Goal: Information Seeking & Learning: Learn about a topic

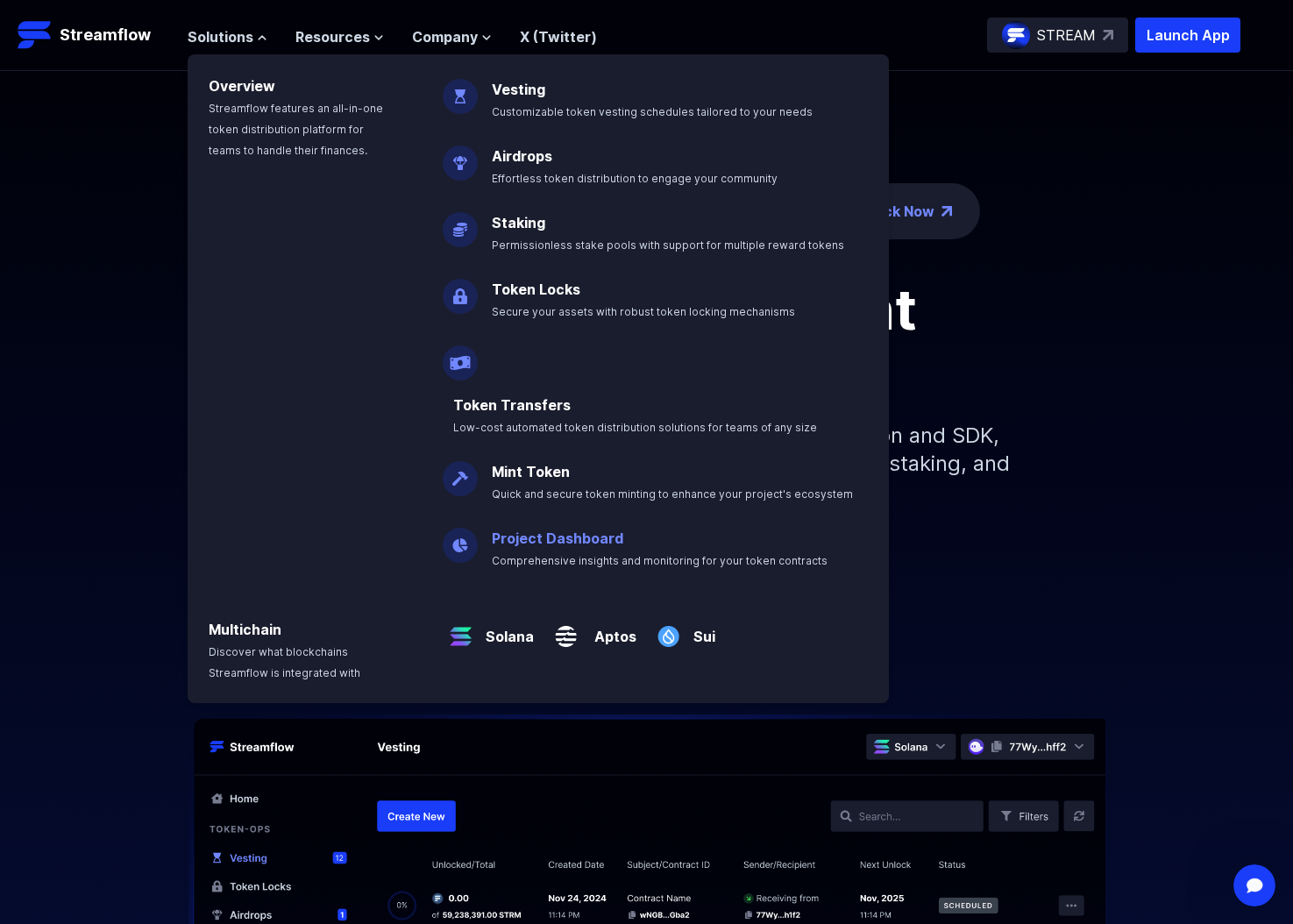
click at [573, 529] on link "Project Dashboard" at bounding box center [557, 538] width 131 height 18
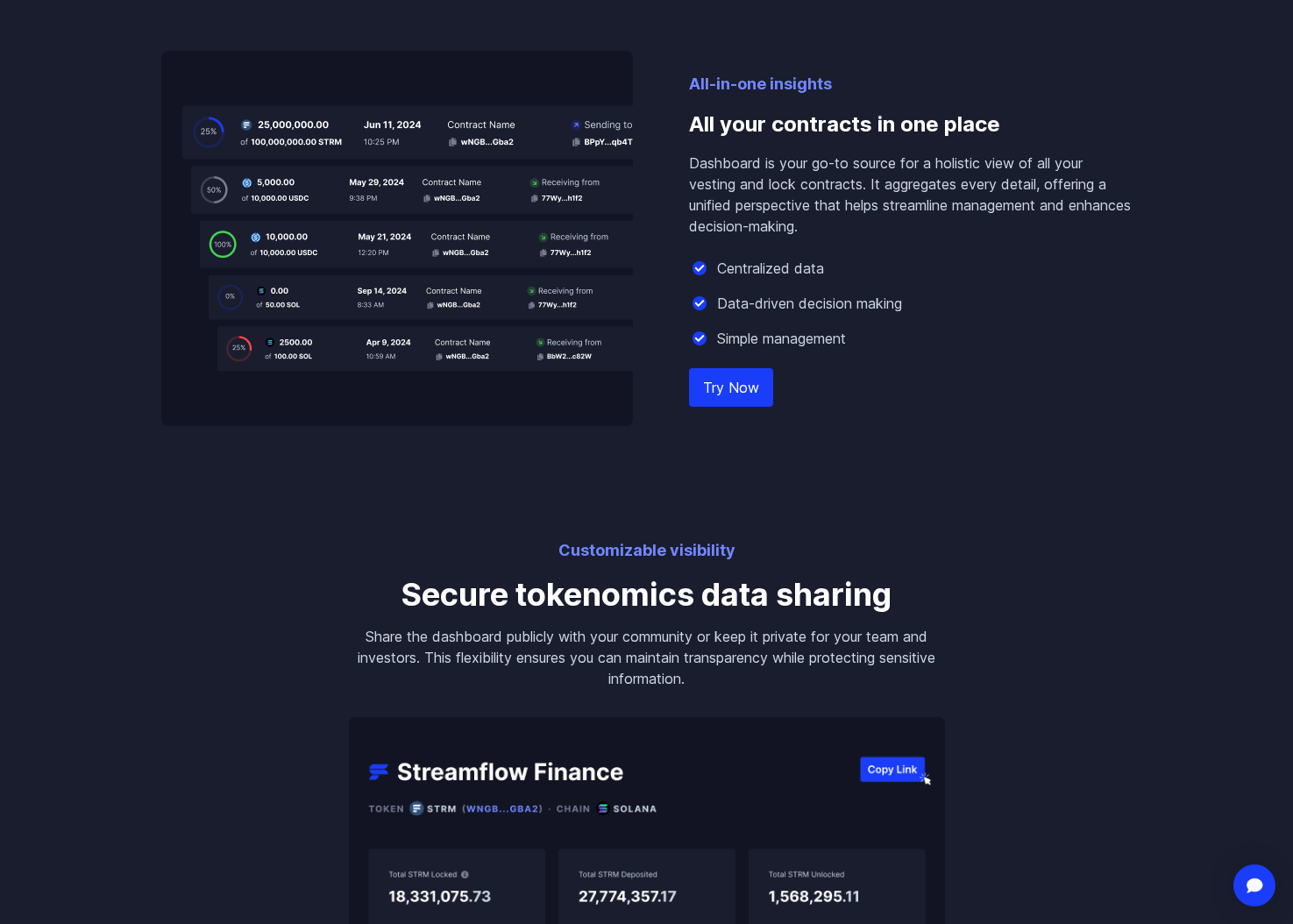
scroll to position [2442, 0]
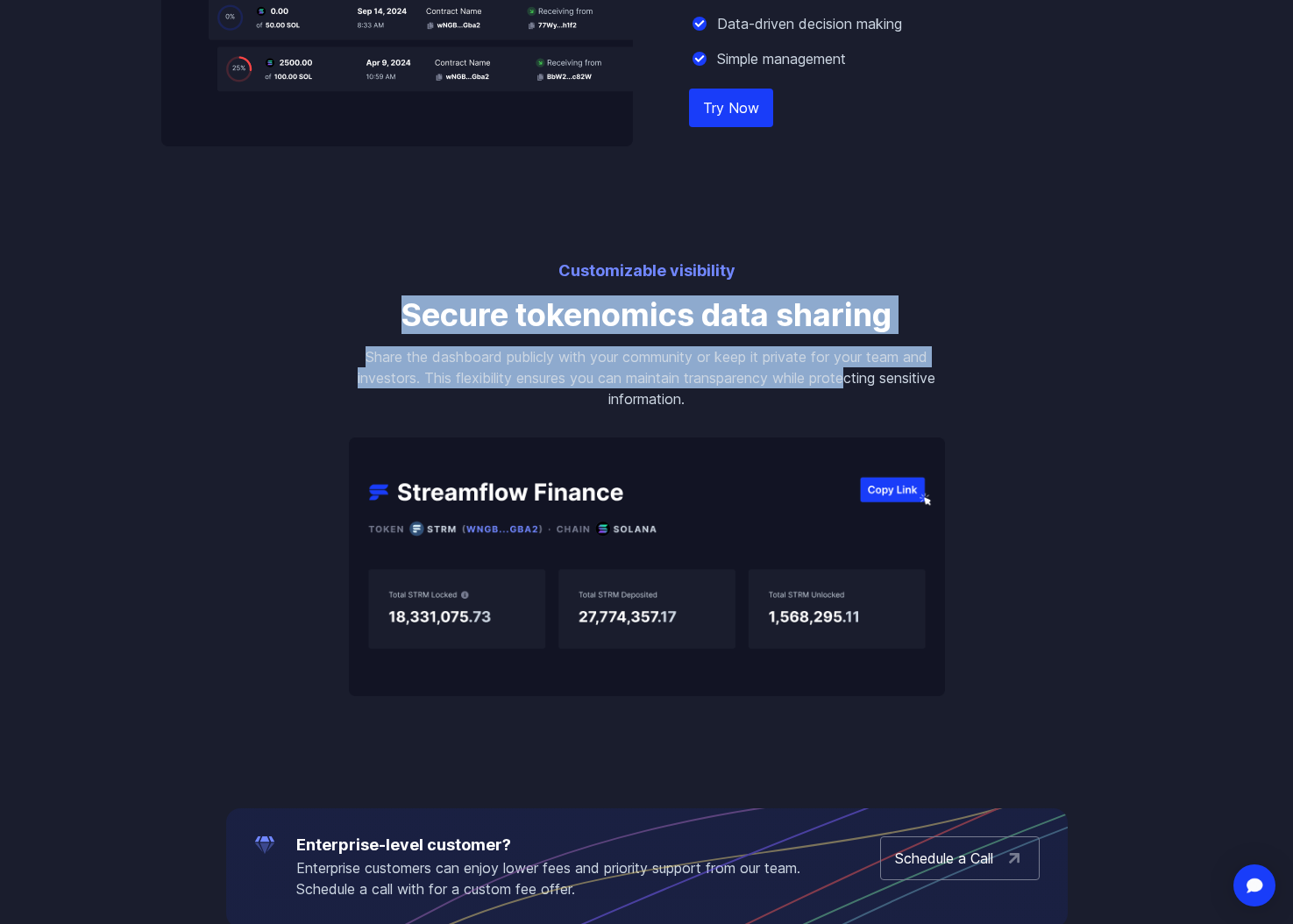
drag, startPoint x: 410, startPoint y: 316, endPoint x: 849, endPoint y: 376, distance: 443.1
click at [849, 376] on div "Customizable visibility Secure tokenomics data sharing Share the dashboard publ…" at bounding box center [646, 477] width 638 height 438
click at [849, 376] on p "Share the dashboard publicly with your community or keep it private for your te…" at bounding box center [646, 378] width 596 height 63
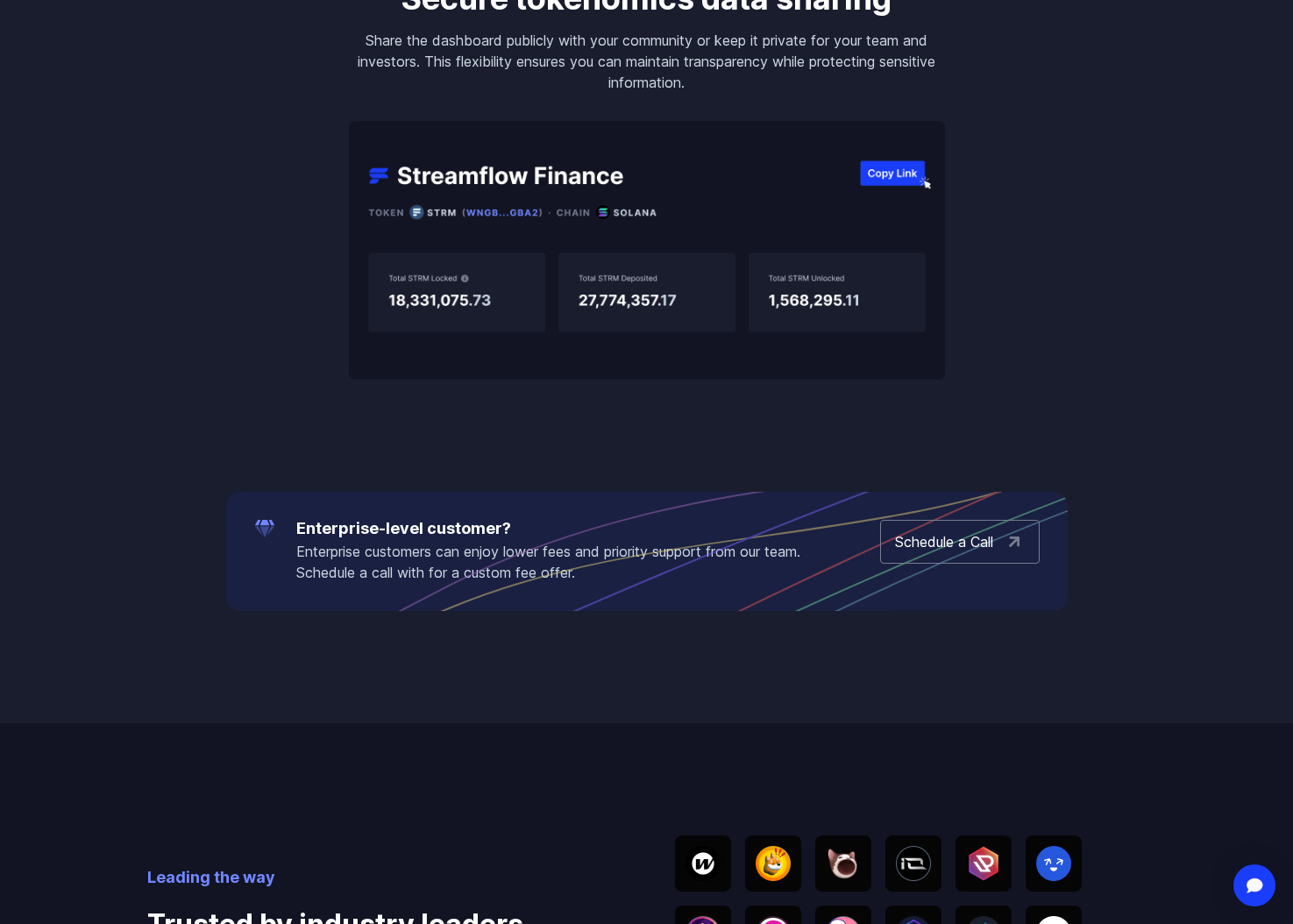
scroll to position [2983, 0]
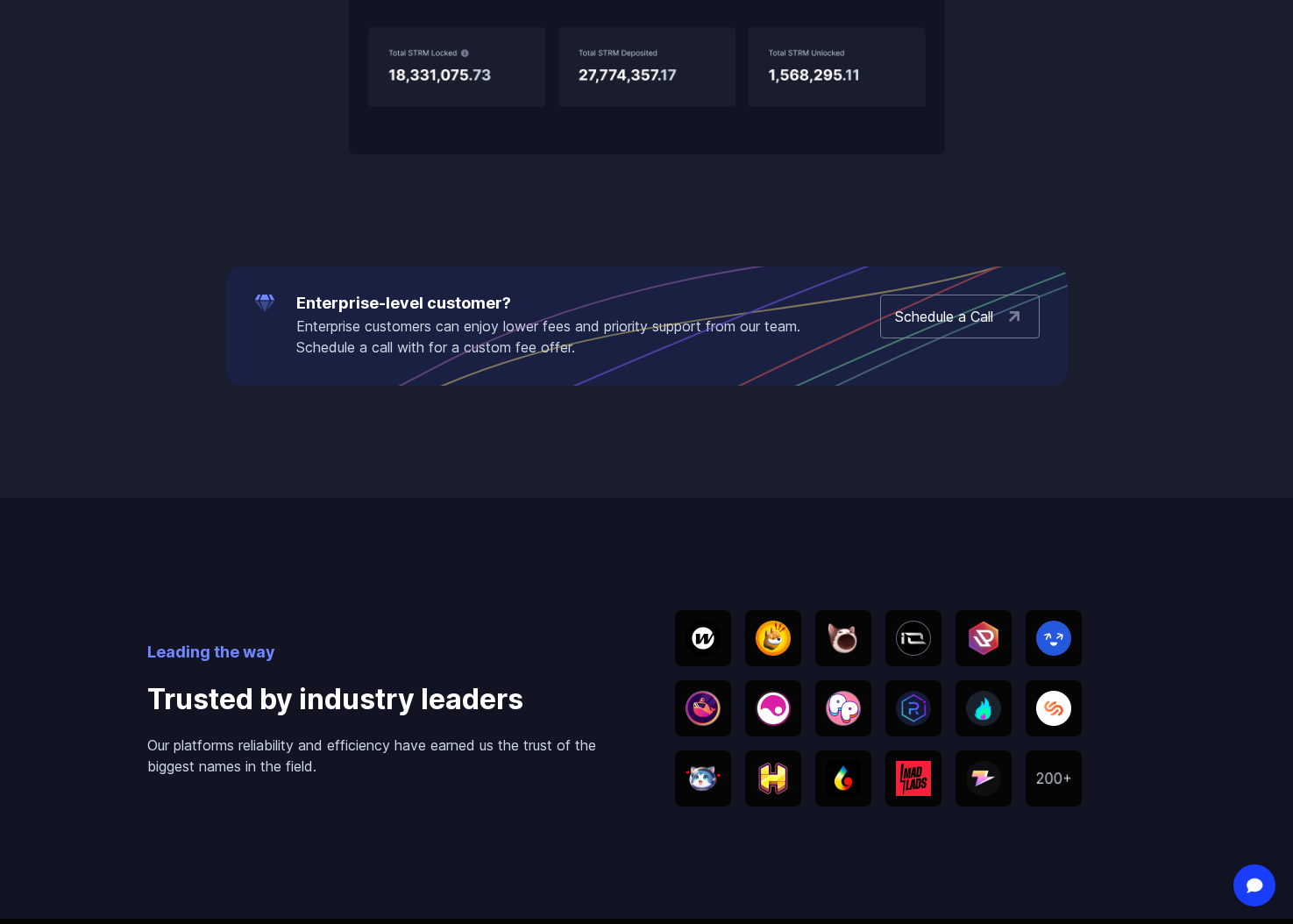
drag, startPoint x: 309, startPoint y: 296, endPoint x: 641, endPoint y: 372, distance: 340.6
click at [643, 373] on icon at bounding box center [675, 414] width 841 height 351
drag, startPoint x: 641, startPoint y: 372, endPoint x: 441, endPoint y: 270, distance: 224.5
click at [442, 270] on icon at bounding box center [675, 414] width 841 height 351
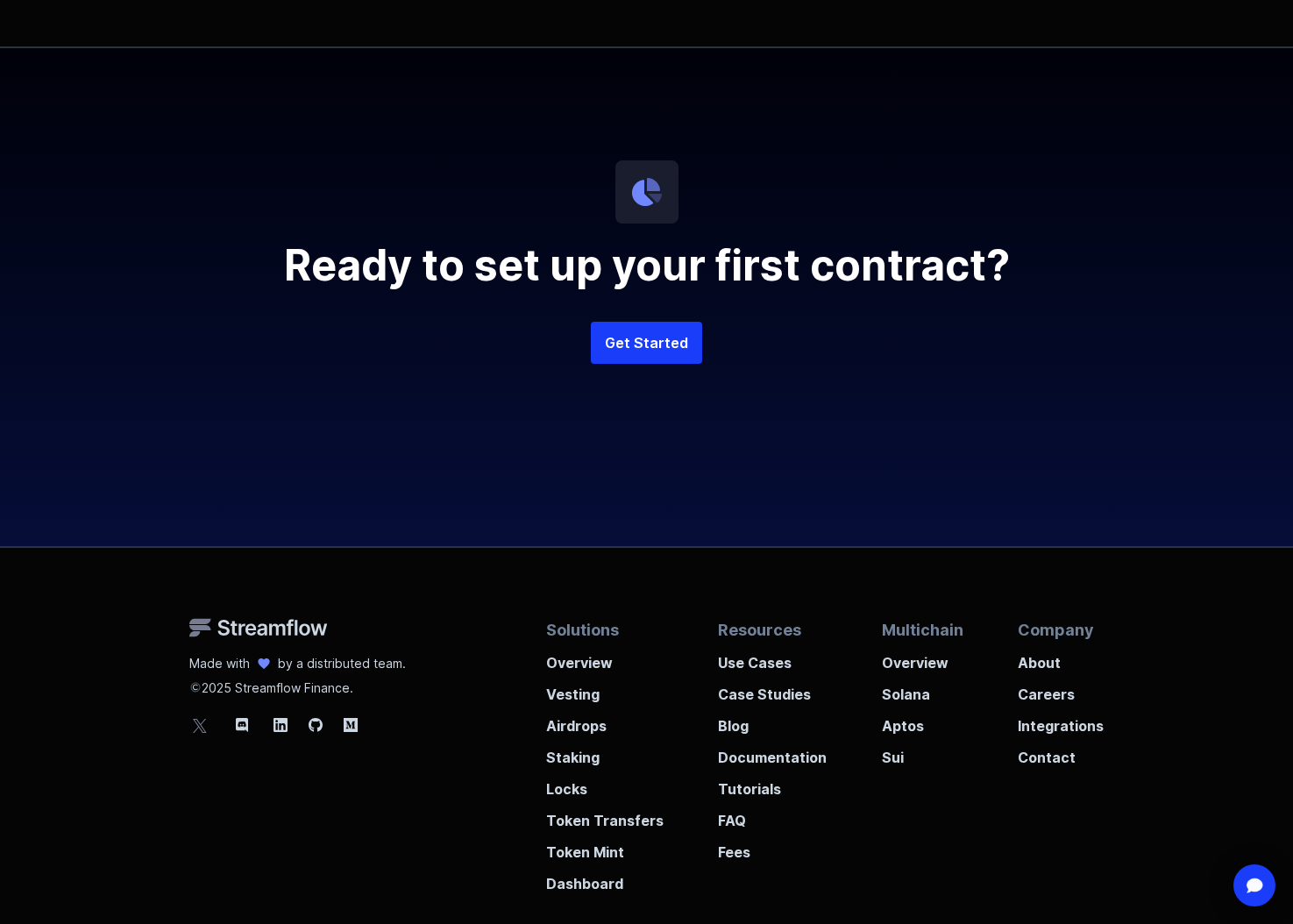
scroll to position [4524, 0]
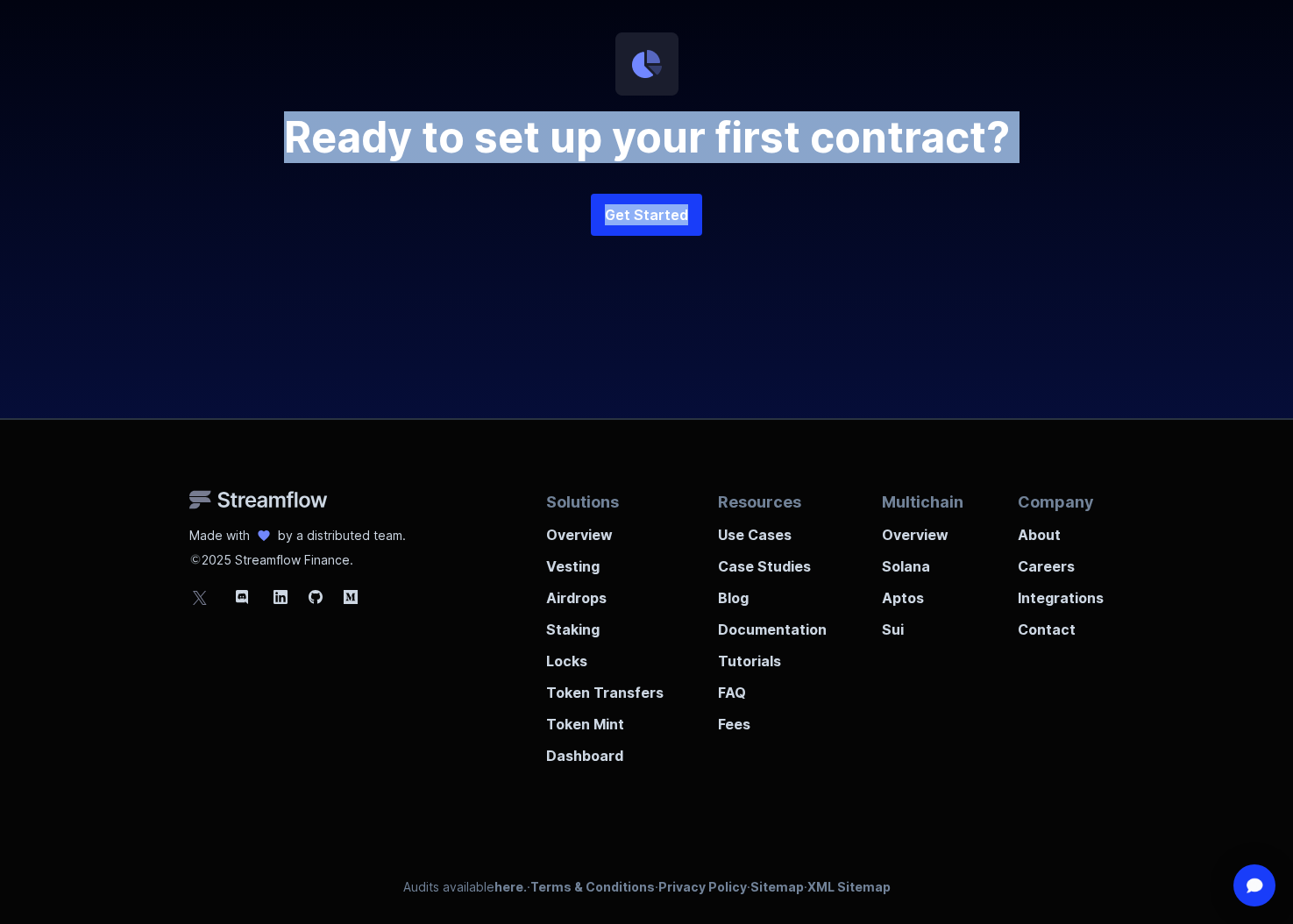
drag, startPoint x: 396, startPoint y: 154, endPoint x: 1002, endPoint y: 399, distance: 653.7
click at [1002, 399] on div "Ready to set up your first contract? Get Started" at bounding box center [646, 168] width 841 height 498
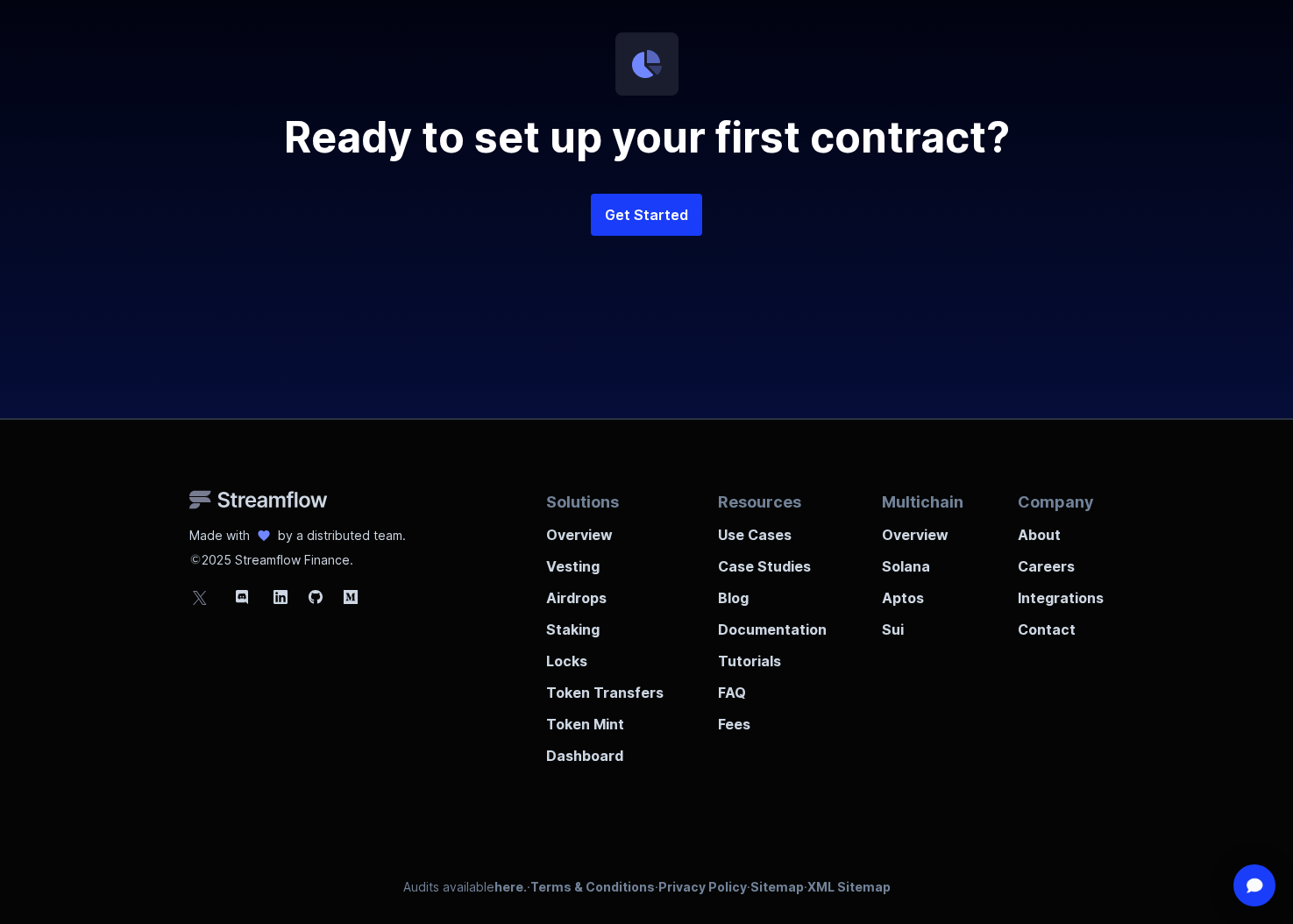
click at [1002, 399] on div "Ready to set up your first contract? Get Started" at bounding box center [646, 168] width 841 height 498
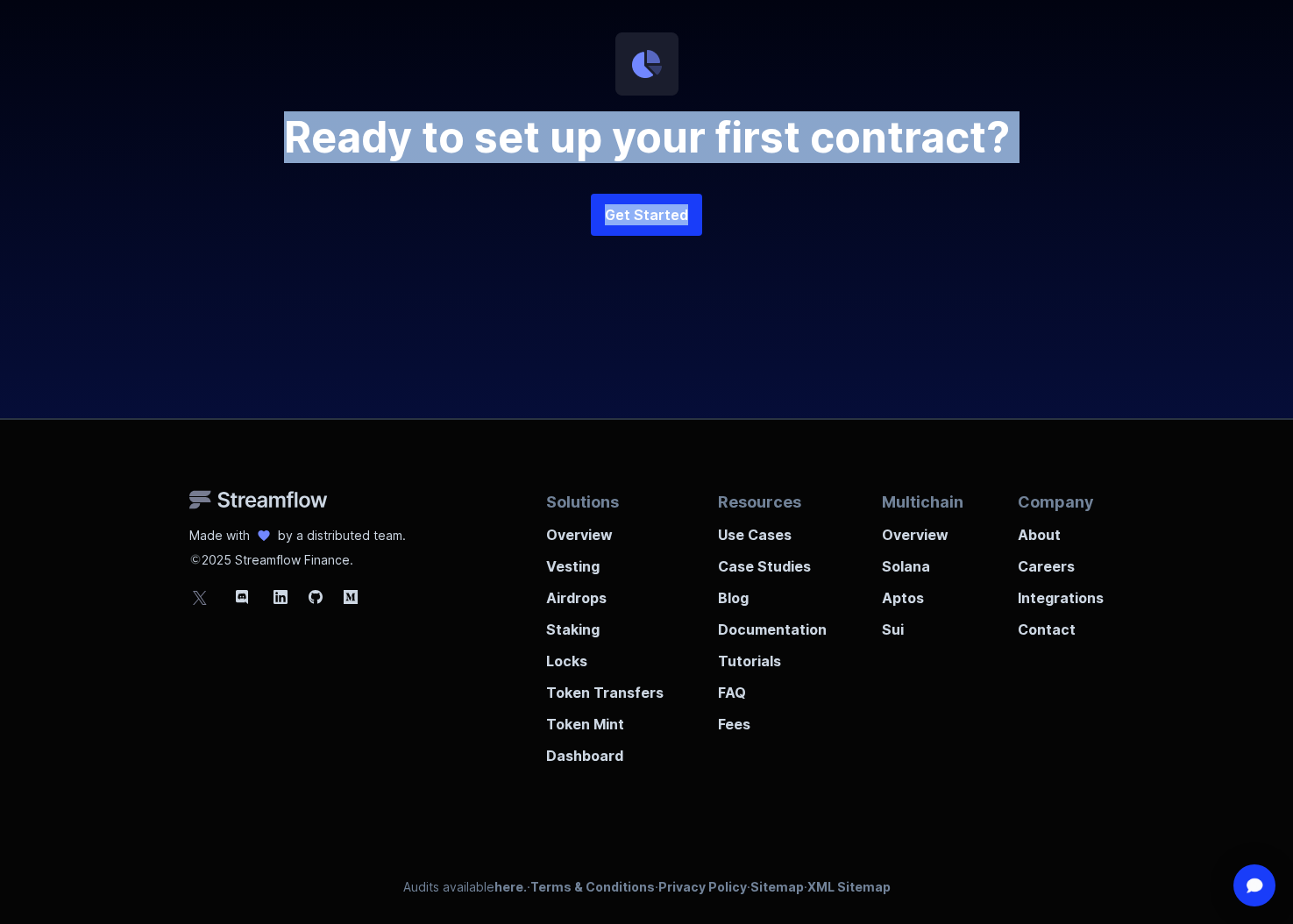
drag, startPoint x: 1002, startPoint y: 399, endPoint x: 245, endPoint y: 114, distance: 808.9
click at [245, 114] on div "Ready to set up your first contract? Get Started" at bounding box center [646, 168] width 841 height 498
drag, startPoint x: 245, startPoint y: 114, endPoint x: 411, endPoint y: 320, distance: 264.6
click at [411, 320] on div "Ready to set up your first contract? Get Started" at bounding box center [646, 168] width 841 height 498
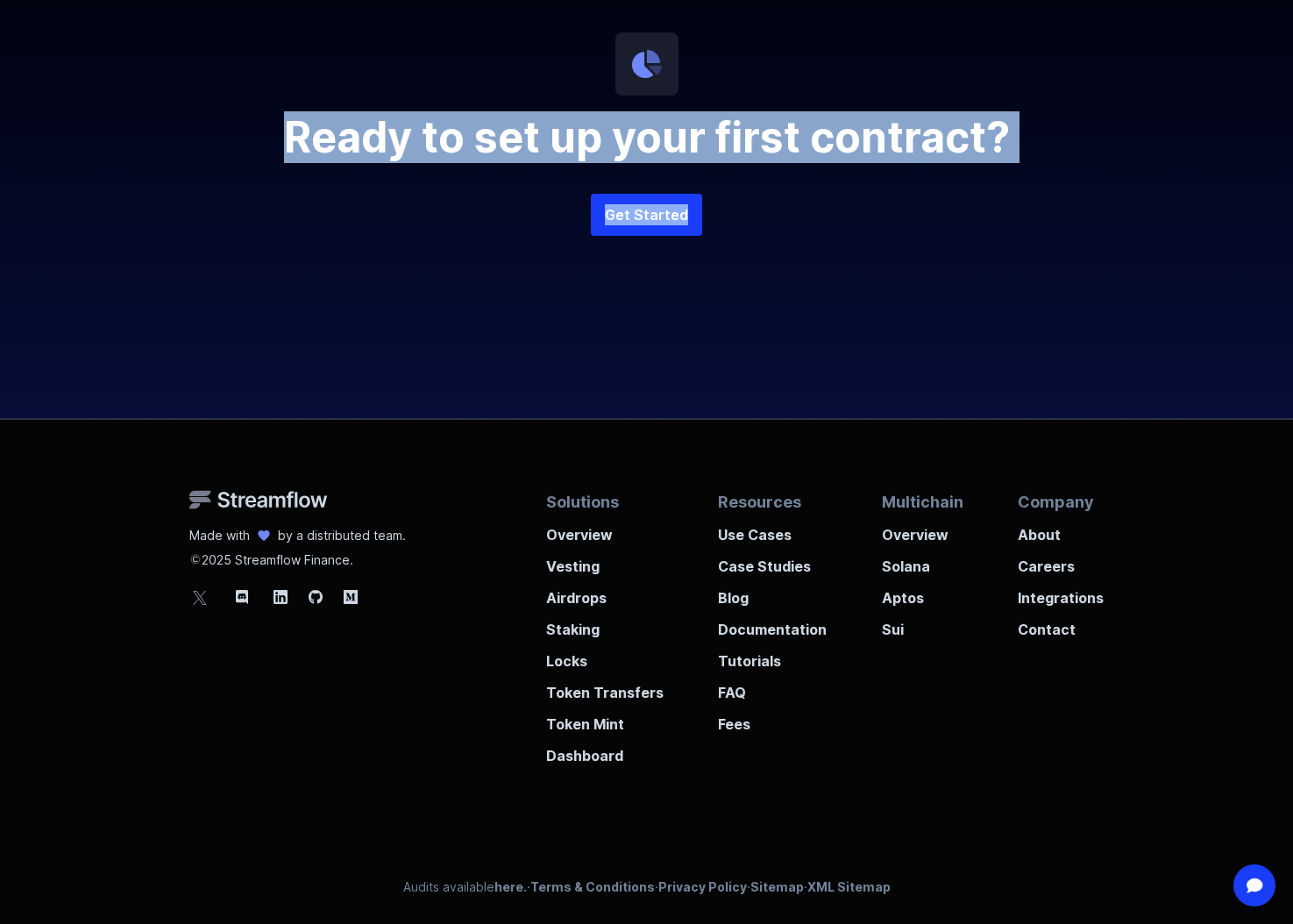
click at [411, 320] on div "Ready to set up your first contract? Get Started" at bounding box center [646, 168] width 841 height 498
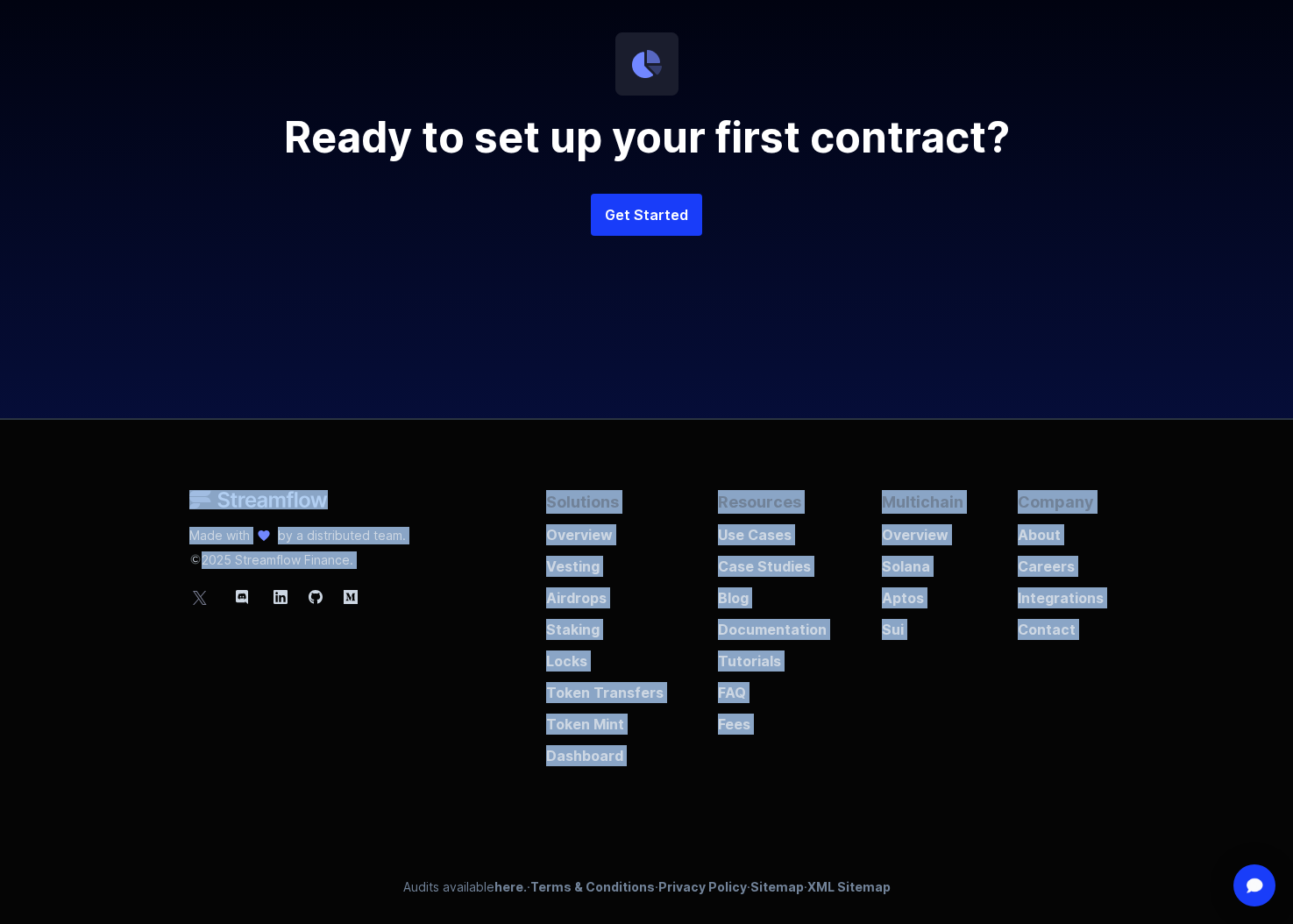
drag, startPoint x: 459, startPoint y: 451, endPoint x: 966, endPoint y: 771, distance: 599.5
click at [966, 771] on div "Made with by a distributed team. 2025 Streamflow Finance. Solutions Overview Ve…" at bounding box center [646, 672] width 1293 height 504
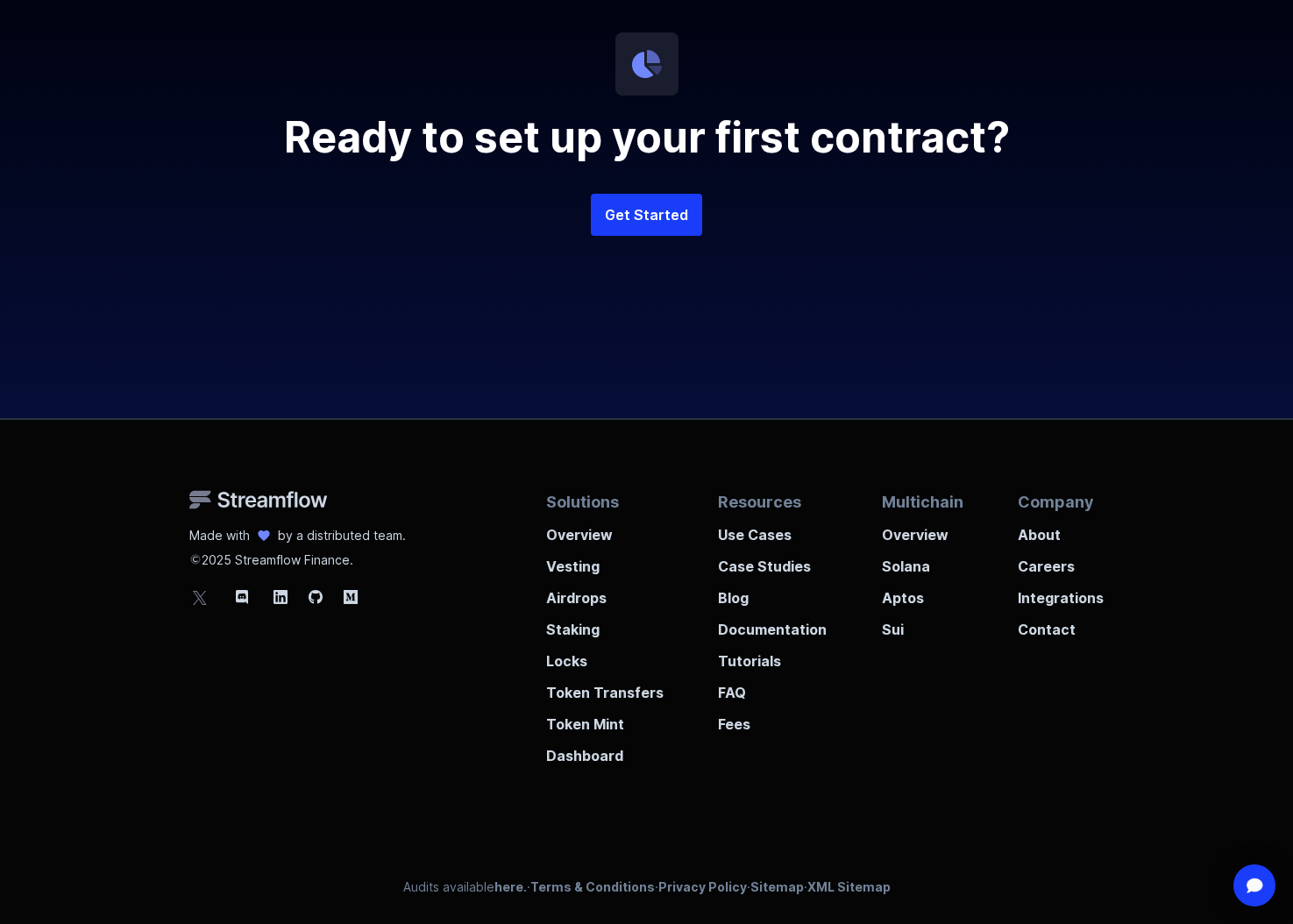
drag, startPoint x: 966, startPoint y: 771, endPoint x: 924, endPoint y: 743, distance: 50.5
click at [957, 765] on div "Made with by a distributed team. 2025 Streamflow Finance. Solutions Overview Ve…" at bounding box center [646, 672] width 1293 height 504
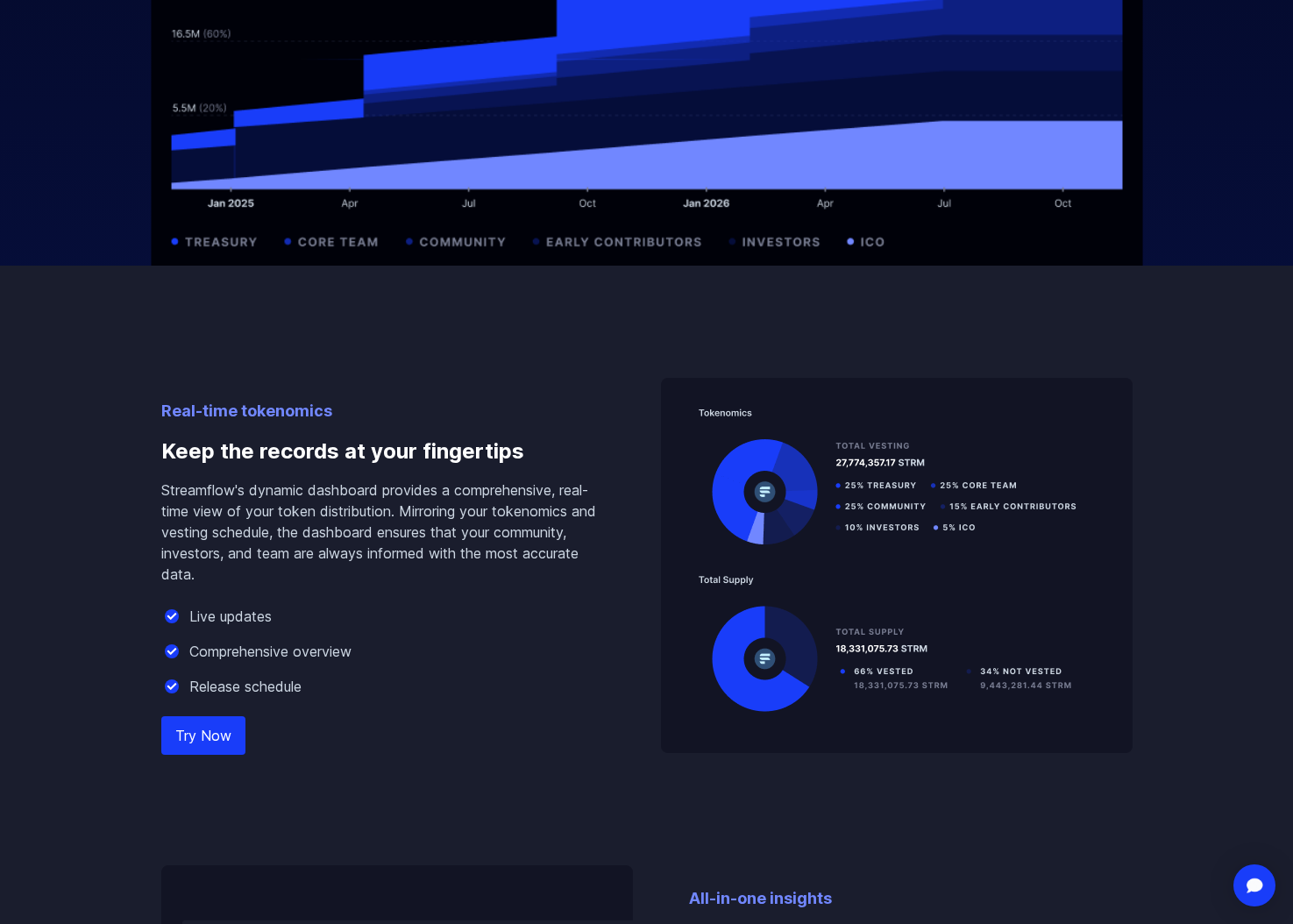
scroll to position [0, 0]
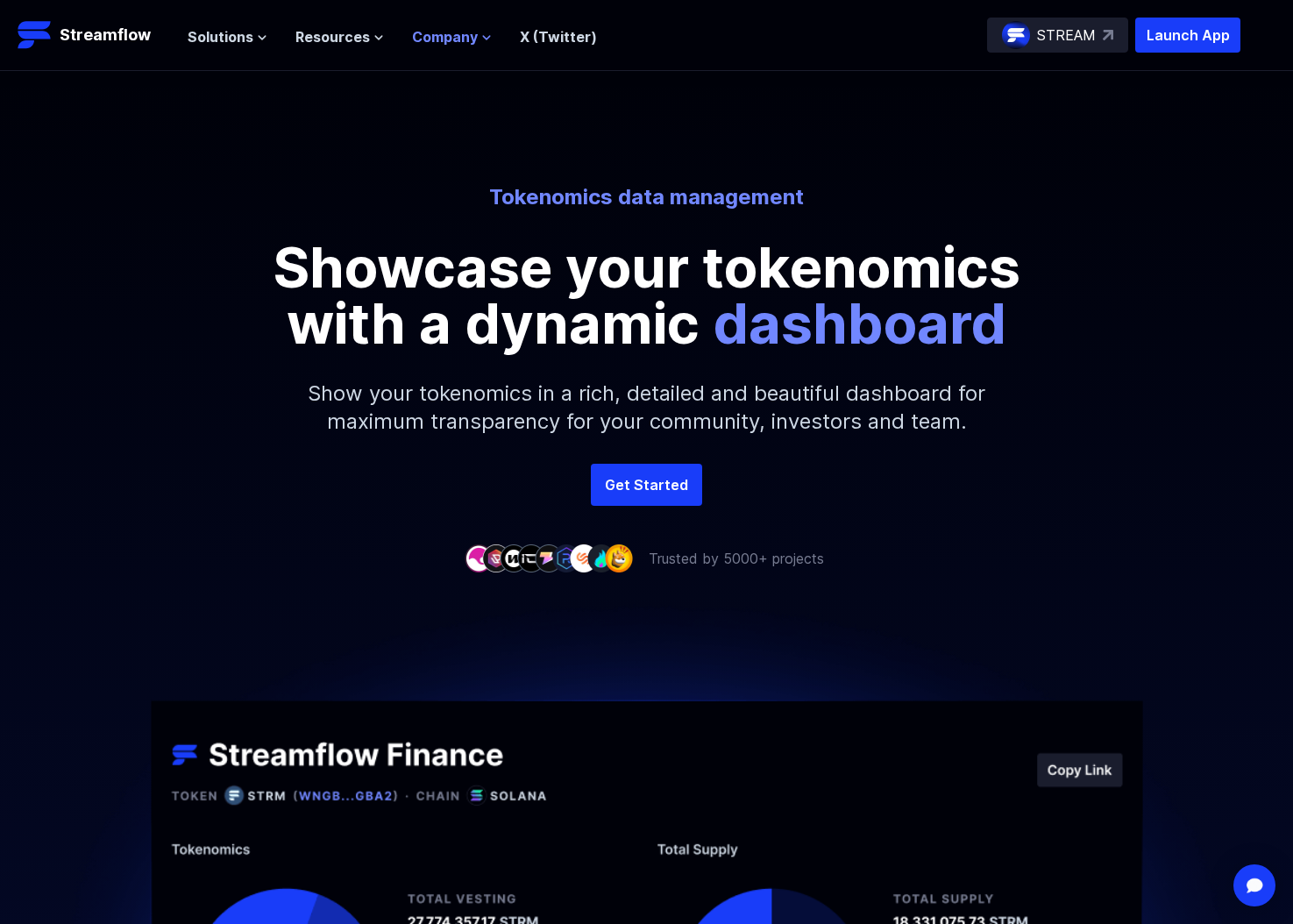
click at [447, 26] on span "Company" at bounding box center [445, 37] width 66 height 21
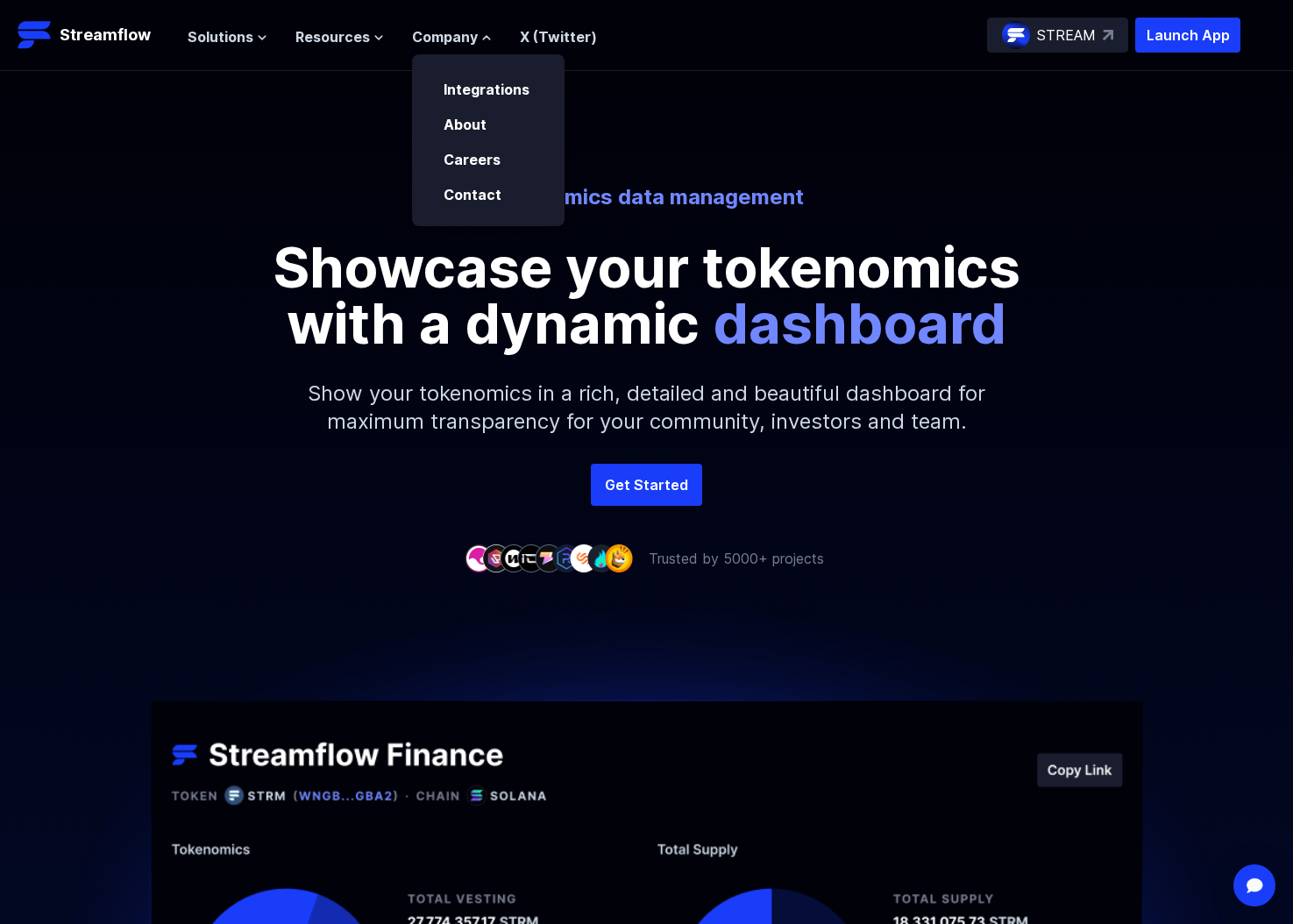
click at [265, 195] on p "Tokenomics data management" at bounding box center [646, 197] width 972 height 28
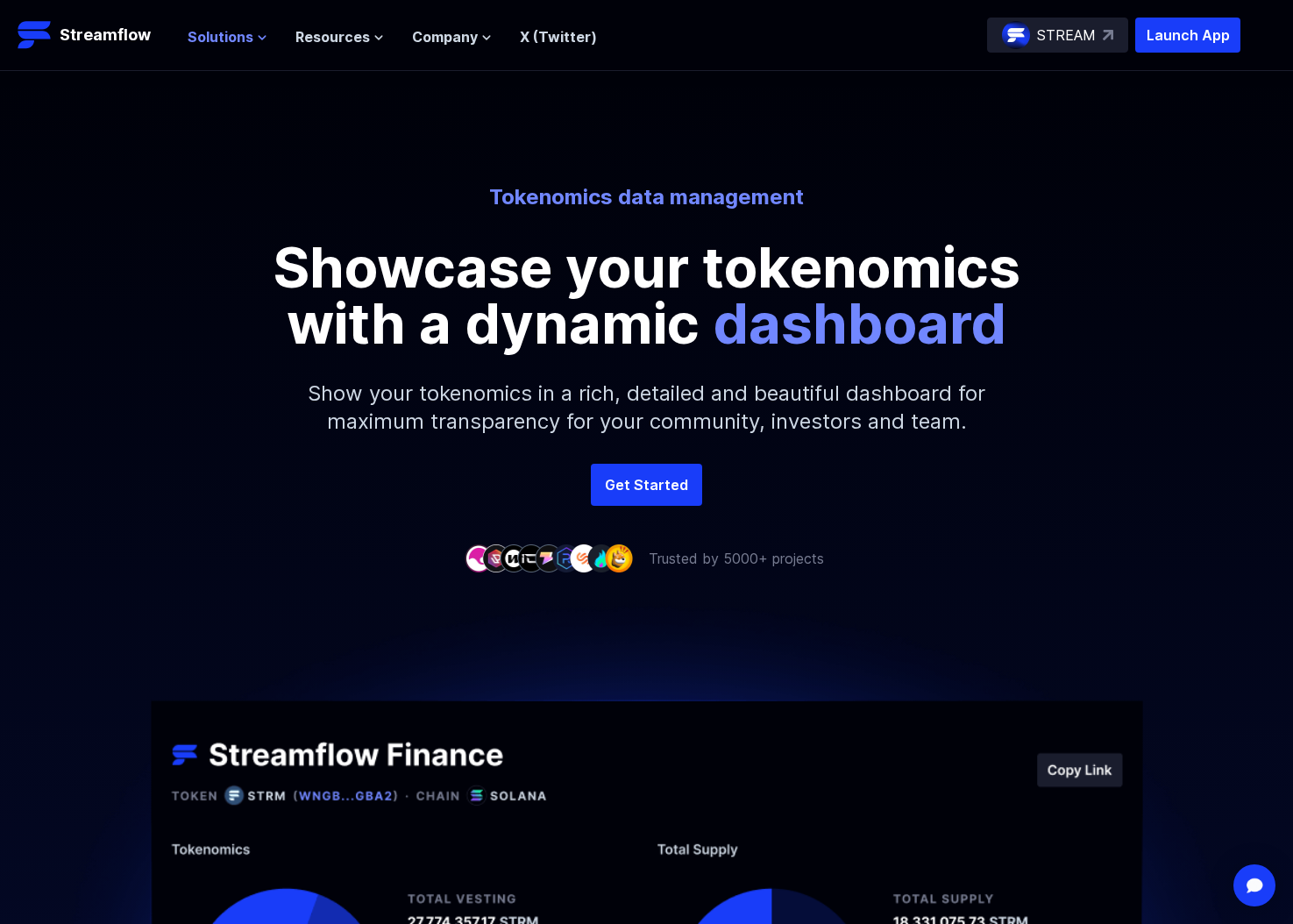
click at [221, 35] on span "Solutions" at bounding box center [220, 37] width 66 height 21
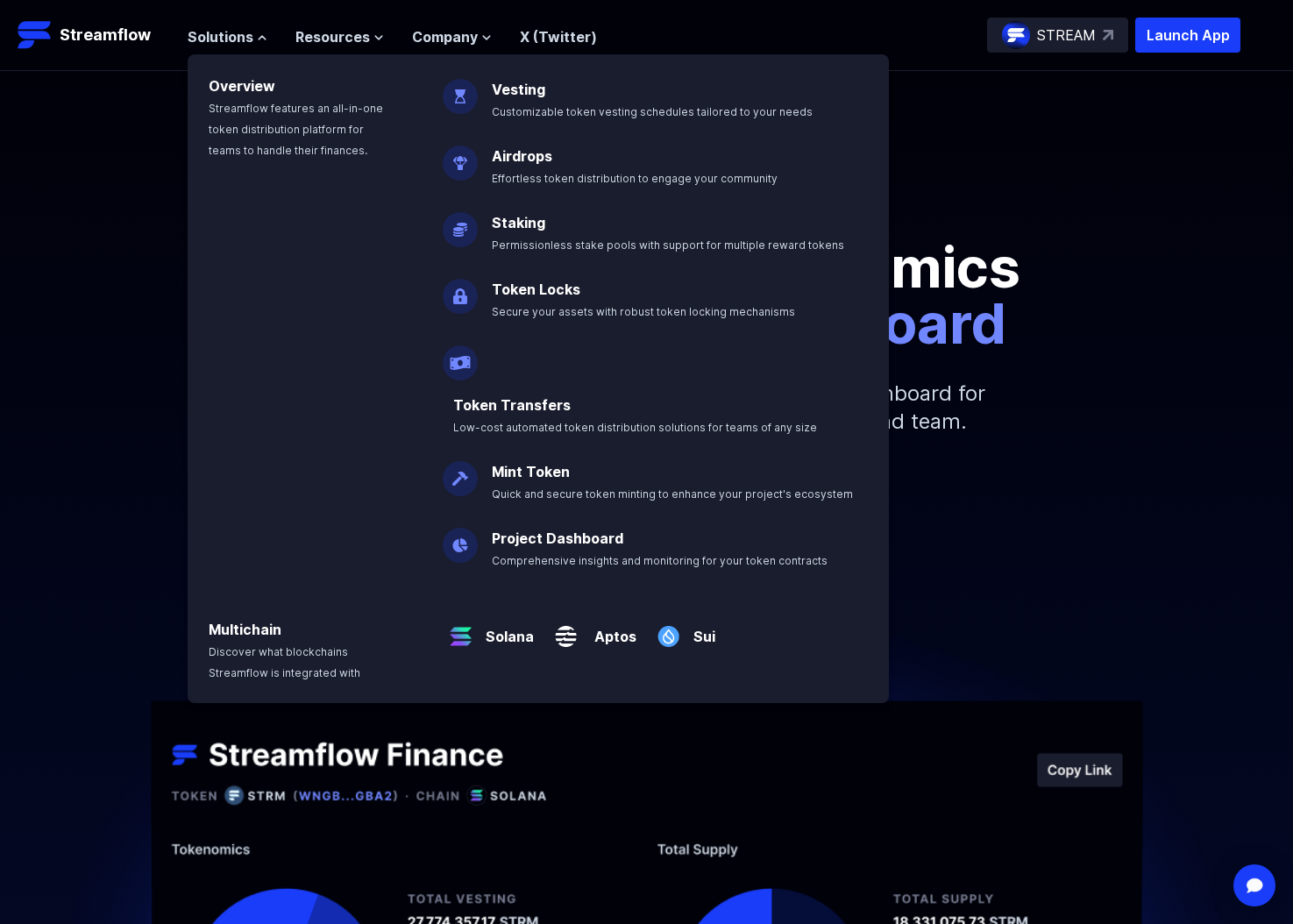
click at [1027, 492] on div "Get Started" at bounding box center [646, 484] width 1293 height 42
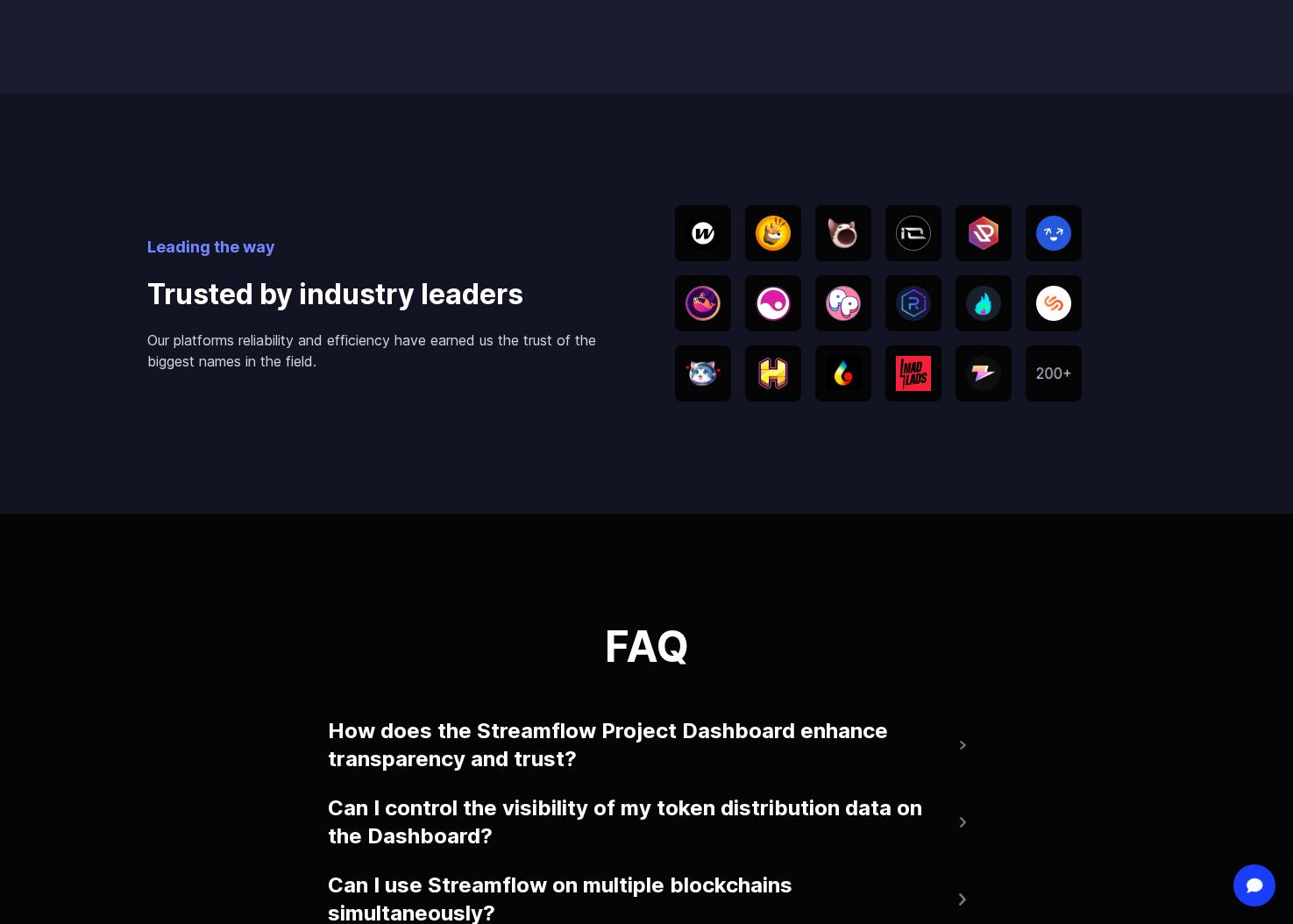
scroll to position [3135, 0]
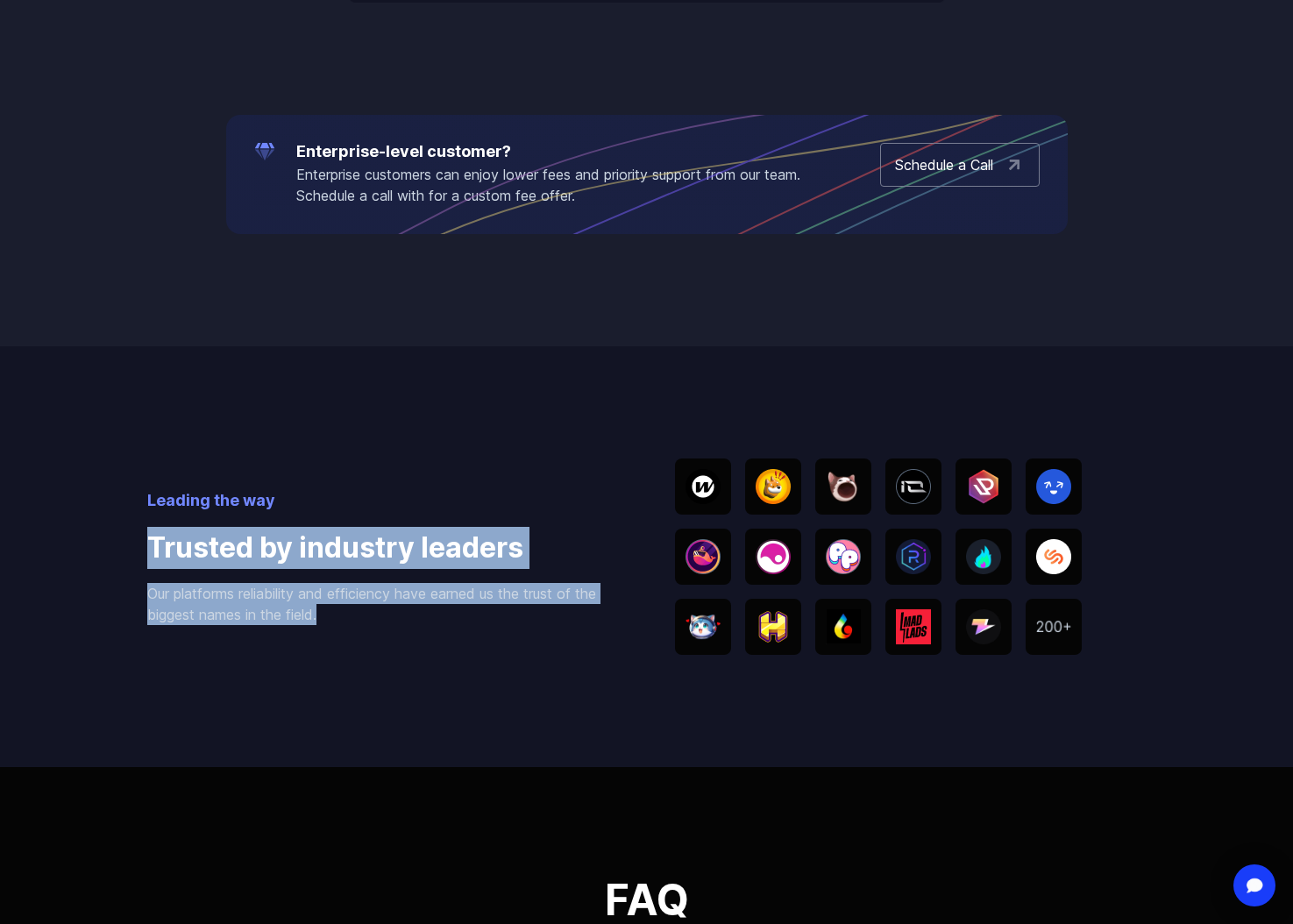
drag, startPoint x: 128, startPoint y: 531, endPoint x: 405, endPoint y: 649, distance: 301.1
click at [405, 649] on div "Leading the way Trusted by industry leaders Our platforms reliability and effic…" at bounding box center [646, 557] width 1293 height 421
click at [405, 649] on div "Leading the way Trusted by industry leaders Our platforms reliability and effic…" at bounding box center [646, 557] width 999 height 421
drag, startPoint x: 299, startPoint y: 603, endPoint x: 35, endPoint y: 479, distance: 291.7
click at [34, 479] on div "Leading the way Trusted by industry leaders Our platforms reliability and effic…" at bounding box center [646, 557] width 1293 height 421
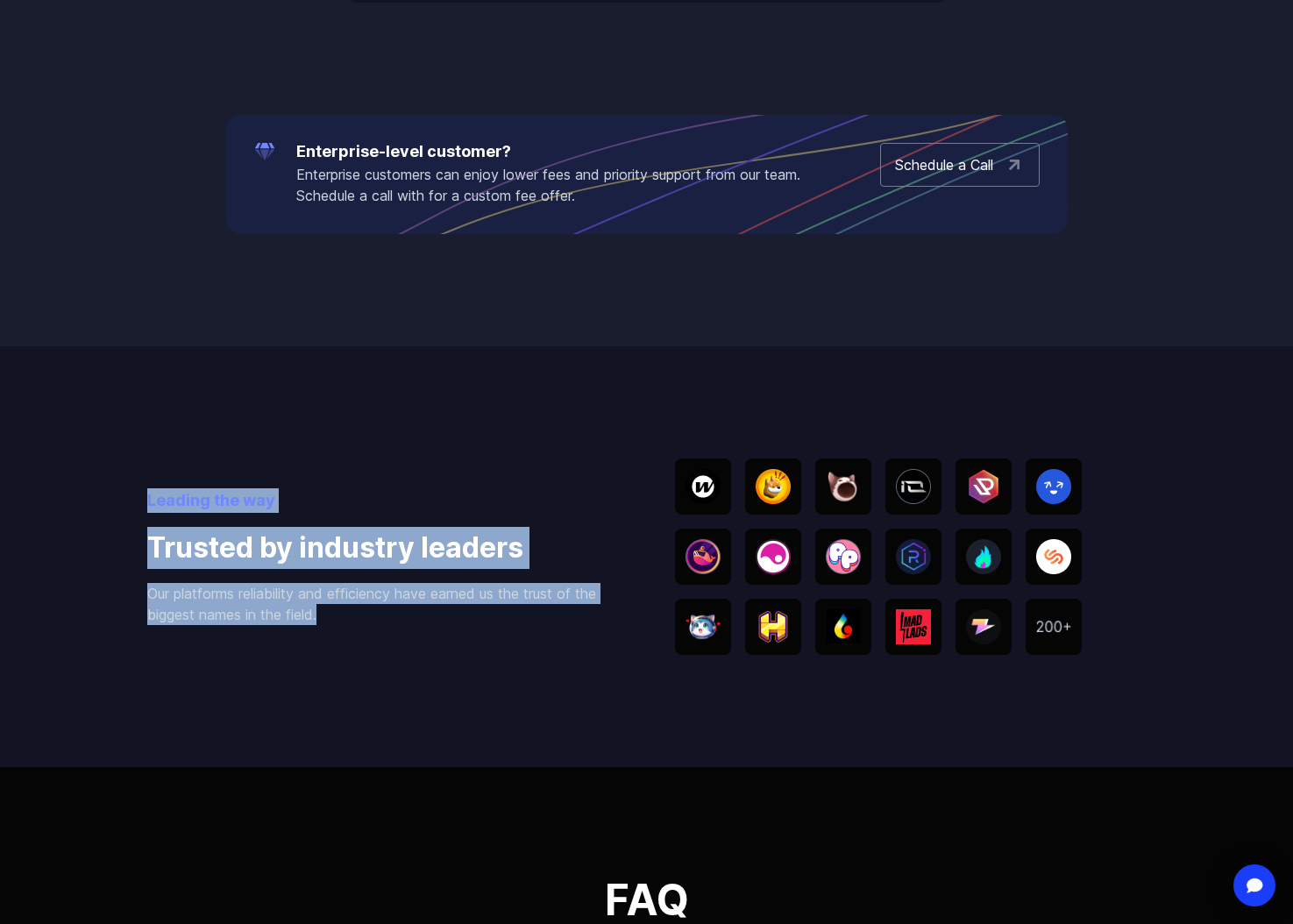
click at [35, 479] on div "Leading the way Trusted by industry leaders Our platforms reliability and effic…" at bounding box center [646, 557] width 1293 height 421
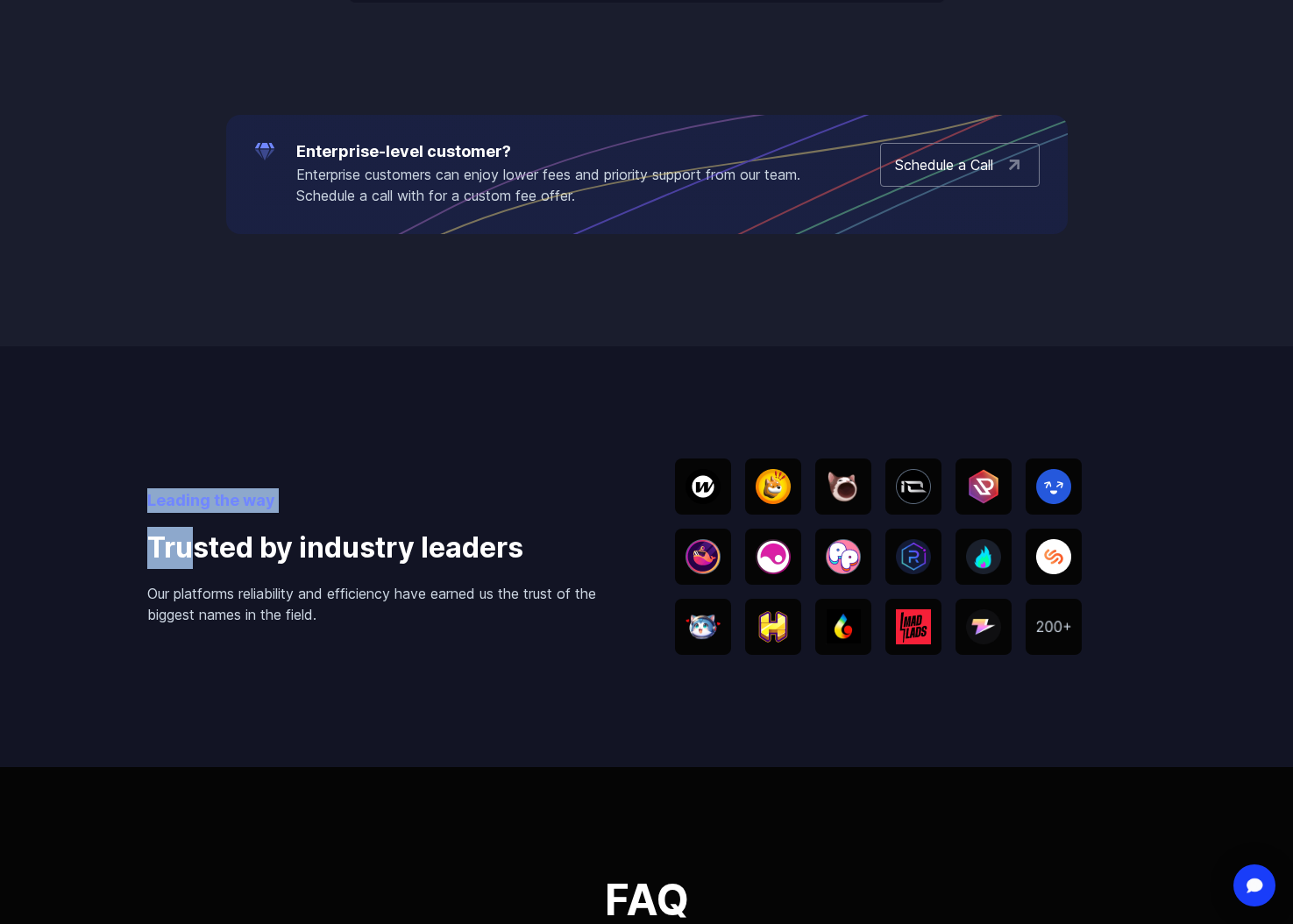
drag, startPoint x: 124, startPoint y: 518, endPoint x: 291, endPoint y: 596, distance: 184.3
click at [268, 590] on div "Leading the way Trusted by industry leaders Our platforms reliability and effic…" at bounding box center [646, 557] width 1293 height 421
click at [297, 598] on p "Our platforms reliability and efficiency have earned us the trust of the bigges…" at bounding box center [382, 604] width 471 height 42
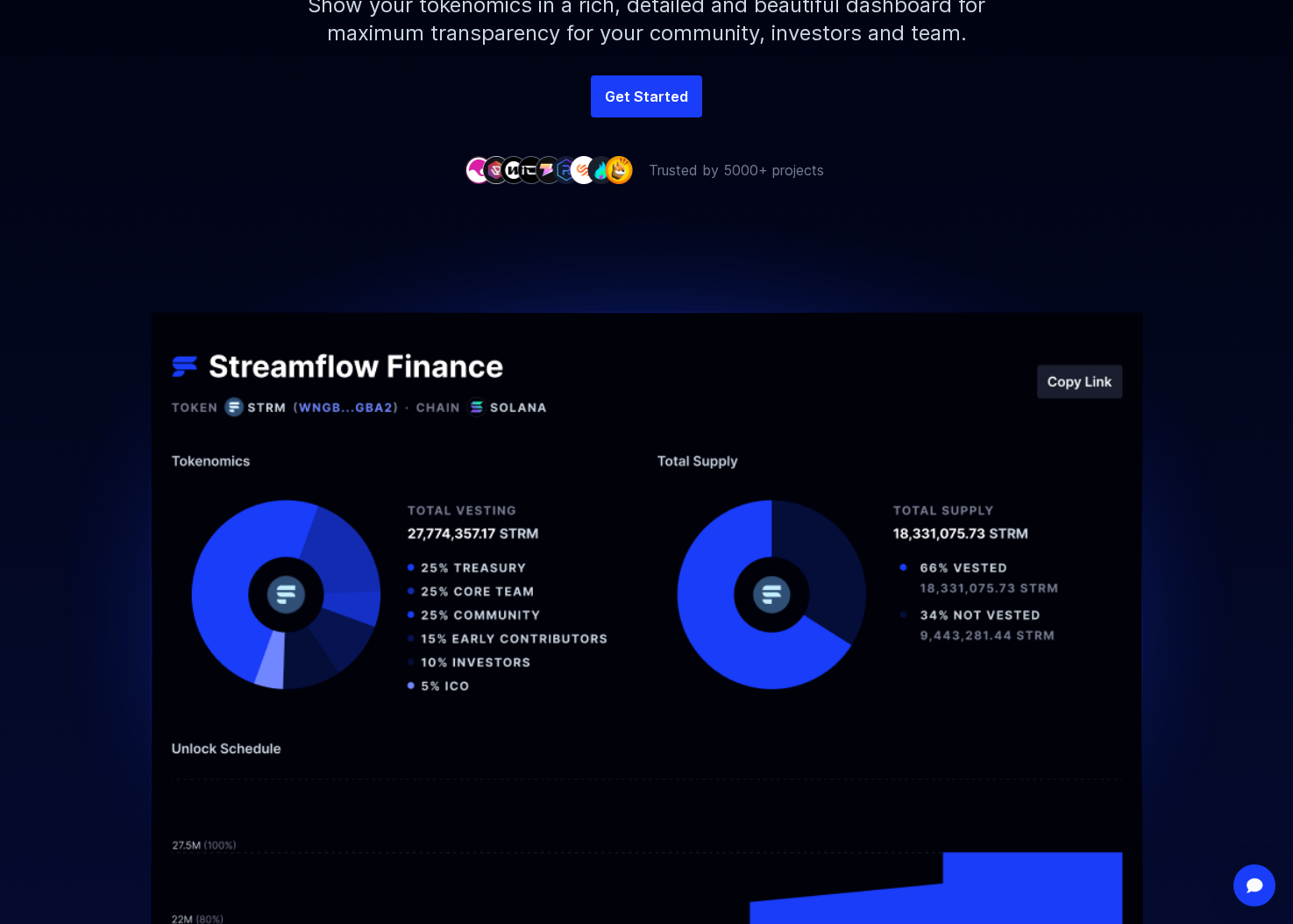
scroll to position [0, 0]
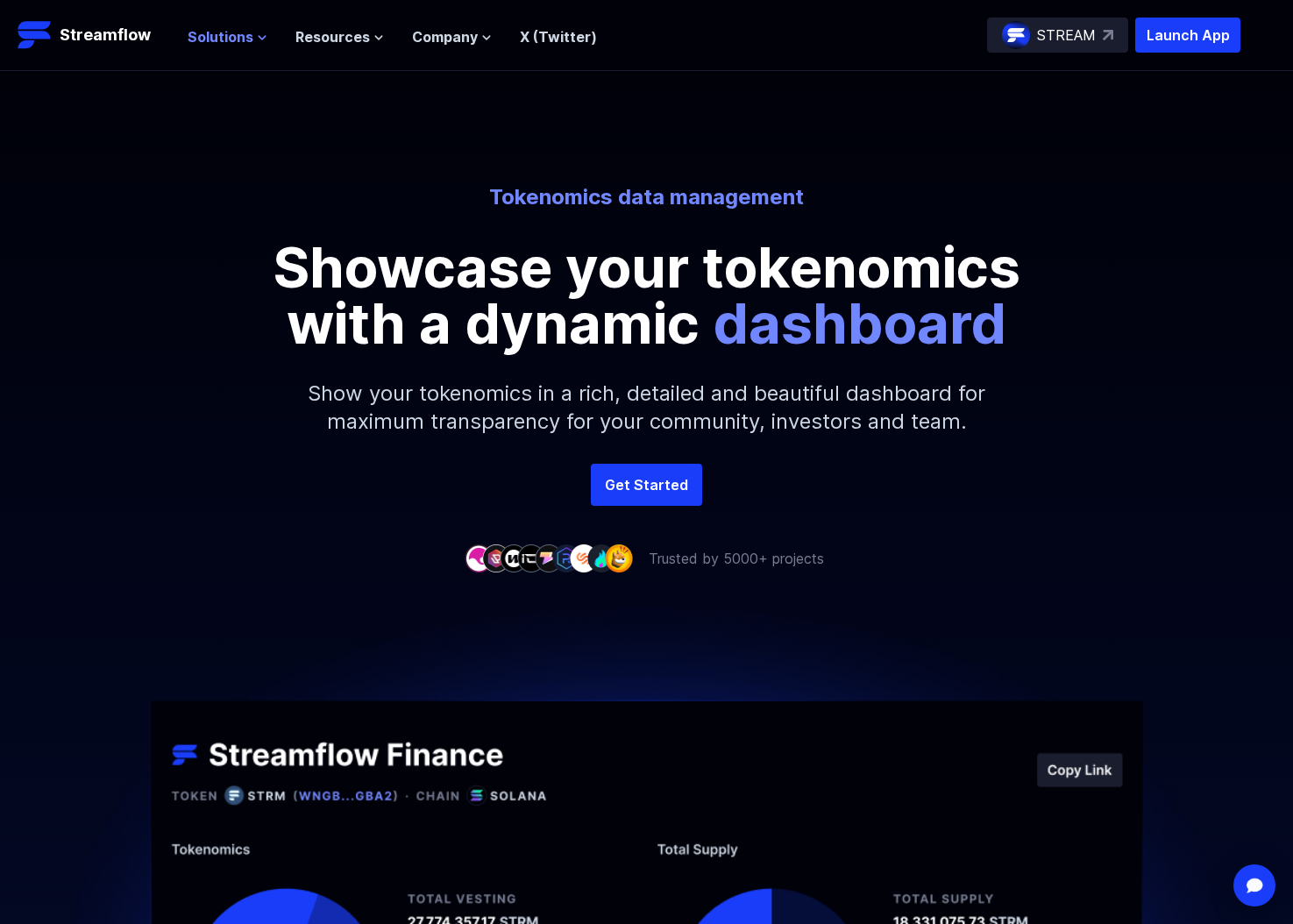
click at [218, 33] on span "Solutions" at bounding box center [220, 37] width 66 height 21
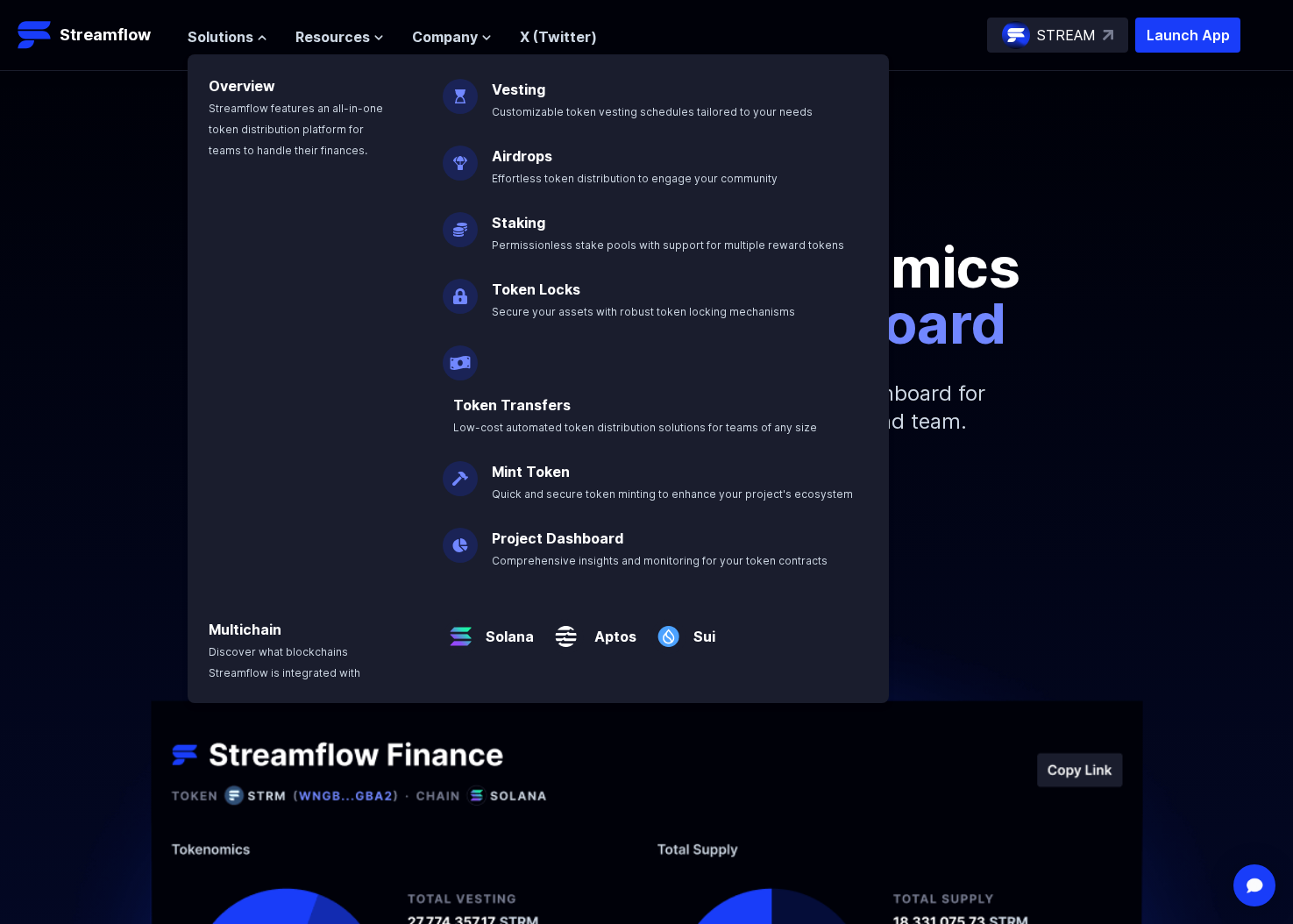
click at [1047, 336] on div "Tokenomics data management Showcase your tokenomics with a dynamic dashboard" at bounding box center [646, 267] width 999 height 168
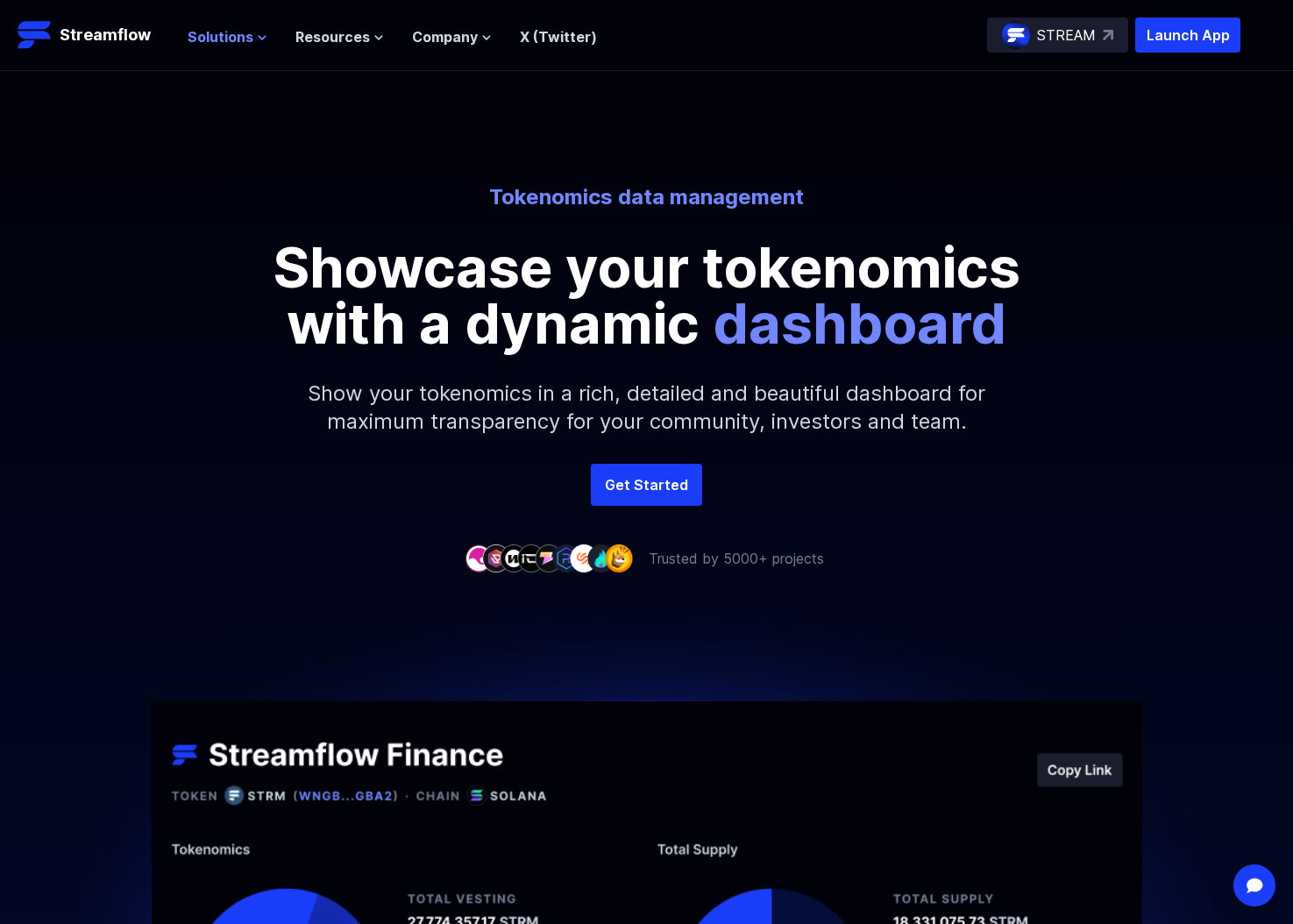
click at [242, 27] on span "Solutions" at bounding box center [220, 37] width 66 height 21
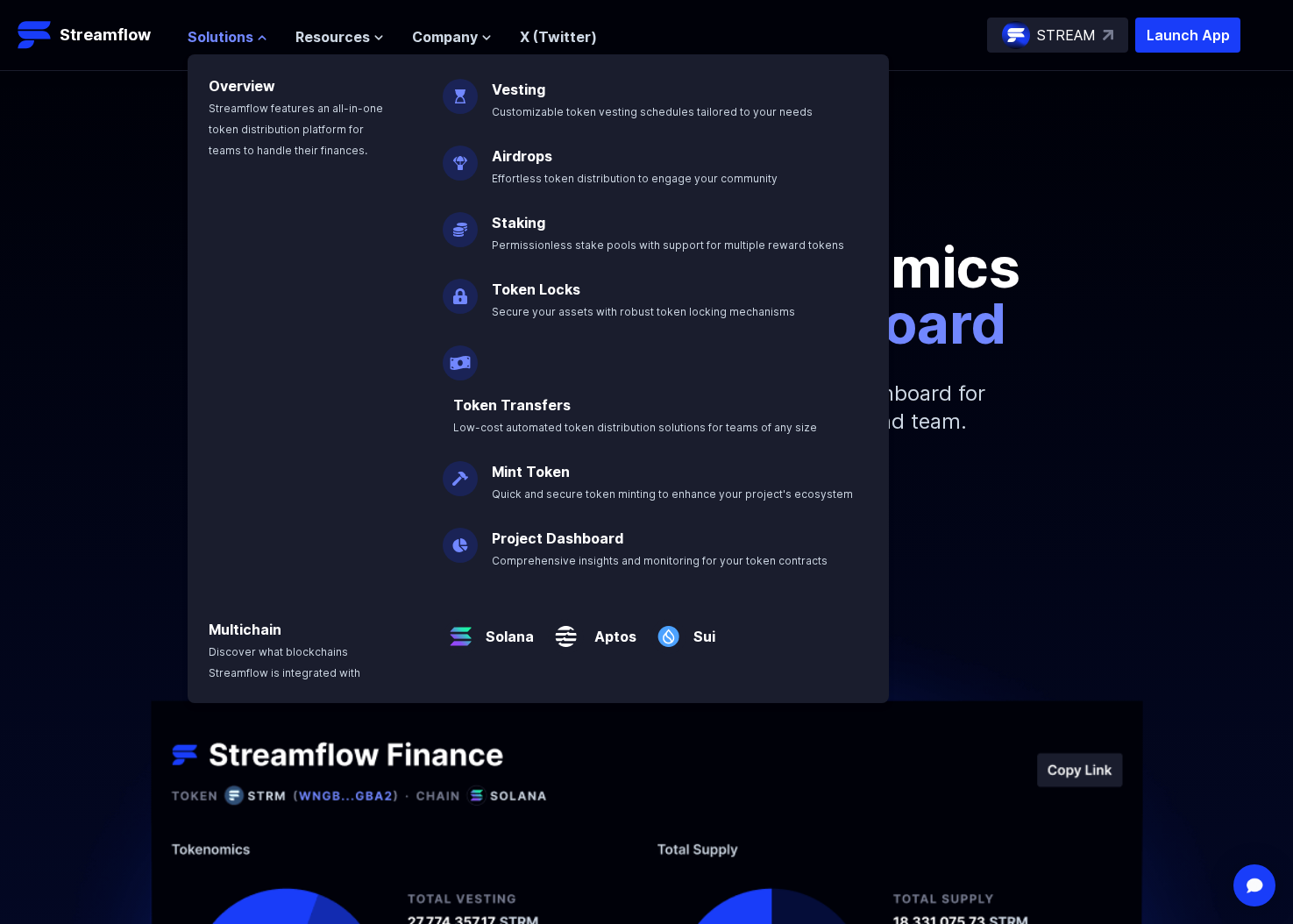
scroll to position [5, 0]
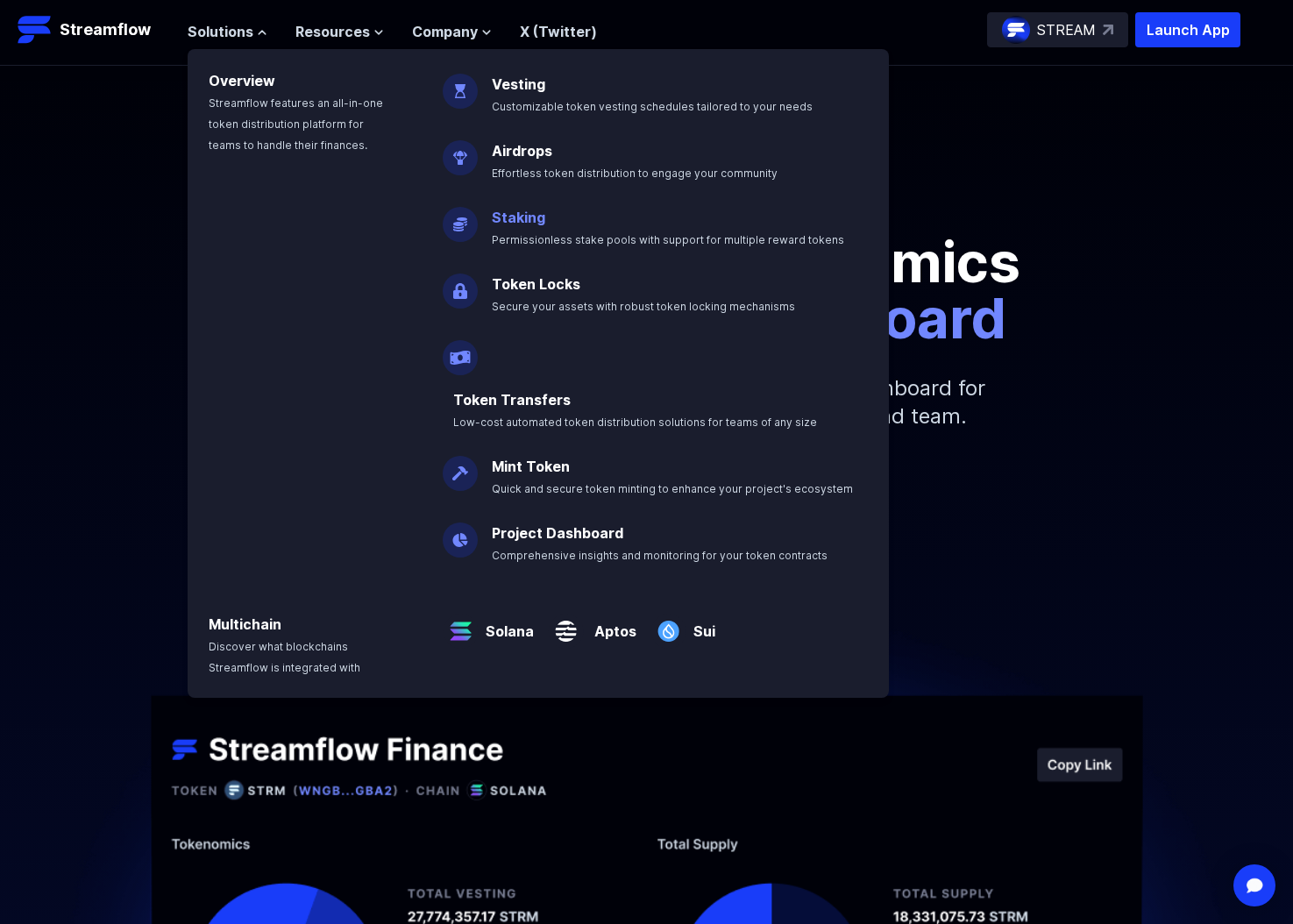
click at [509, 214] on link "Staking" at bounding box center [518, 218] width 54 height 18
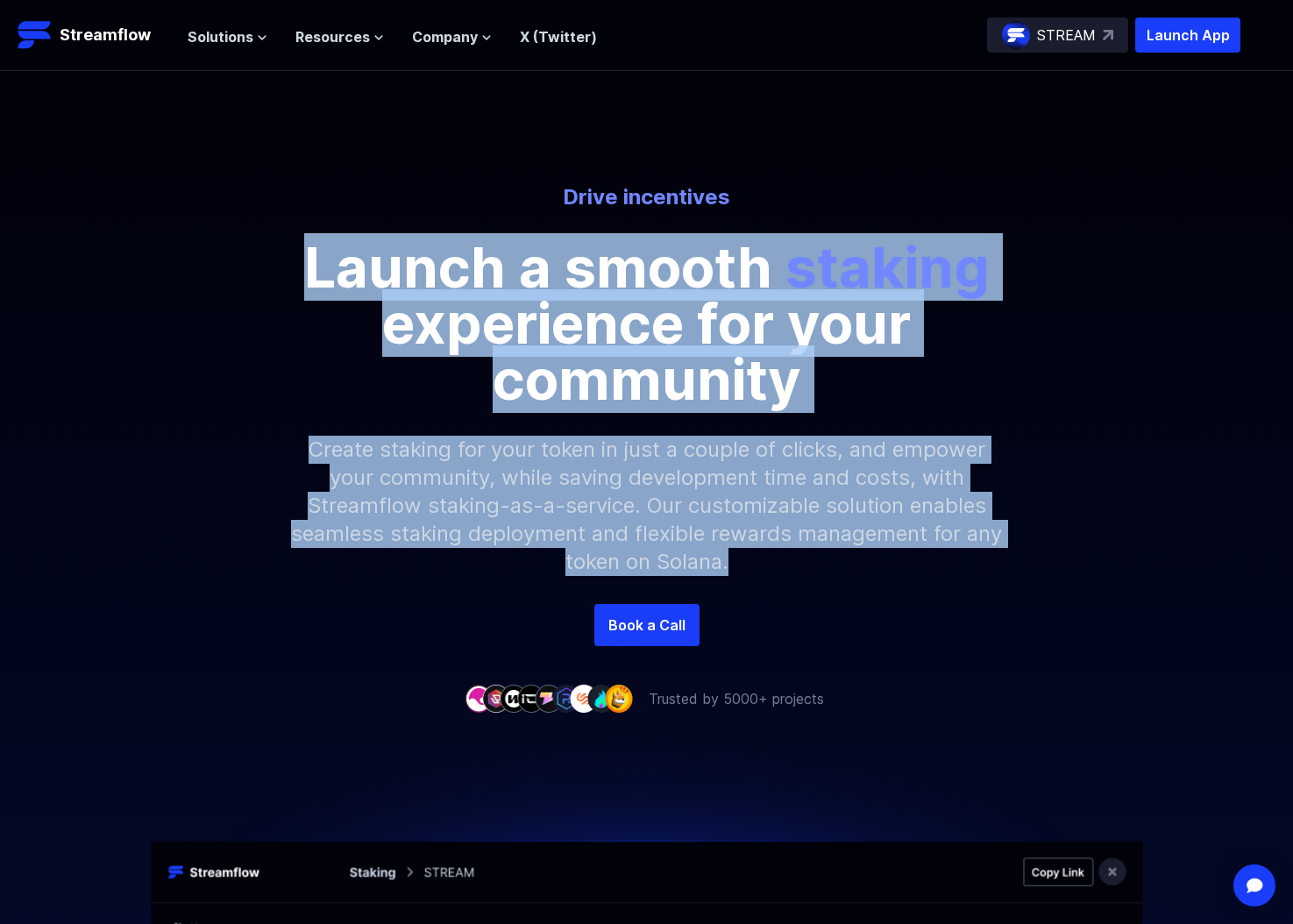
click at [994, 571] on div "Drive incentives Launch a smooth staking experience for your community Create s…" at bounding box center [646, 394] width 1293 height 421
click at [994, 571] on p "Create staking for your token in just a couple of clicks, and empower your comm…" at bounding box center [646, 506] width 754 height 196
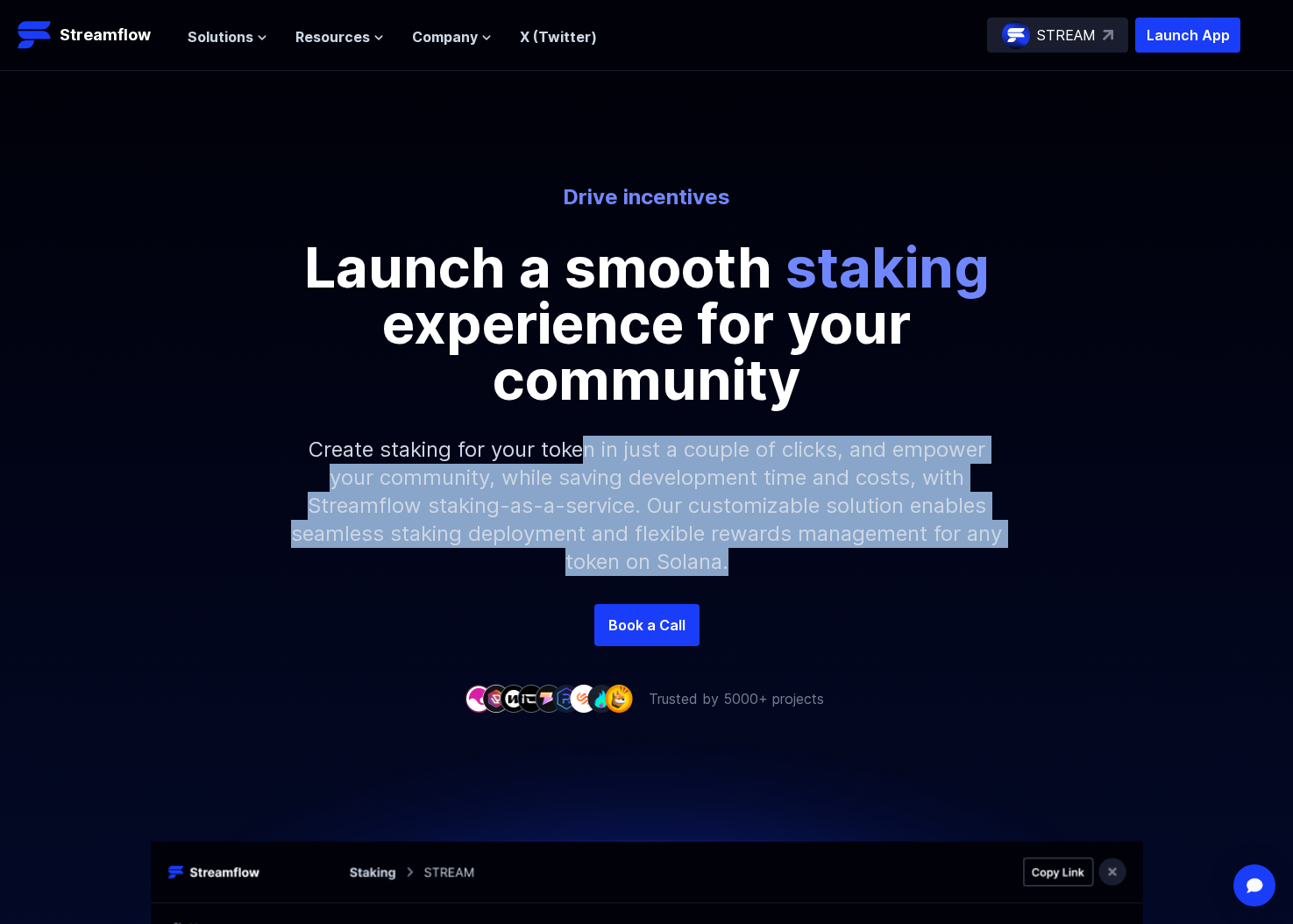
drag, startPoint x: 597, startPoint y: 442, endPoint x: 912, endPoint y: 558, distance: 335.7
click at [912, 558] on p "Create staking for your token in just a couple of clicks, and empower your comm…" at bounding box center [646, 506] width 754 height 196
drag, startPoint x: 912, startPoint y: 558, endPoint x: 394, endPoint y: 440, distance: 531.3
click at [394, 440] on p "Create staking for your token in just a couple of clicks, and empower your comm…" at bounding box center [646, 506] width 754 height 196
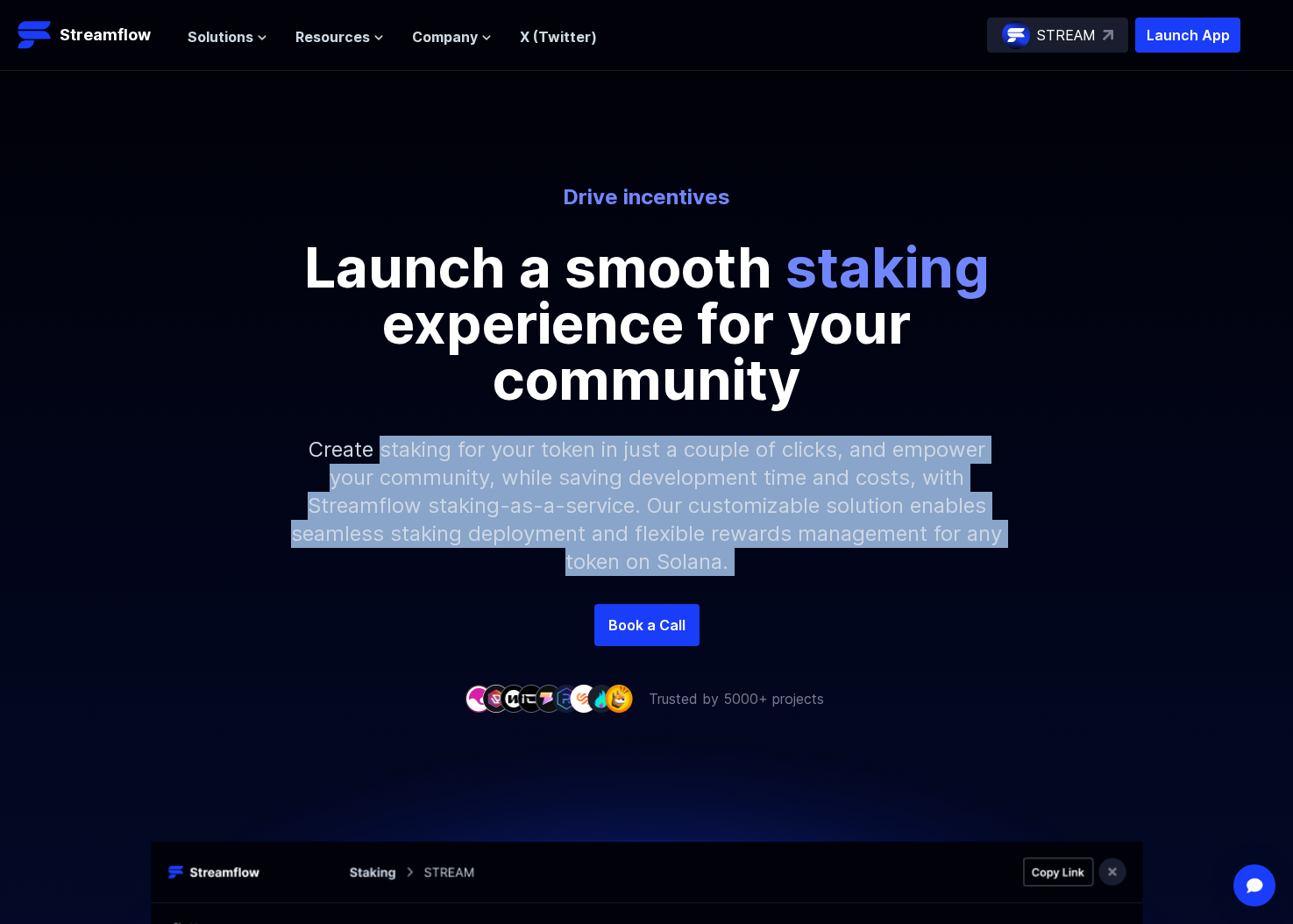
click at [394, 440] on p "Create staking for your token in just a couple of clicks, and empower your comm…" at bounding box center [646, 506] width 754 height 196
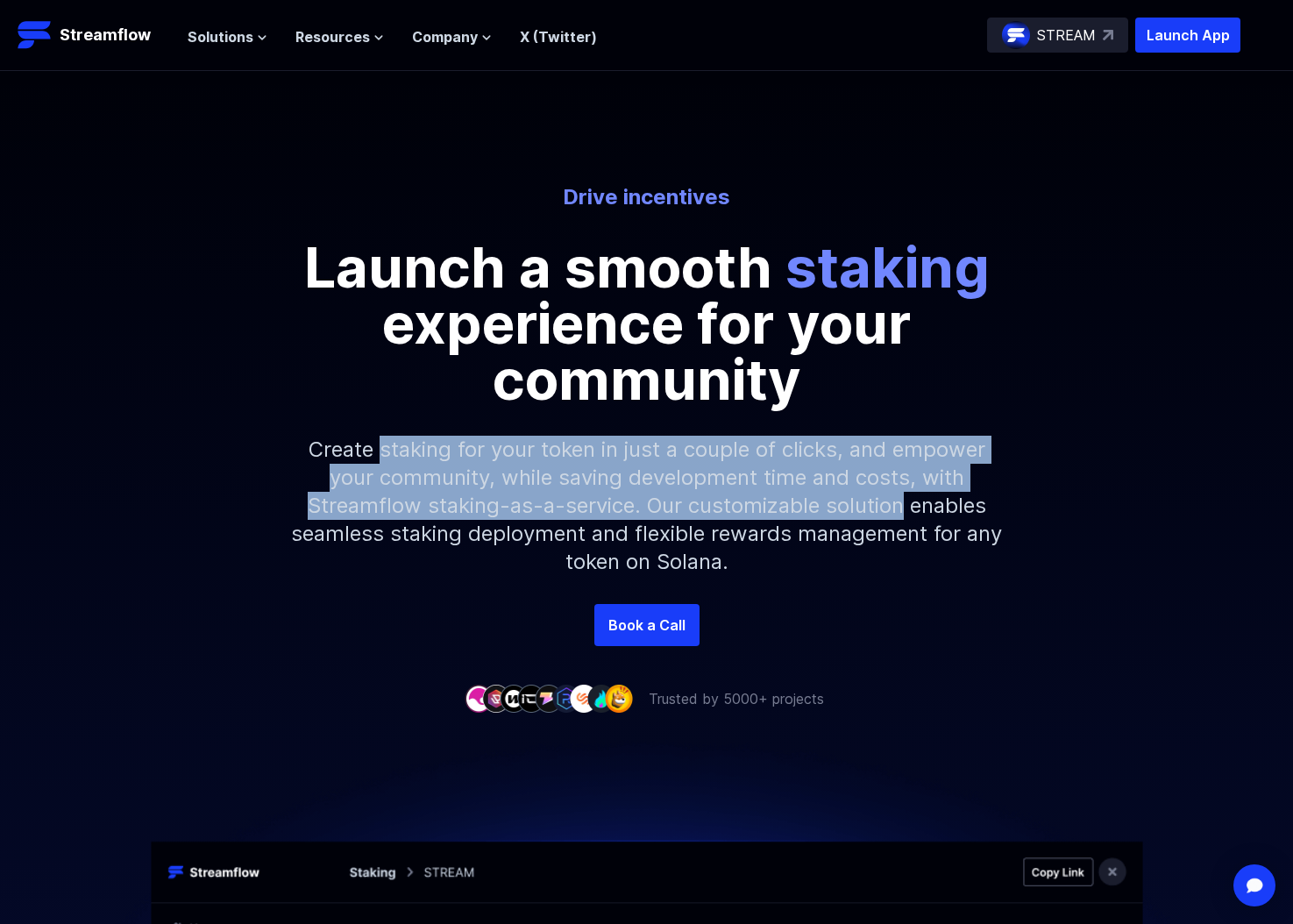
drag, startPoint x: 394, startPoint y: 440, endPoint x: 912, endPoint y: 518, distance: 523.8
click at [889, 517] on p "Create staking for your token in just a couple of clicks, and empower your comm…" at bounding box center [646, 506] width 754 height 196
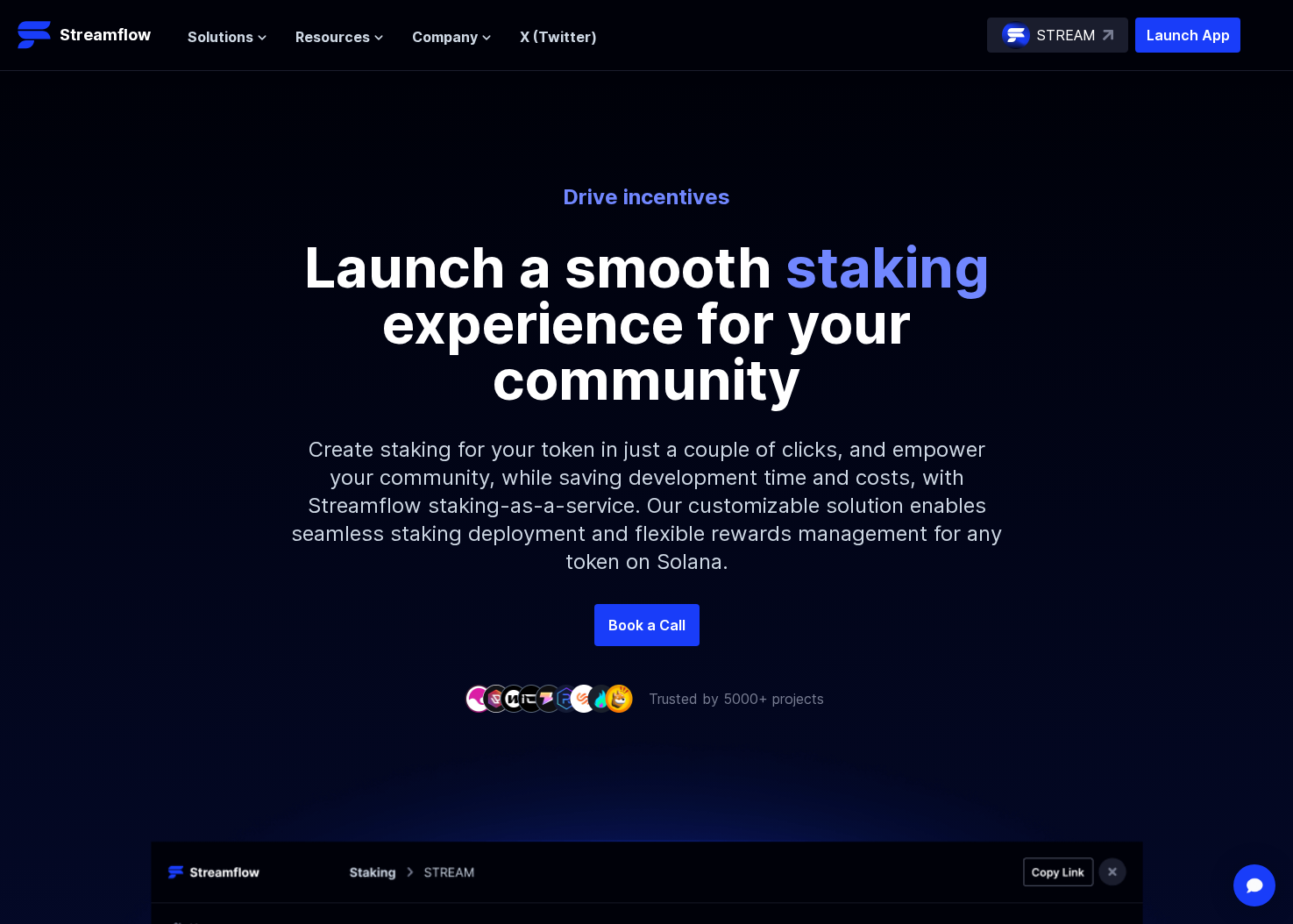
click at [912, 517] on p "Create staking for your token in just a couple of clicks, and empower your comm…" at bounding box center [646, 506] width 754 height 196
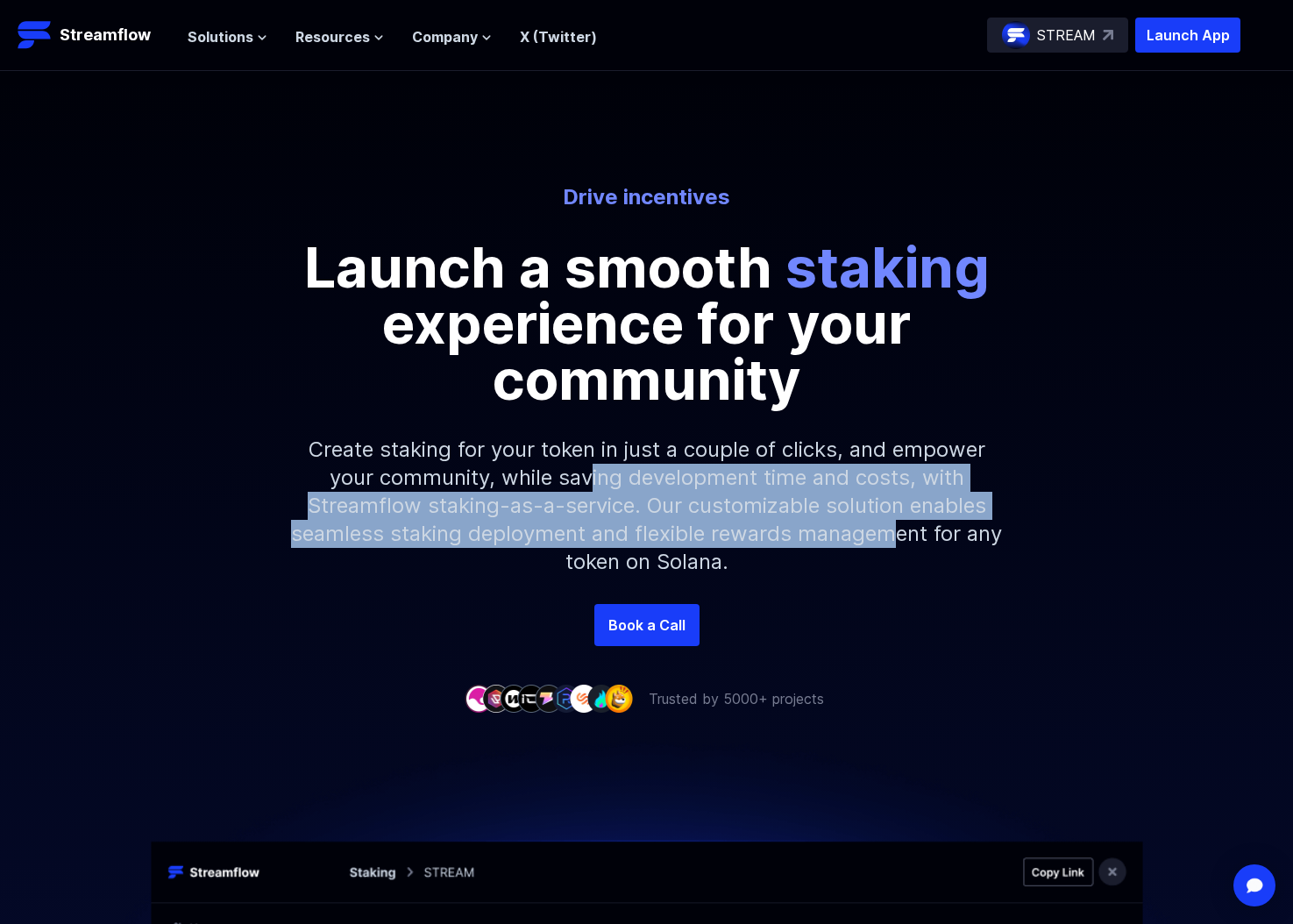
drag, startPoint x: 590, startPoint y: 483, endPoint x: 897, endPoint y: 541, distance: 312.4
click at [895, 541] on p "Create staking for your token in just a couple of clicks, and empower your comm…" at bounding box center [646, 506] width 754 height 196
click at [897, 541] on p "Create staking for your token in just a couple of clicks, and empower your comm…" at bounding box center [646, 506] width 754 height 196
drag, startPoint x: 897, startPoint y: 541, endPoint x: 462, endPoint y: 483, distance: 438.8
click at [462, 483] on p "Create staking for your token in just a couple of clicks, and empower your comm…" at bounding box center [646, 506] width 754 height 196
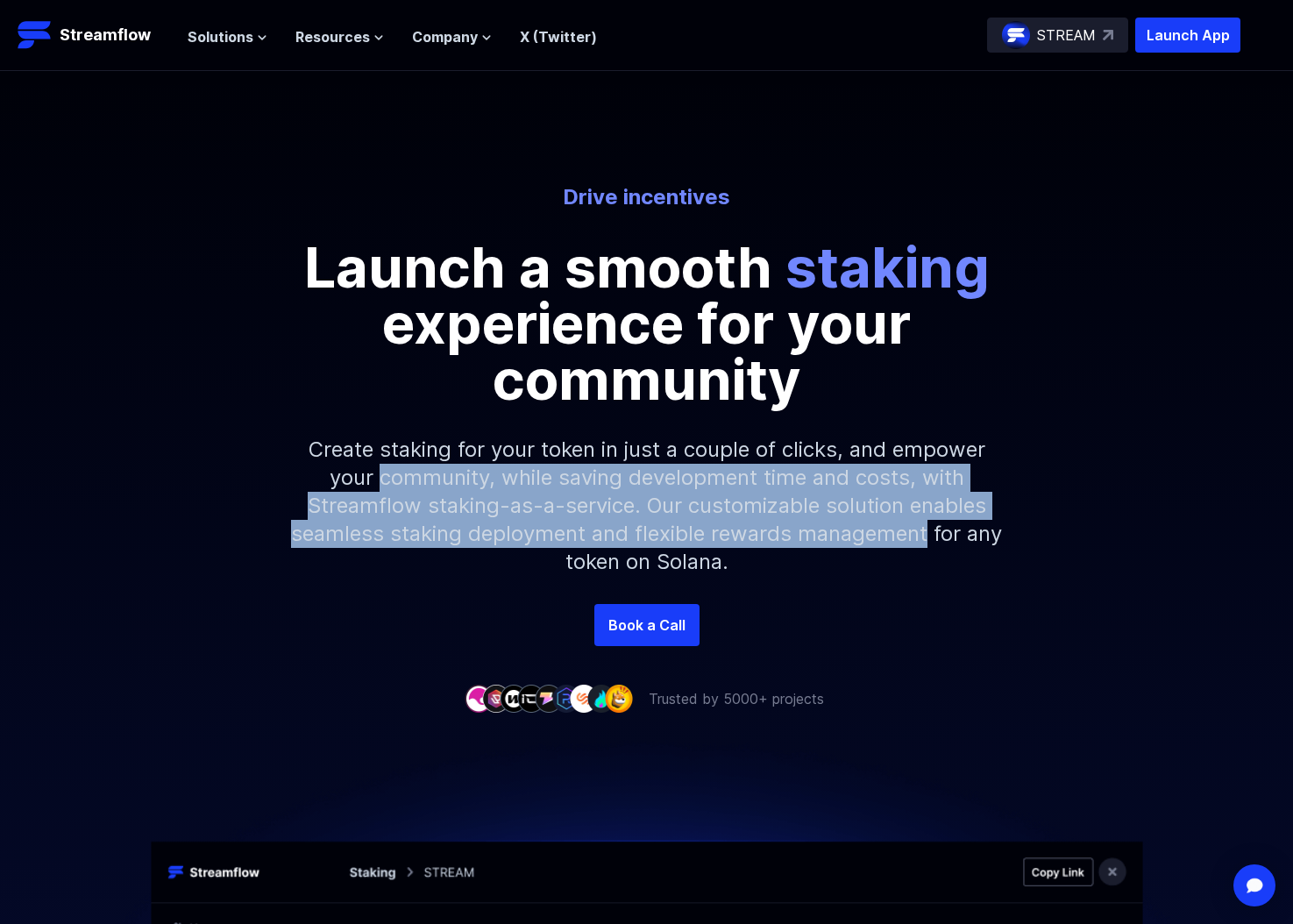
click at [462, 483] on p "Create staking for your token in just a couple of clicks, and empower your comm…" at bounding box center [646, 506] width 754 height 196
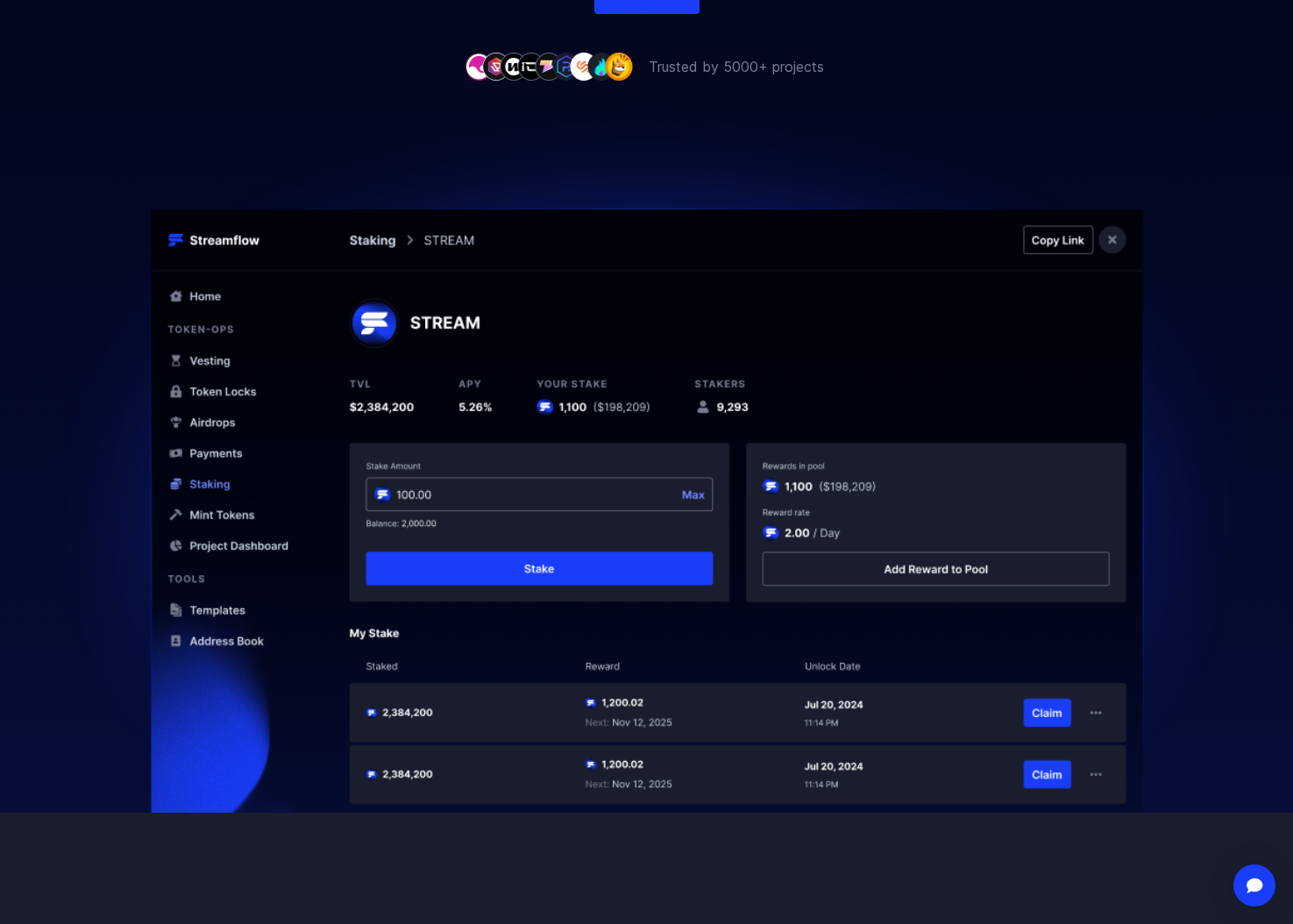
scroll to position [1264, 0]
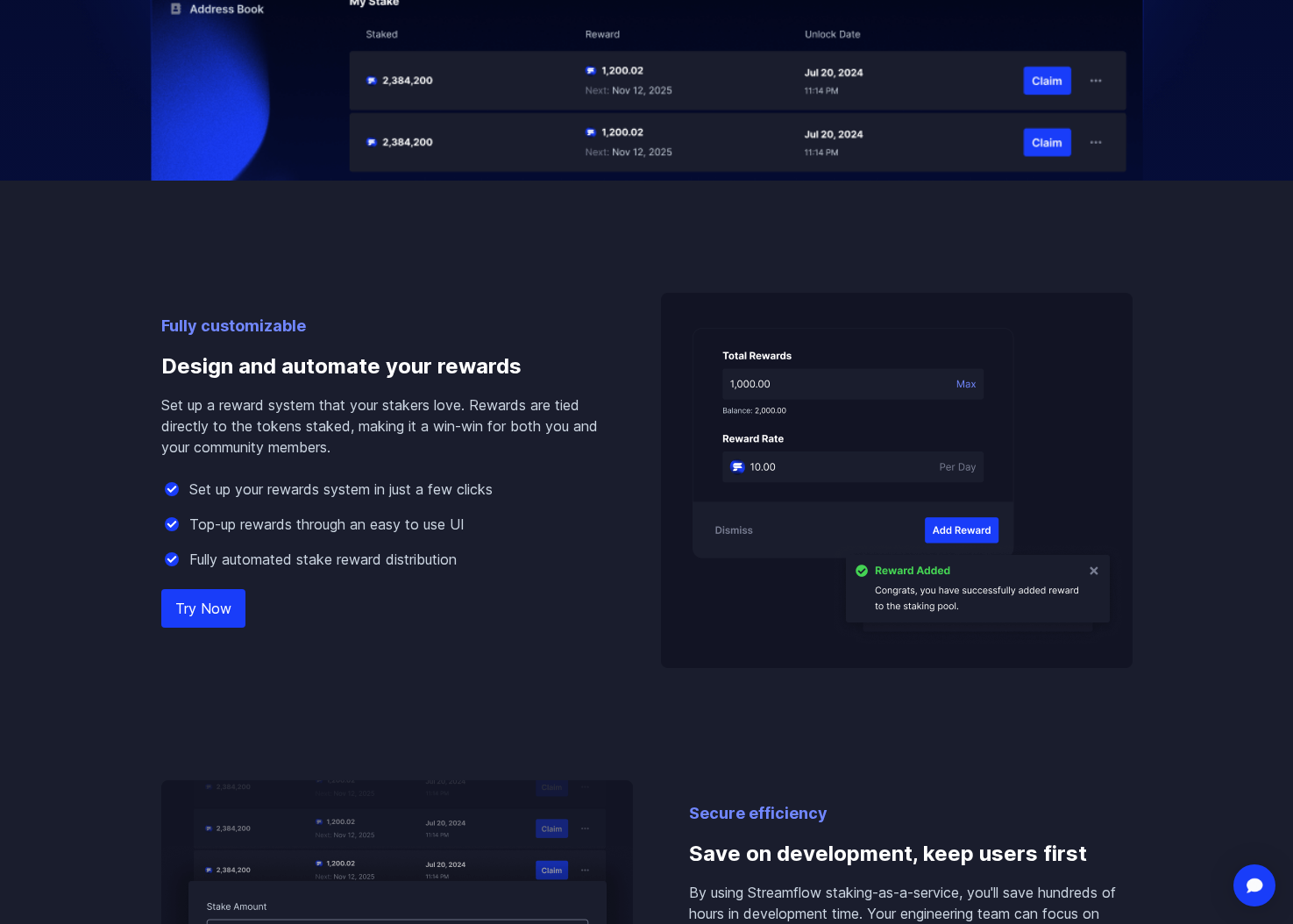
drag, startPoint x: 494, startPoint y: 611, endPoint x: 442, endPoint y: 547, distance: 82.5
click at [442, 547] on div "Fully customizable Design and automate your rewards Set up a reward system that…" at bounding box center [383, 491] width 444 height 354
click at [442, 547] on div "Set up your rewards system in just a few clicks Top-up rewards through an easy …" at bounding box center [383, 523] width 444 height 91
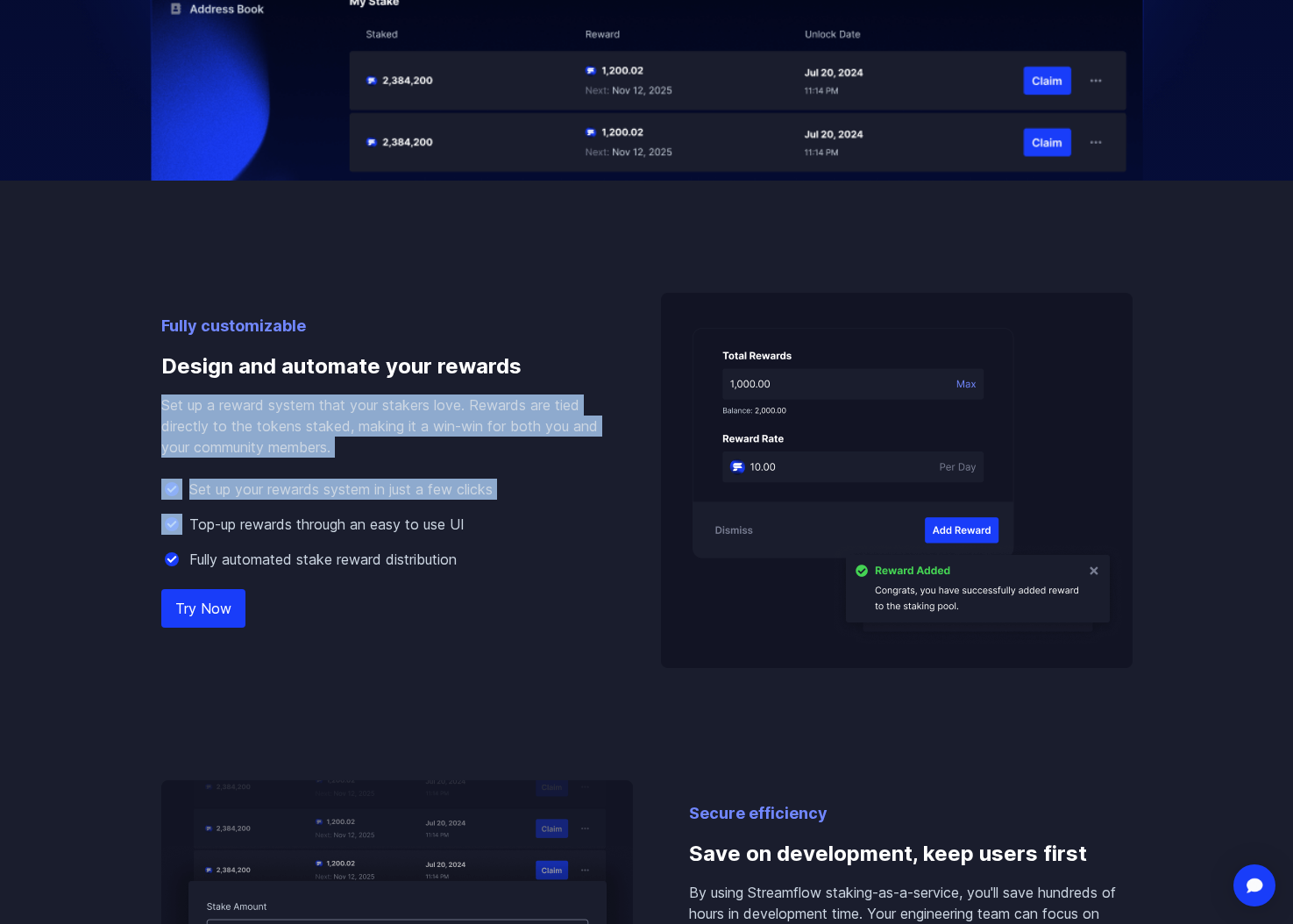
drag, startPoint x: 144, startPoint y: 404, endPoint x: 375, endPoint y: 507, distance: 252.9
click at [375, 507] on div "Set up your rewards system in just a few clicks Top-up rewards through an easy …" at bounding box center [383, 523] width 444 height 91
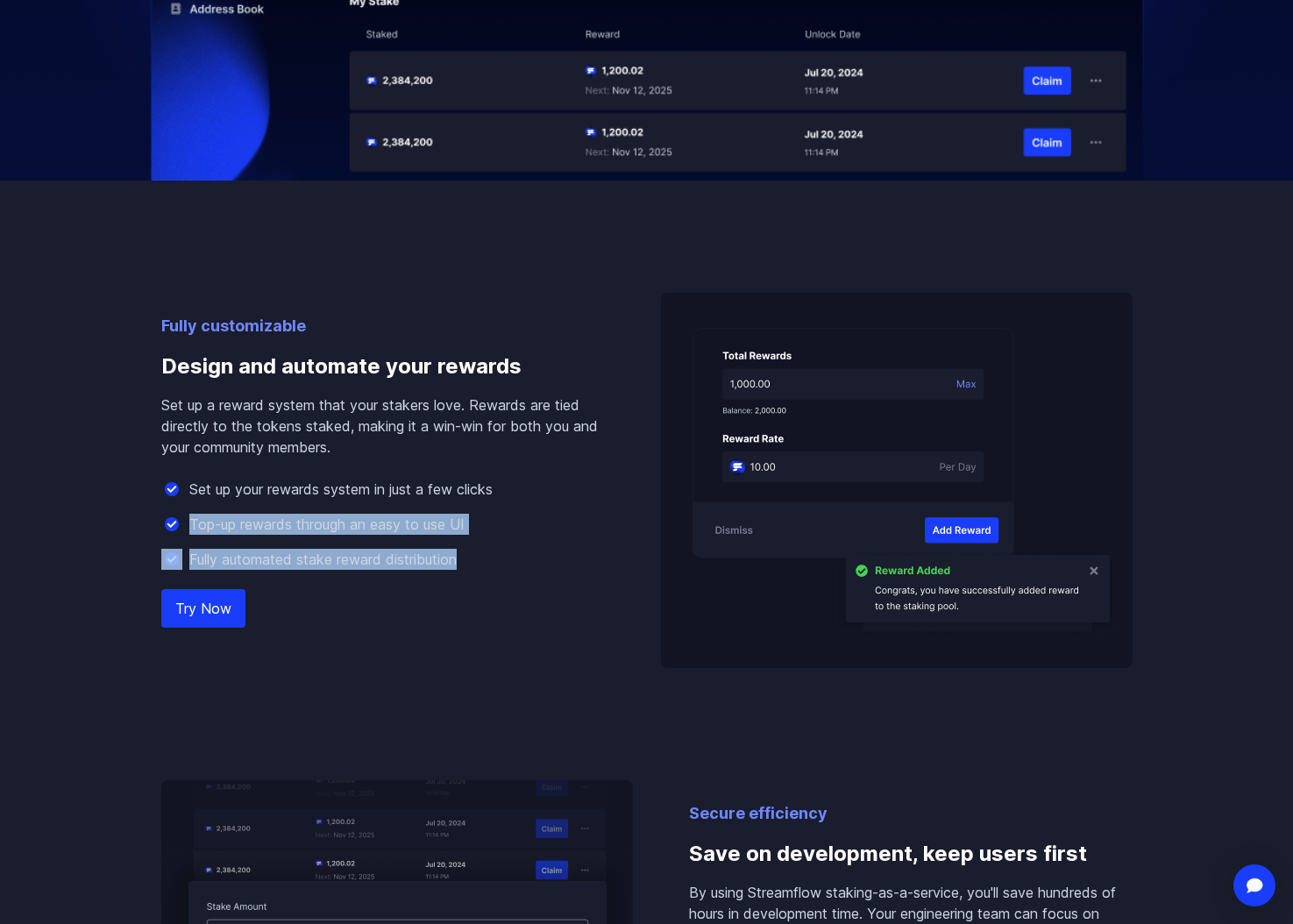
drag, startPoint x: 219, startPoint y: 507, endPoint x: 501, endPoint y: 566, distance: 288.1
click at [501, 566] on div "Set up your rewards system in just a few clicks Top-up rewards through an easy …" at bounding box center [383, 523] width 444 height 91
click at [501, 566] on div "Fully automated stake reward distribution" at bounding box center [383, 559] width 444 height 21
drag, startPoint x: 501, startPoint y: 566, endPoint x: 253, endPoint y: 489, distance: 259.7
click at [253, 489] on div "Set up your rewards system in just a few clicks Top-up rewards through an easy …" at bounding box center [383, 523] width 444 height 91
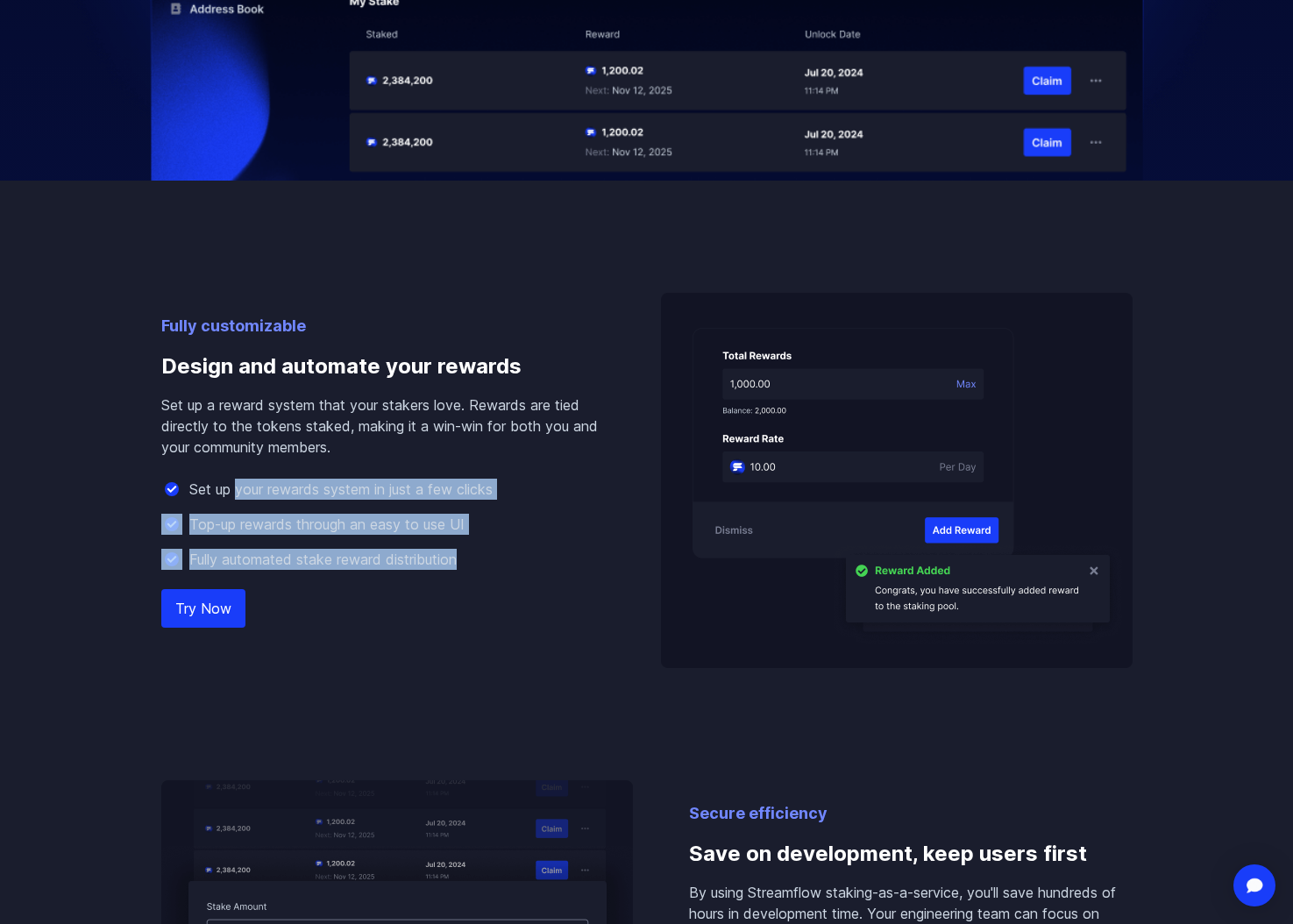
click at [253, 489] on p "Set up your rewards system in just a few clicks" at bounding box center [341, 489] width 303 height 21
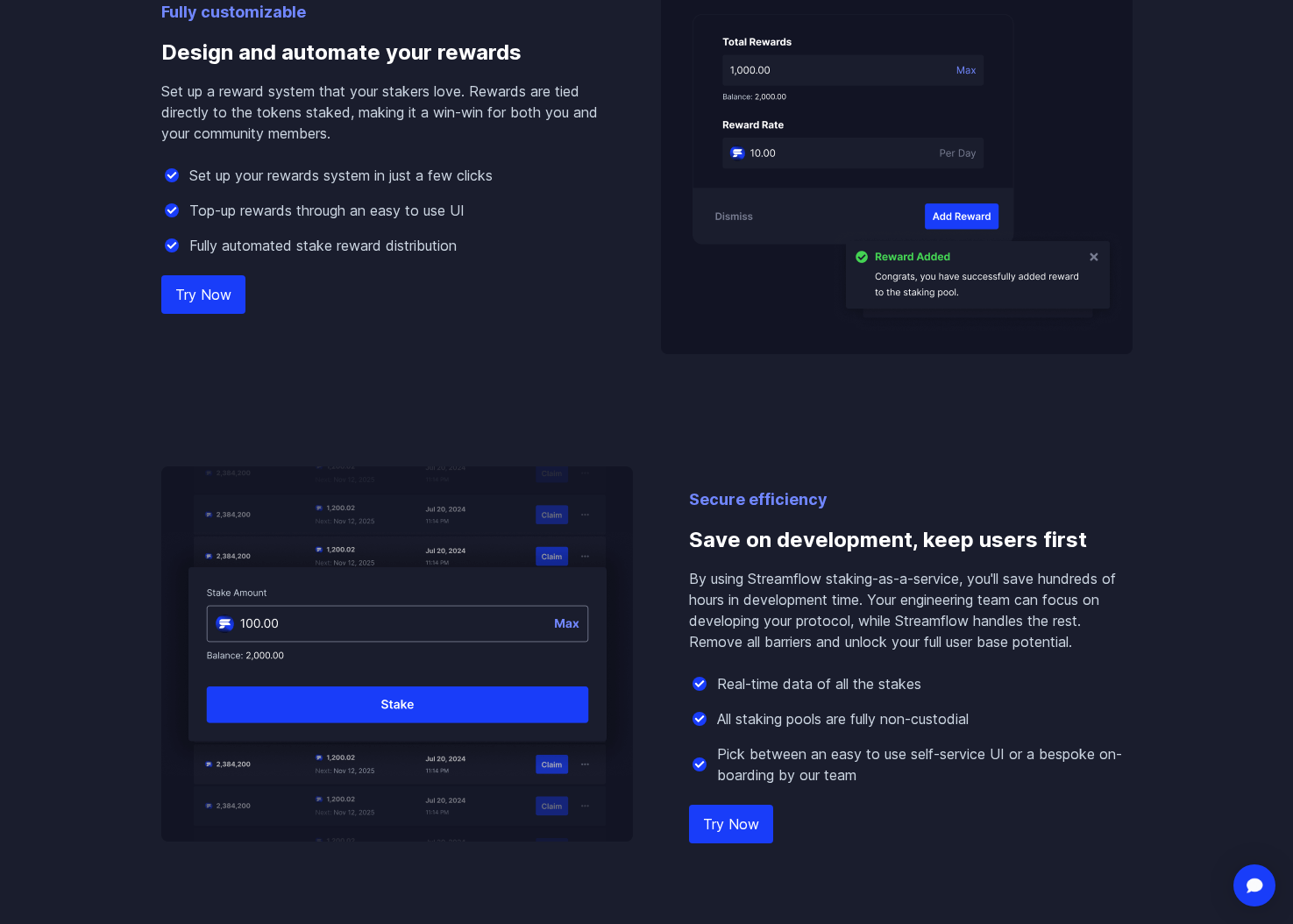
scroll to position [1675, 0]
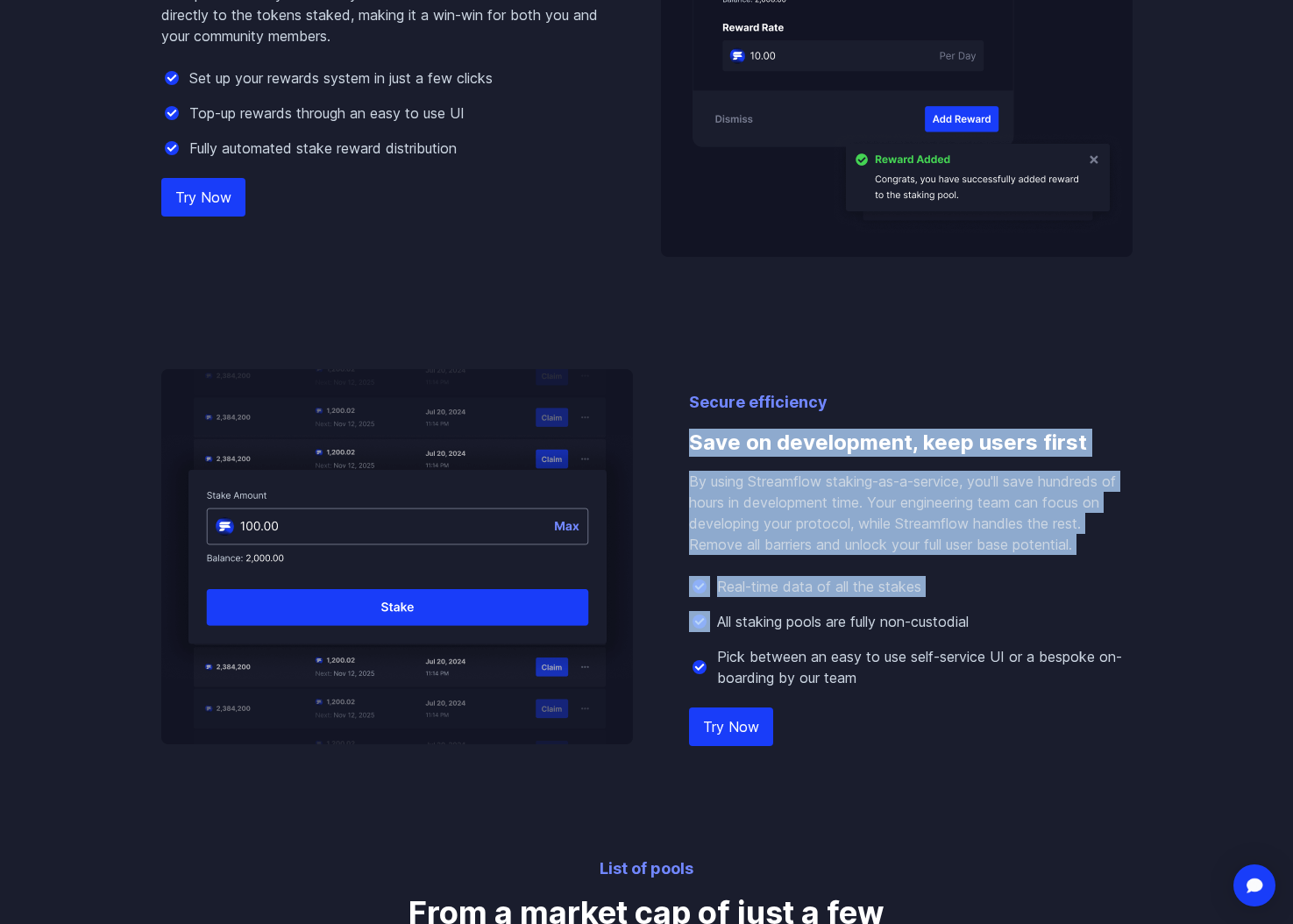
drag, startPoint x: 674, startPoint y: 445, endPoint x: 868, endPoint y: 611, distance: 255.3
click at [868, 611] on div "Secure efficiency Save on development, keep users first By using Streamflow sta…" at bounding box center [646, 557] width 972 height 375
click at [868, 611] on p "All staking pools are fully non-custodial" at bounding box center [843, 622] width 252 height 21
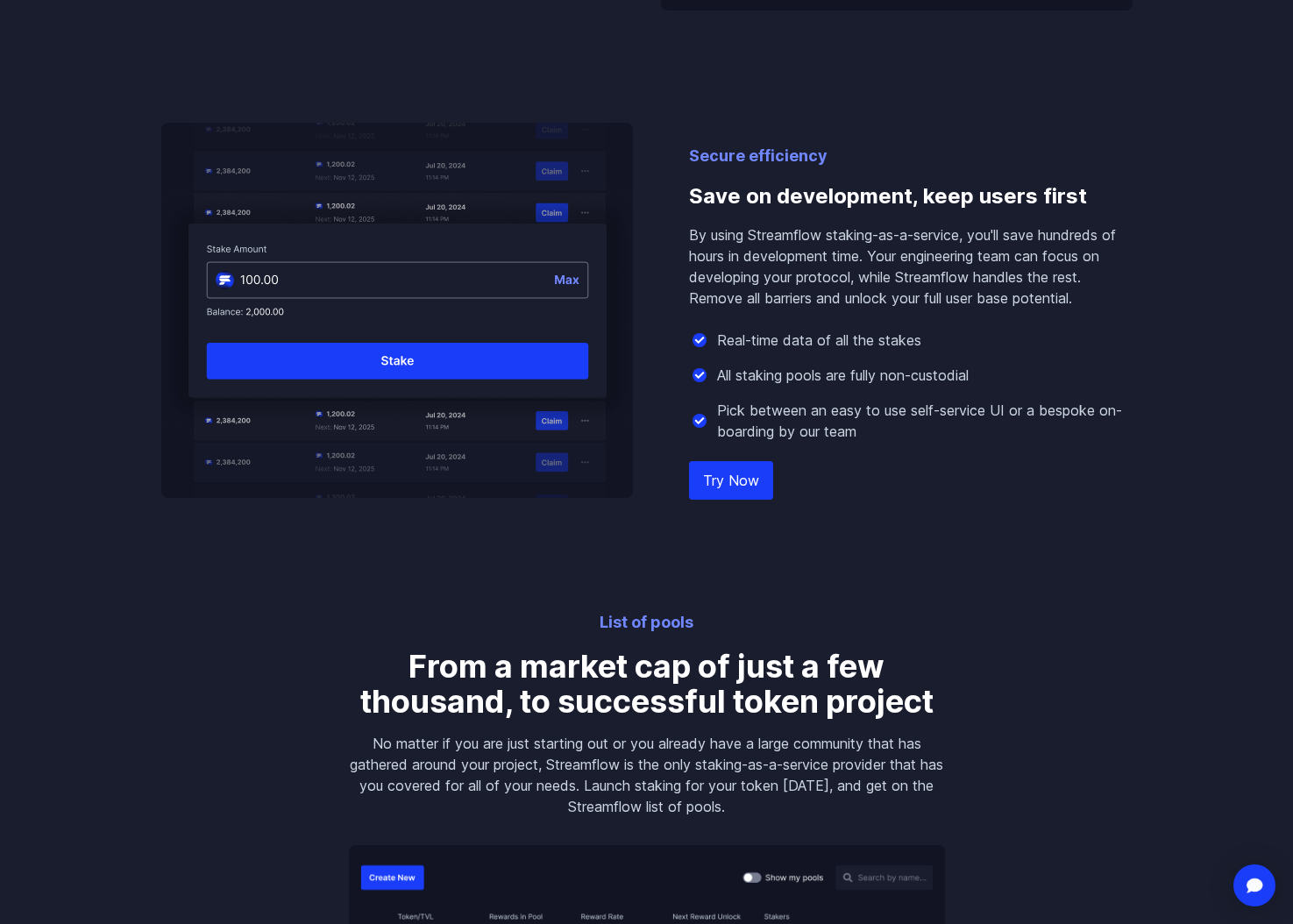
scroll to position [2177, 0]
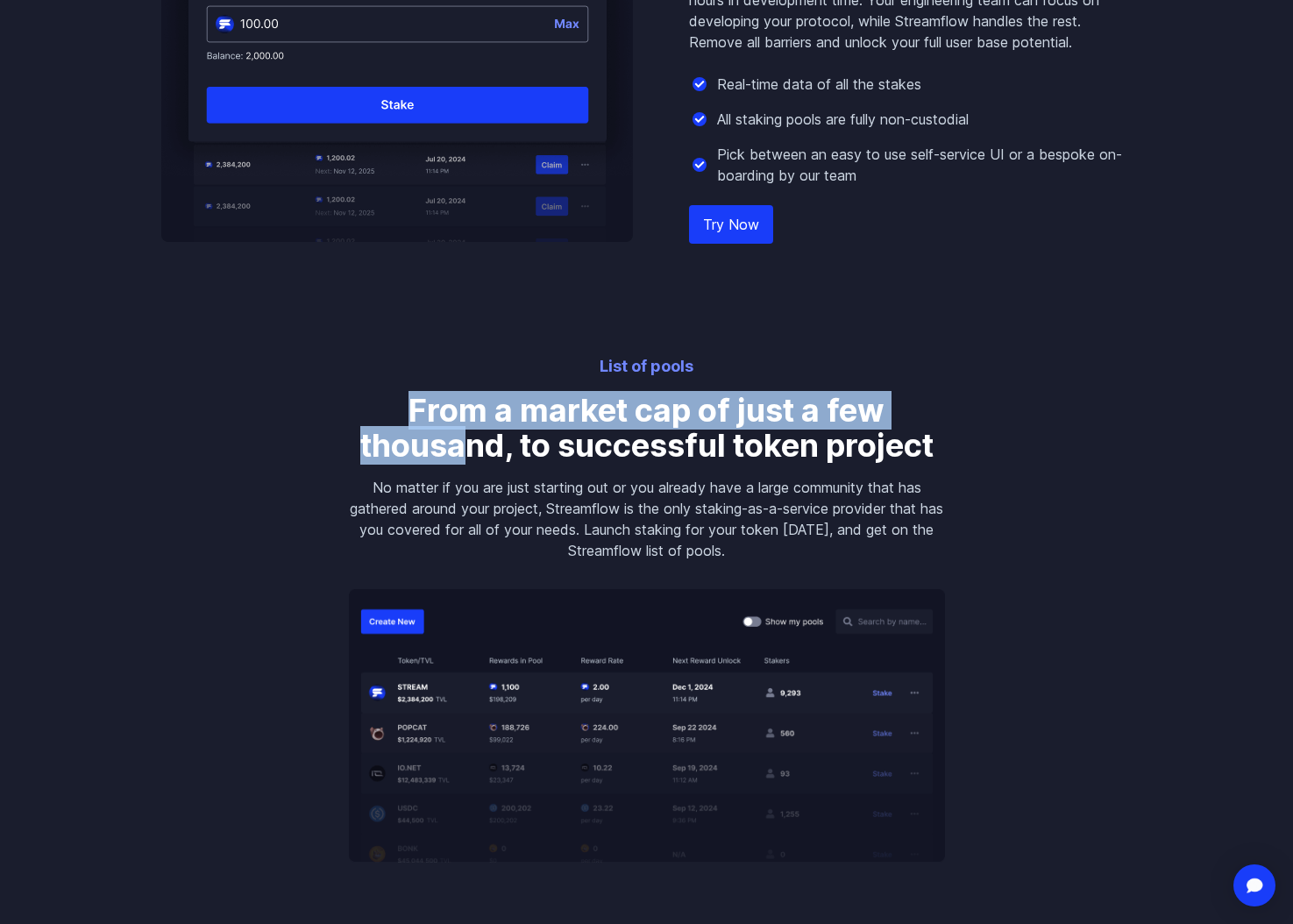
drag, startPoint x: 397, startPoint y: 403, endPoint x: 456, endPoint y: 439, distance: 69.1
click at [456, 439] on h3 "From a market cap of just a few thousand, to successful token project" at bounding box center [646, 428] width 596 height 70
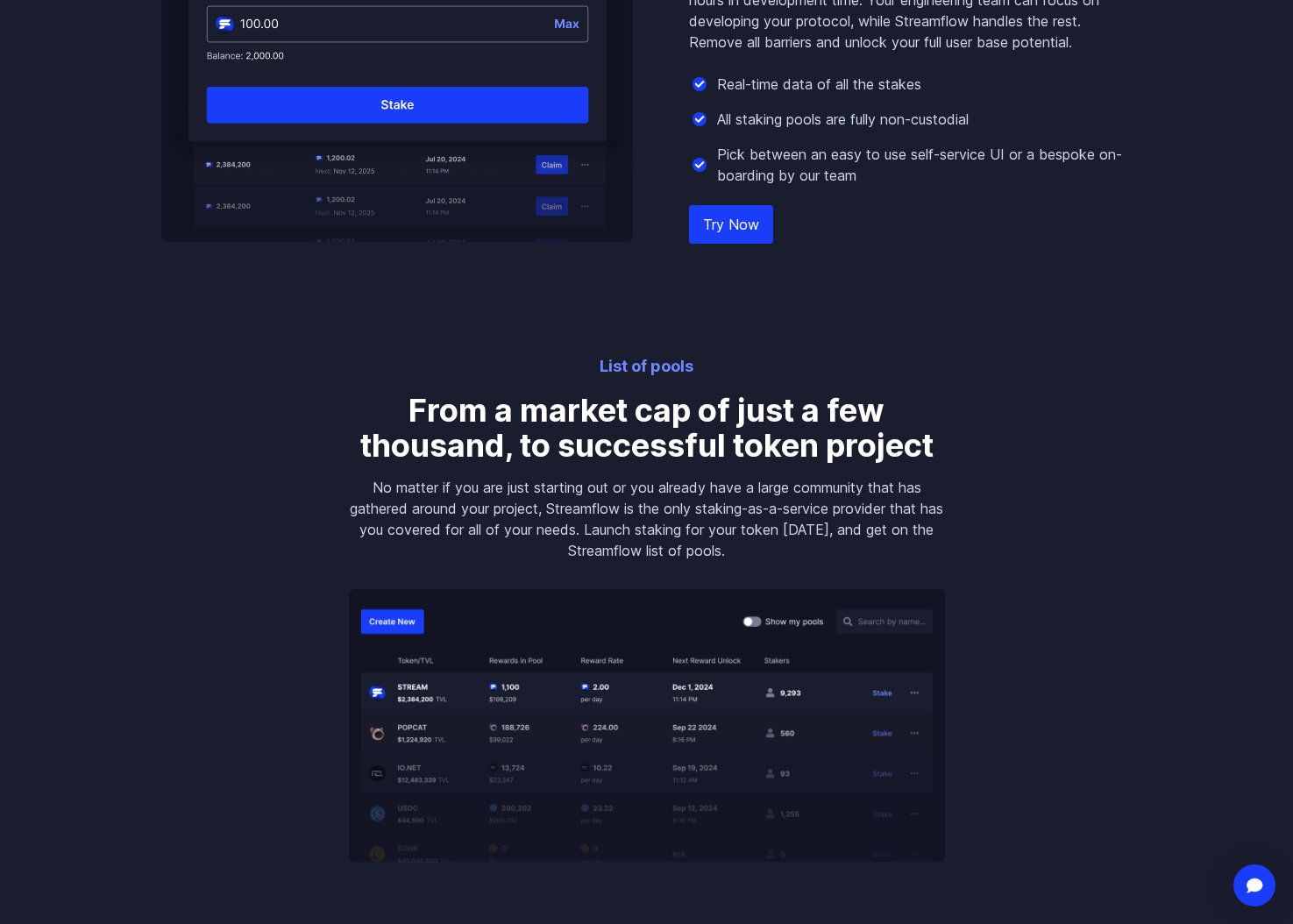
drag, startPoint x: 456, startPoint y: 439, endPoint x: 655, endPoint y: 508, distance: 210.6
click at [457, 439] on h3 "From a market cap of just a few thousand, to successful token project" at bounding box center [646, 428] width 596 height 70
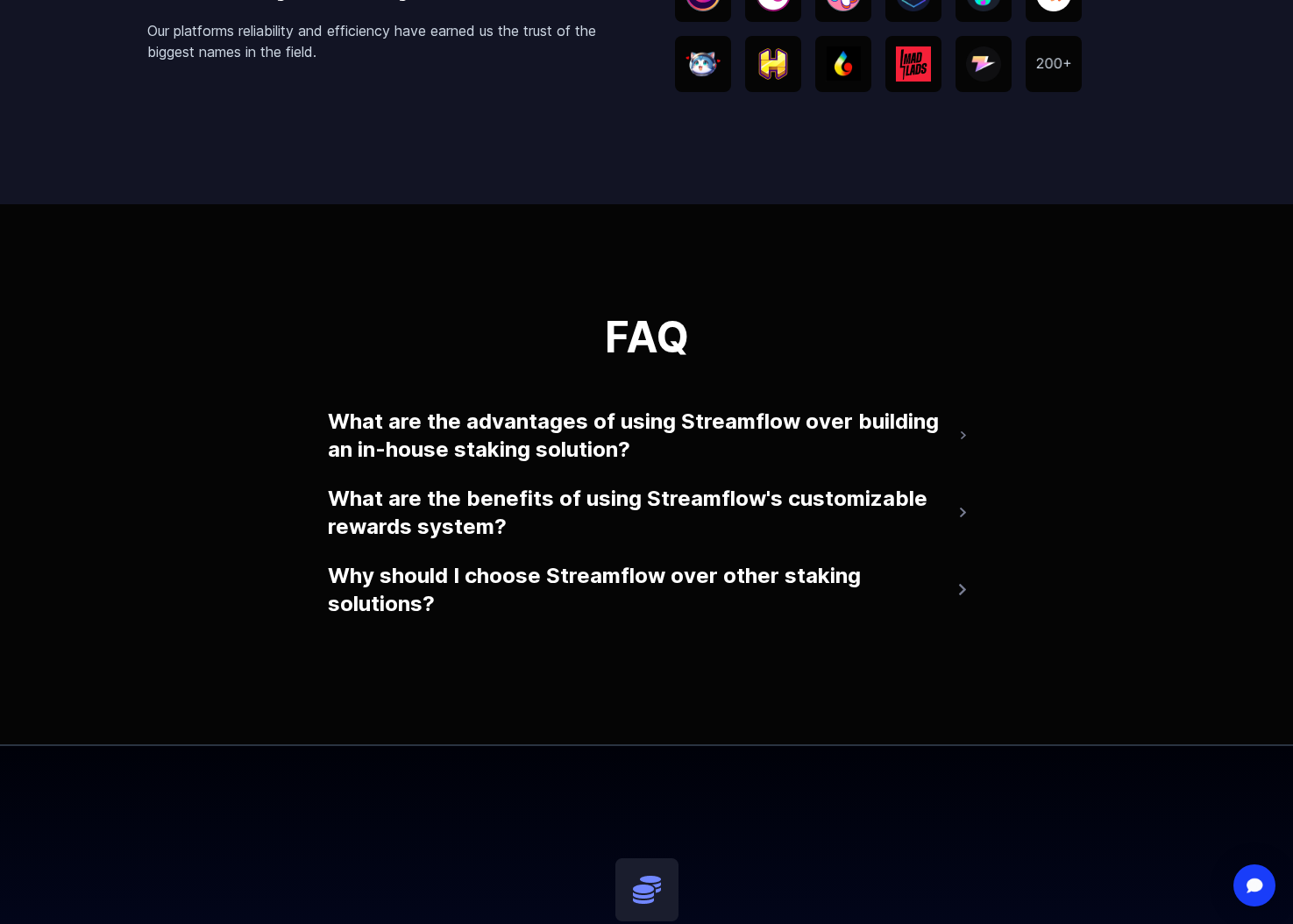
scroll to position [3134, 0]
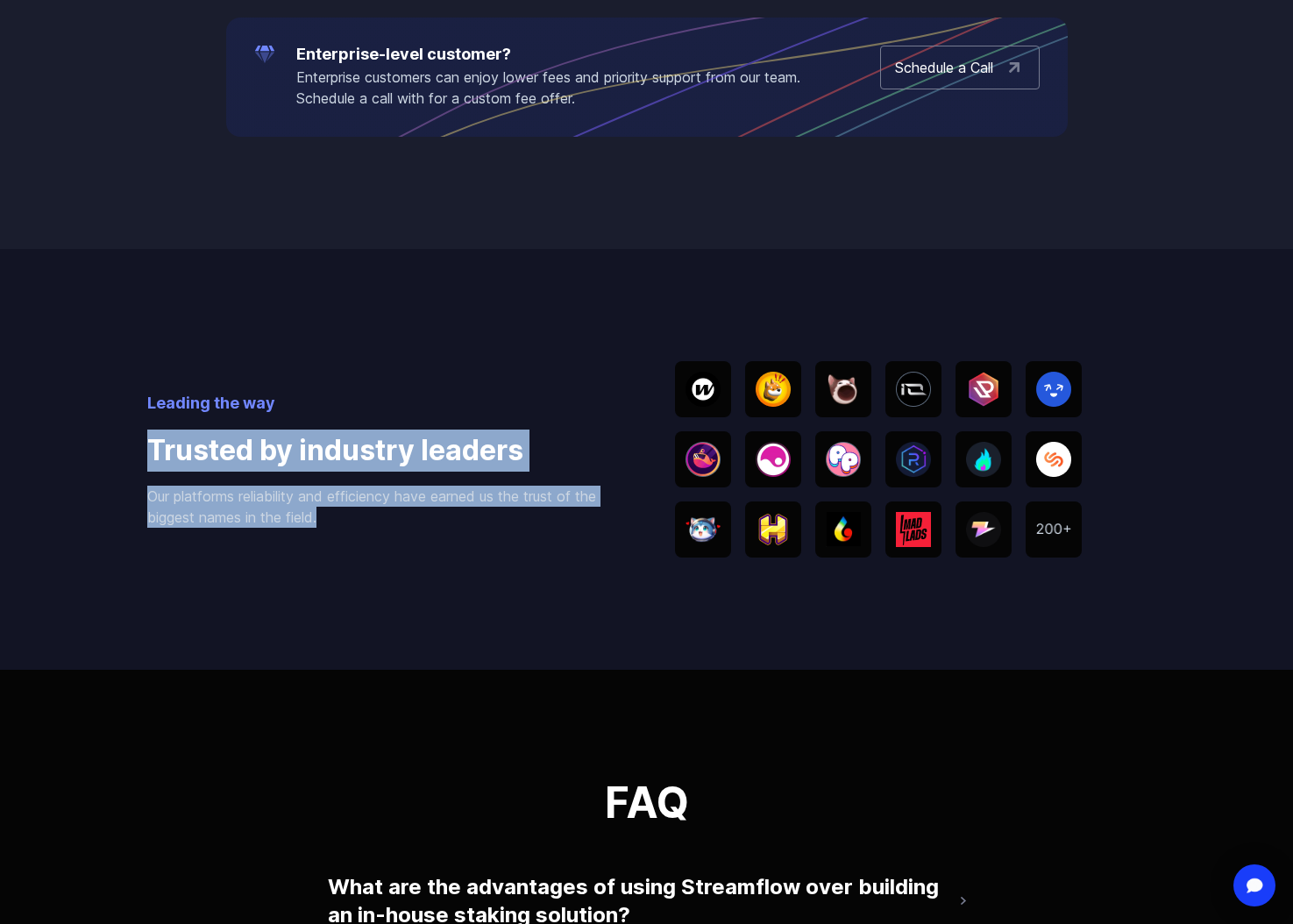
drag, startPoint x: 112, startPoint y: 450, endPoint x: 447, endPoint y: 548, distance: 349.0
click at [447, 548] on div "Leading the way Trusted by industry leaders Our platforms reliability and effic…" at bounding box center [646, 460] width 1293 height 421
click at [447, 548] on div "Leading the way Trusted by industry leaders Our platforms reliability and effic…" at bounding box center [646, 460] width 999 height 421
drag, startPoint x: 447, startPoint y: 548, endPoint x: 129, endPoint y: 433, distance: 338.2
click at [129, 433] on div "Leading the way Trusted by industry leaders Our platforms reliability and effic…" at bounding box center [646, 460] width 1293 height 421
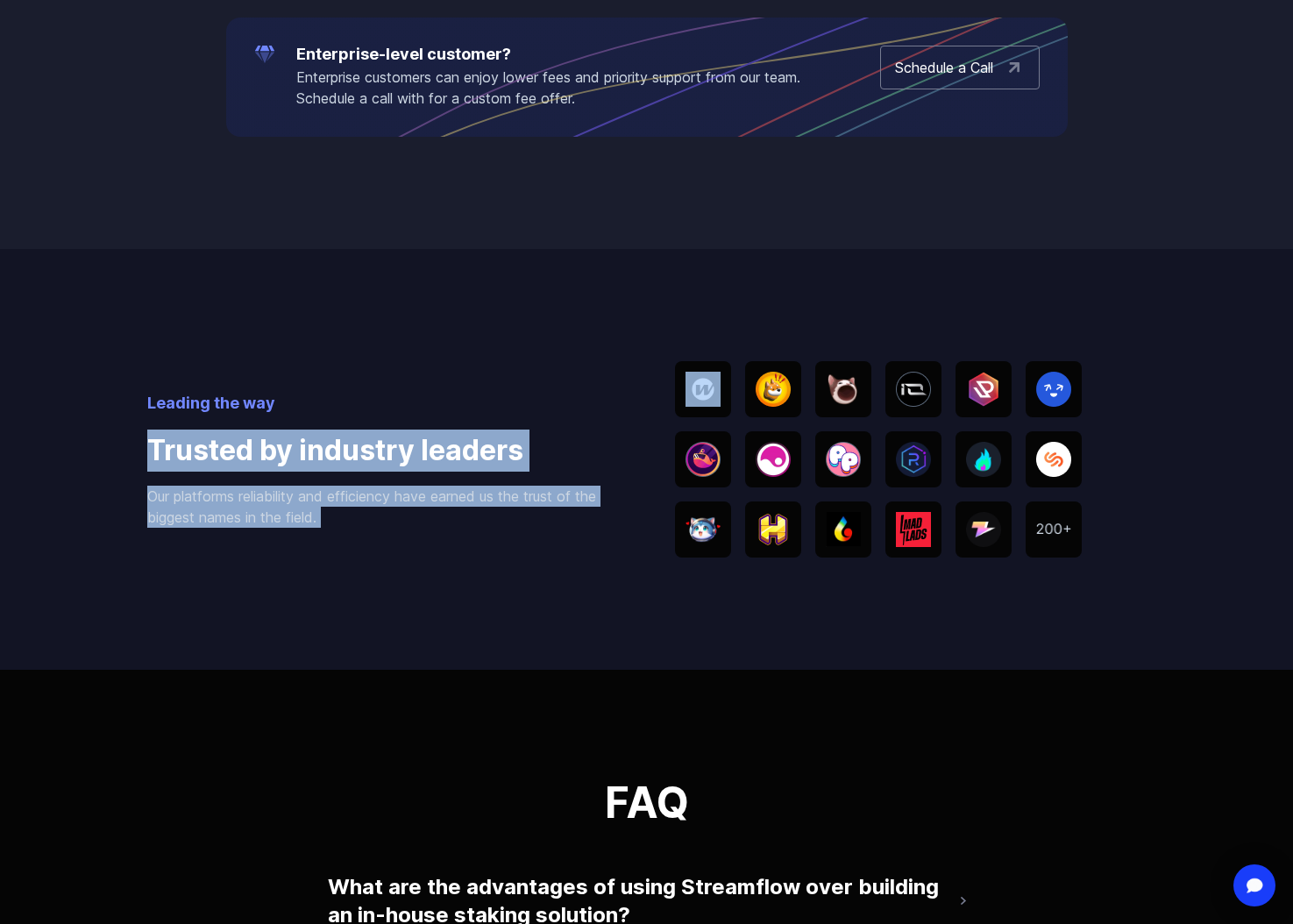
click at [129, 433] on div "Leading the way Trusted by industry leaders Our platforms reliability and effic…" at bounding box center [646, 460] width 1293 height 421
drag, startPoint x: 129, startPoint y: 433, endPoint x: 447, endPoint y: 540, distance: 335.5
click at [447, 540] on div "Leading the way Trusted by industry leaders Our platforms reliability and effic…" at bounding box center [646, 460] width 1293 height 421
click at [447, 540] on div "Leading the way Trusted by industry leaders Our platforms reliability and effic…" at bounding box center [646, 460] width 999 height 421
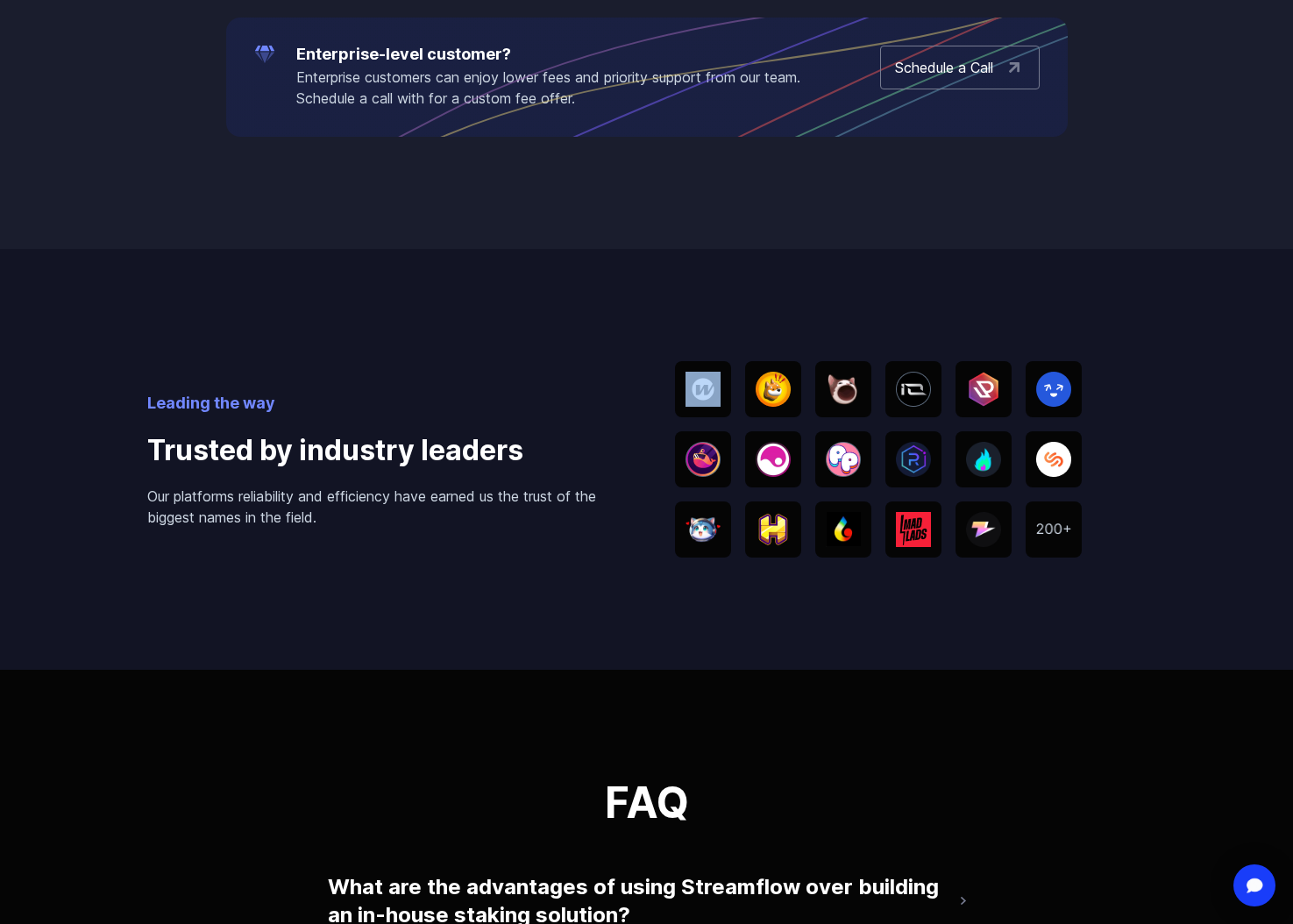
drag, startPoint x: 447, startPoint y: 540, endPoint x: 274, endPoint y: 474, distance: 185.2
click at [303, 481] on div "Leading the way Trusted by industry leaders Our platforms reliability and effic…" at bounding box center [646, 460] width 999 height 421
drag, startPoint x: 242, startPoint y: 470, endPoint x: 555, endPoint y: 422, distance: 316.7
click at [242, 470] on h4 "Trusted by industry leaders" at bounding box center [382, 451] width 471 height 42
click at [778, 385] on img at bounding box center [773, 389] width 35 height 35
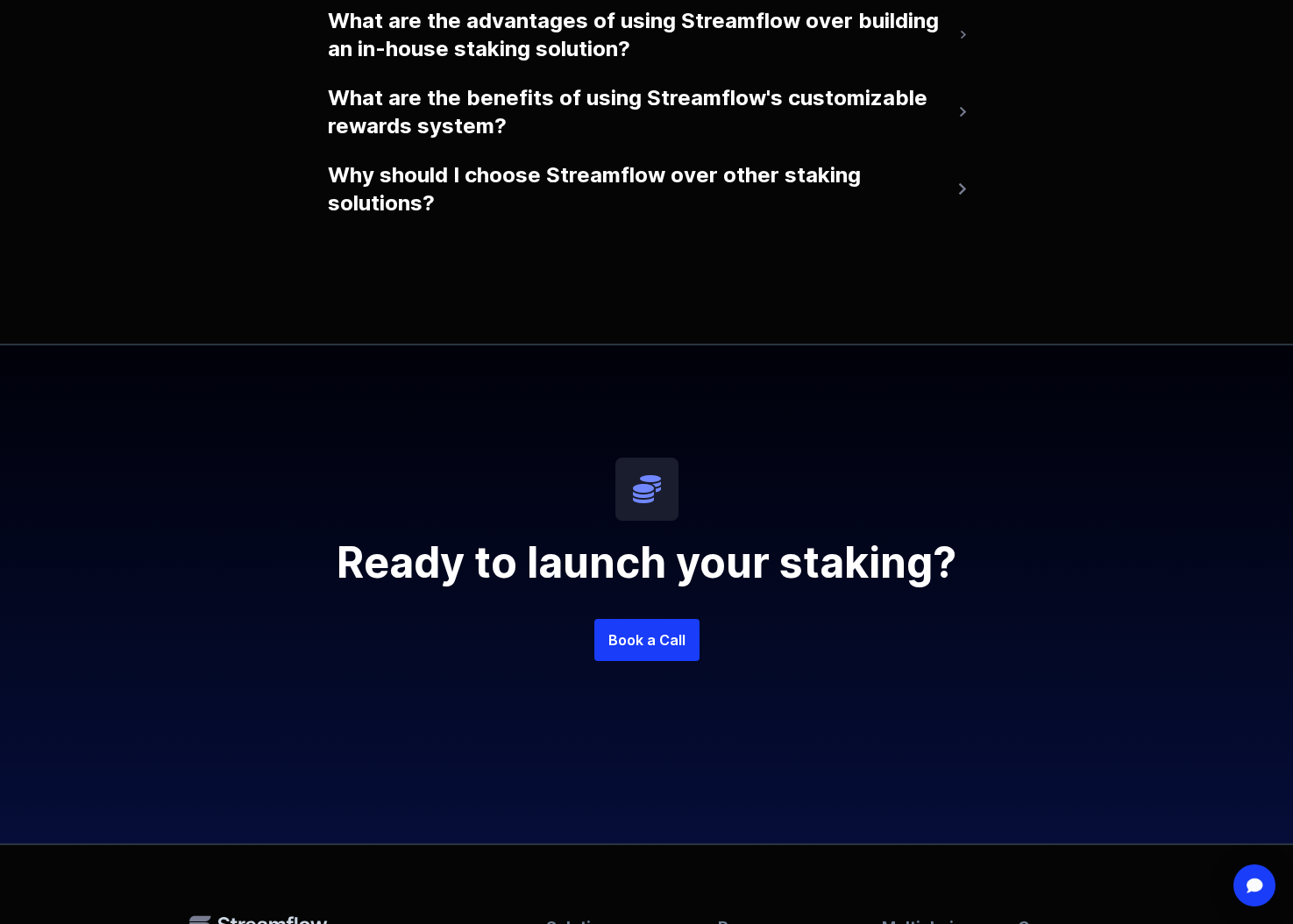
scroll to position [4424, 0]
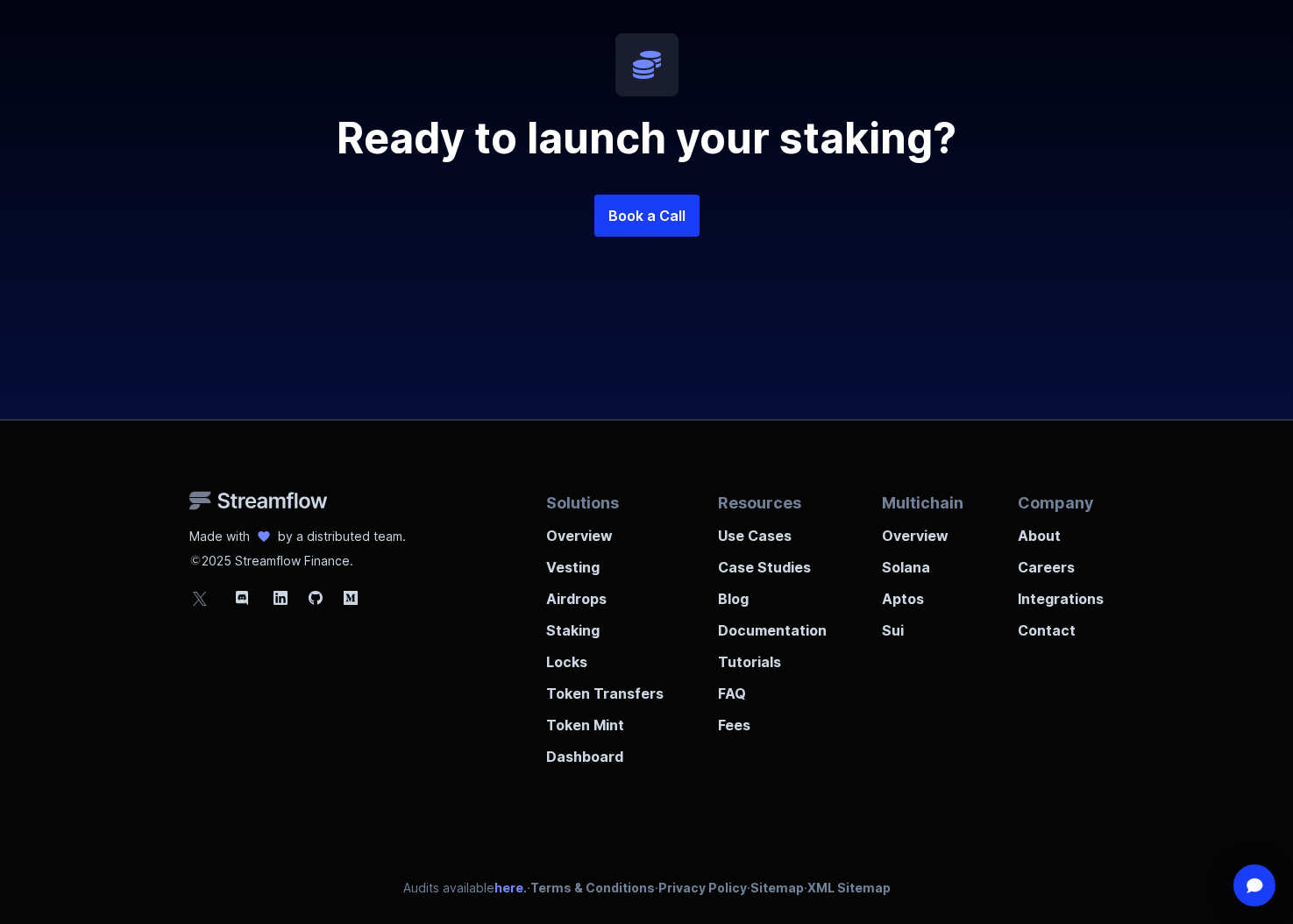
click at [506, 883] on link "here." at bounding box center [510, 887] width 33 height 15
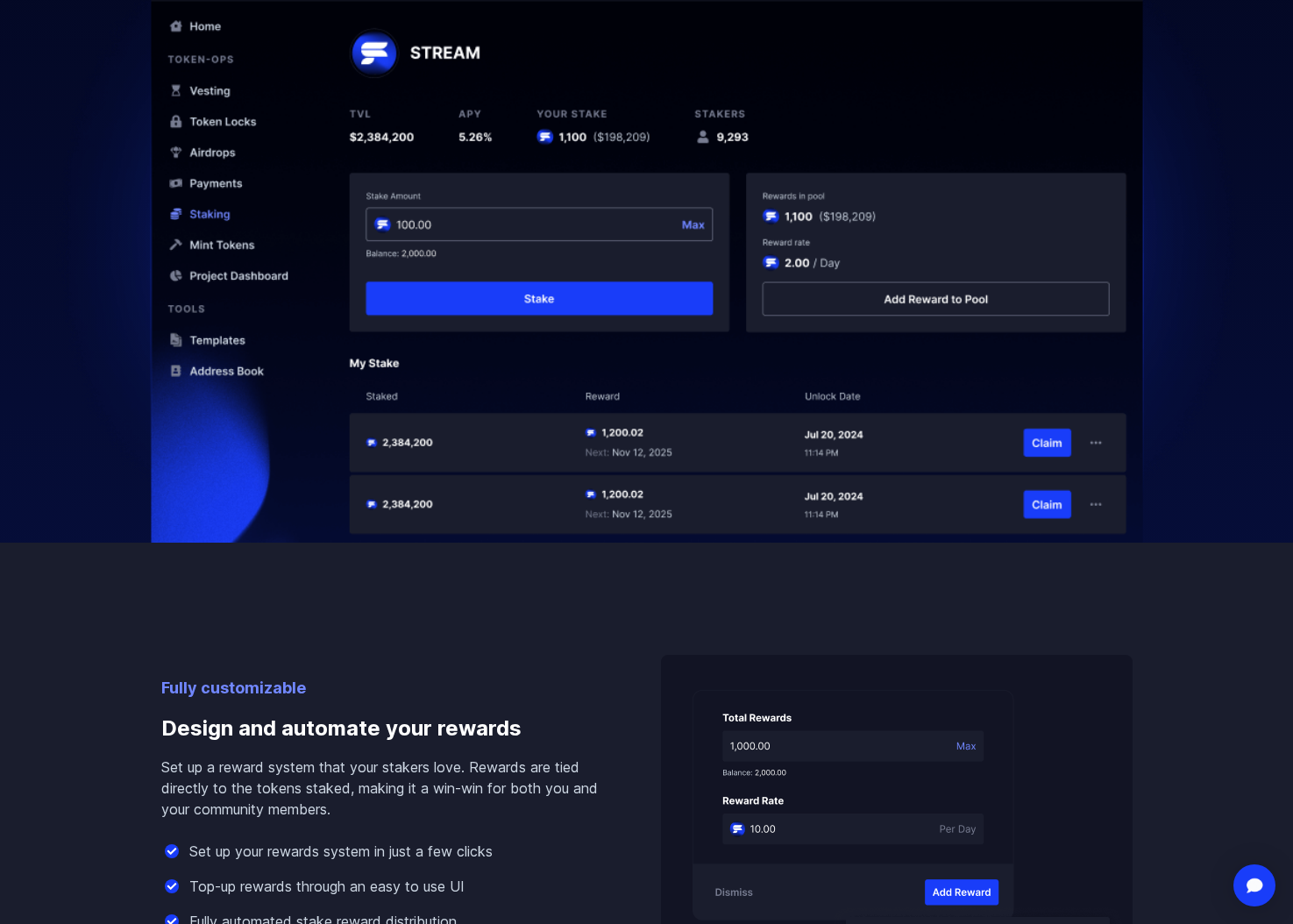
scroll to position [0, 0]
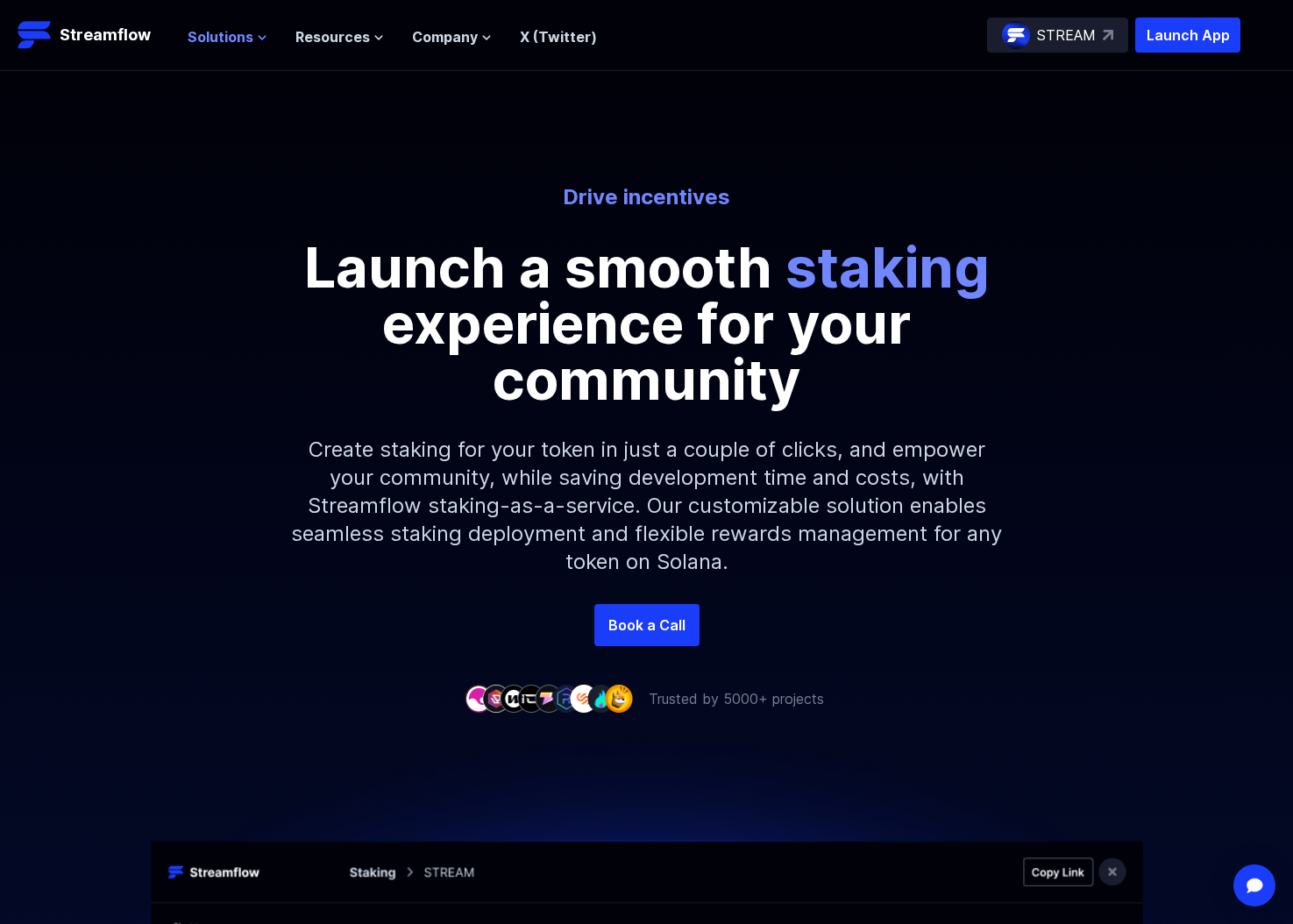
click at [233, 33] on span "Solutions" at bounding box center [220, 37] width 66 height 21
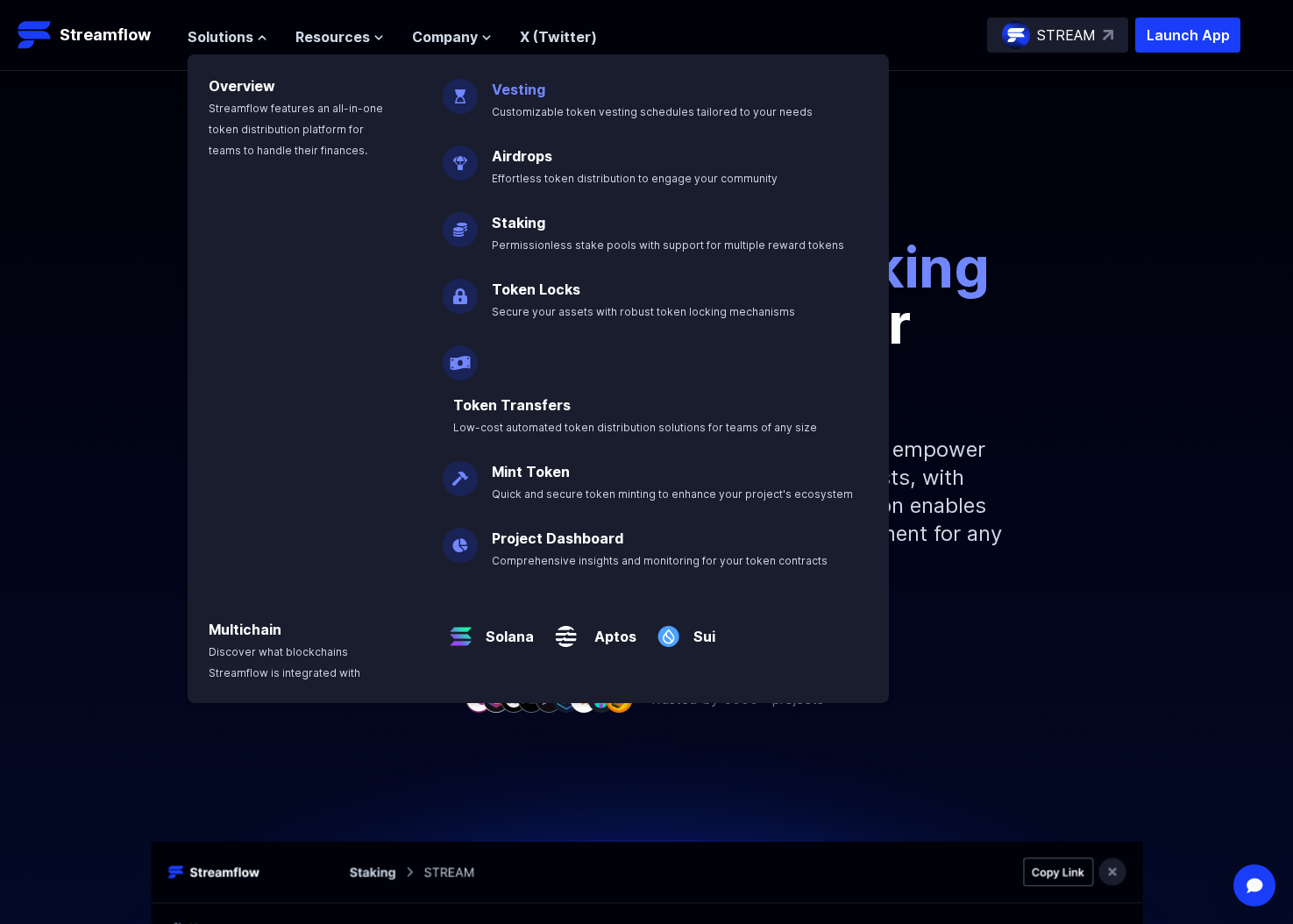
click at [526, 78] on p "Vesting Customizable token vesting schedules tailored to your needs" at bounding box center [664, 93] width 366 height 56
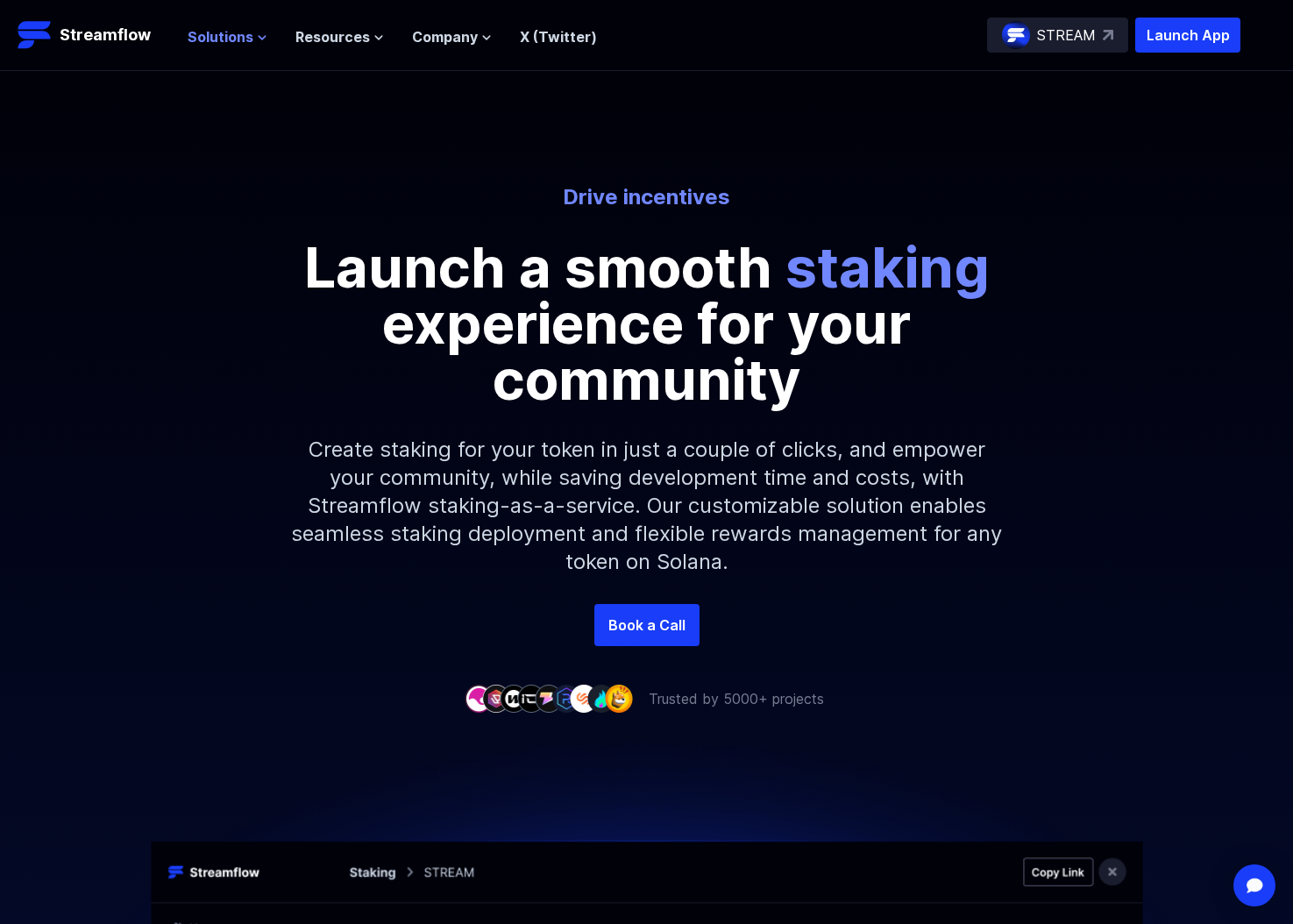
click at [242, 27] on span "Solutions" at bounding box center [220, 37] width 66 height 21
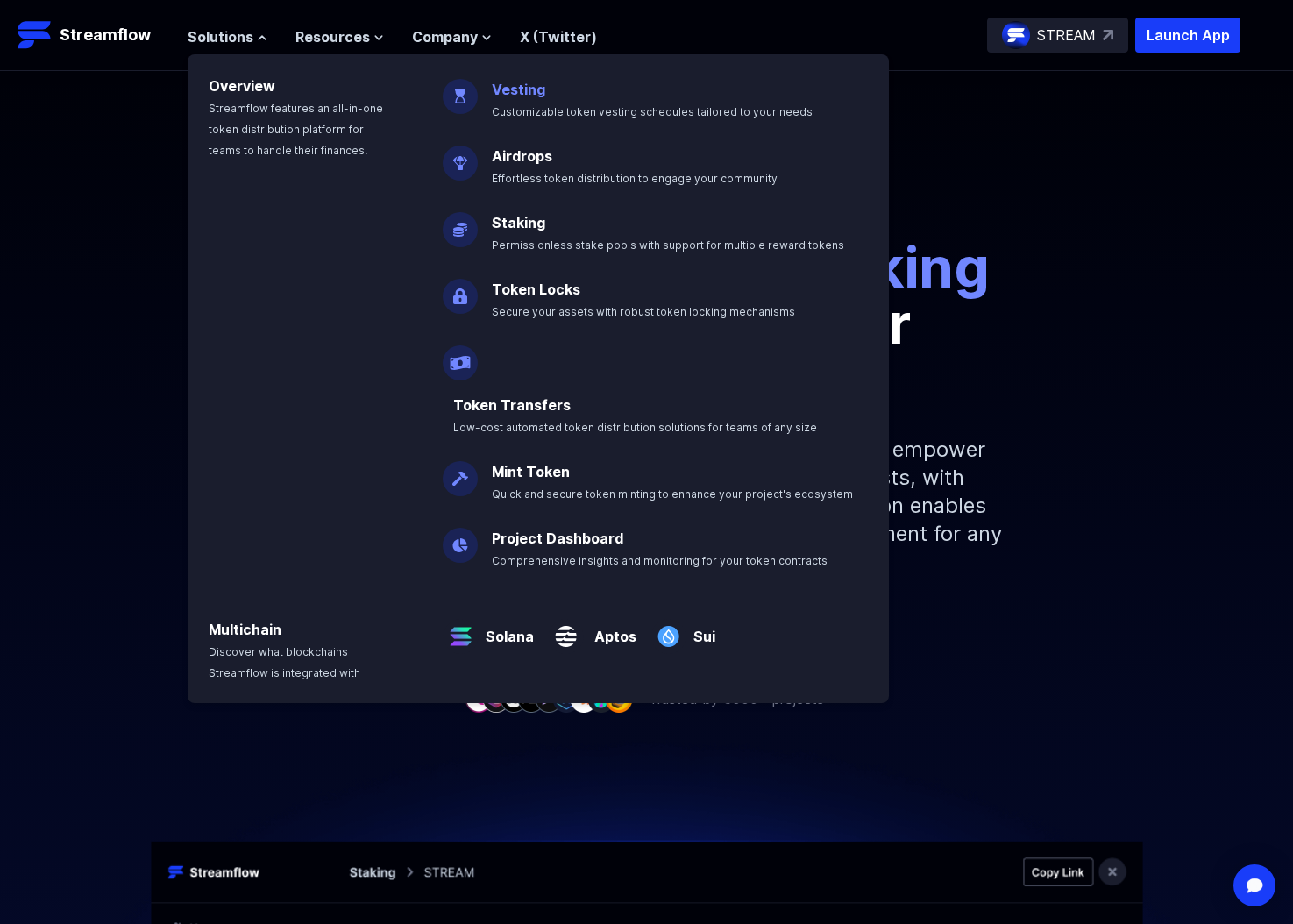
click at [496, 85] on link "Vesting" at bounding box center [518, 90] width 54 height 18
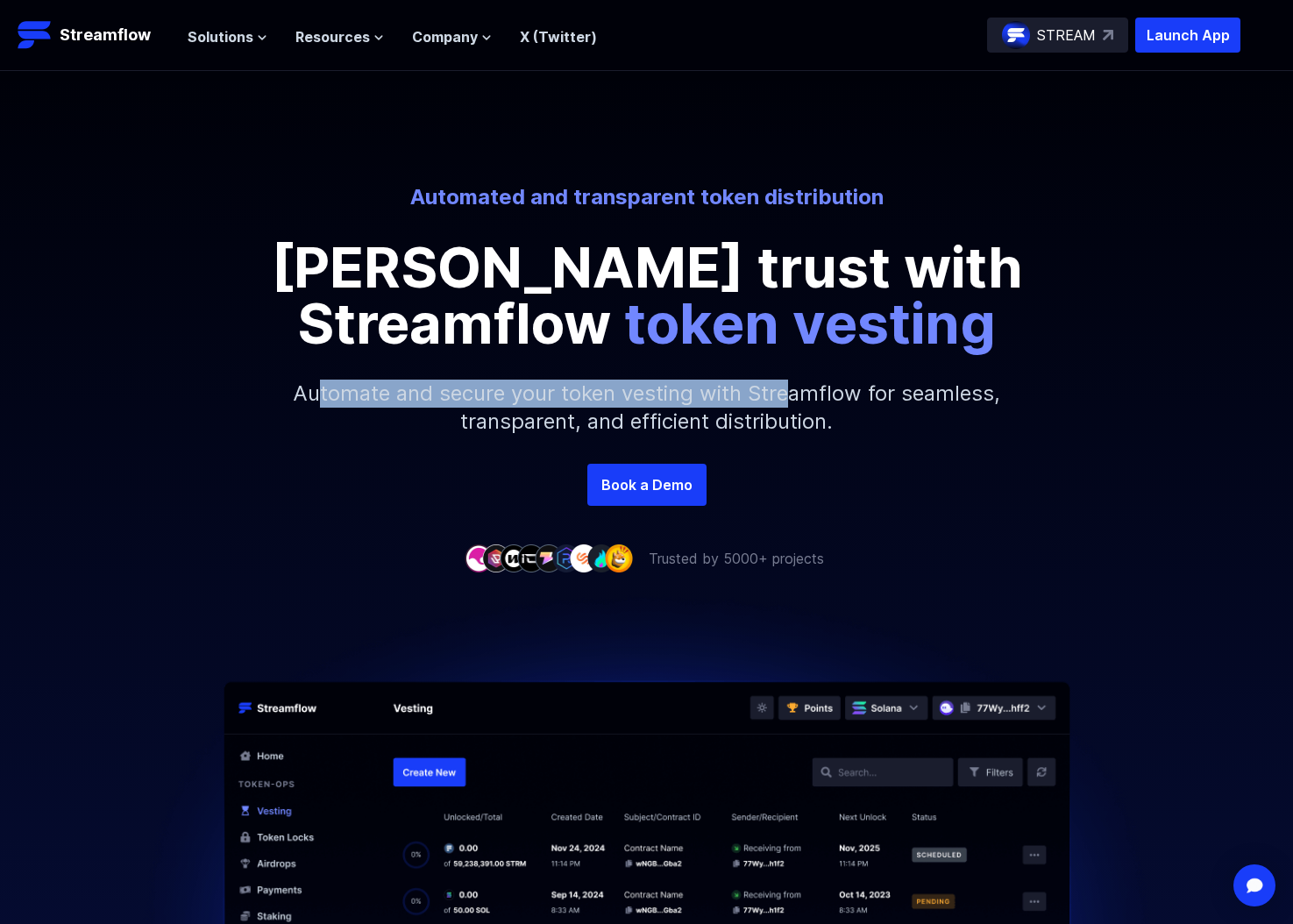
drag, startPoint x: 319, startPoint y: 381, endPoint x: 792, endPoint y: 384, distance: 473.0
click at [792, 384] on p "Automate and secure your token vesting with Streamflow for seamless, transparen…" at bounding box center [646, 407] width 754 height 112
drag, startPoint x: 792, startPoint y: 384, endPoint x: 603, endPoint y: 390, distance: 189.1
click at [784, 385] on p "Automate and secure your token vesting with Streamflow for seamless, transparen…" at bounding box center [646, 407] width 754 height 112
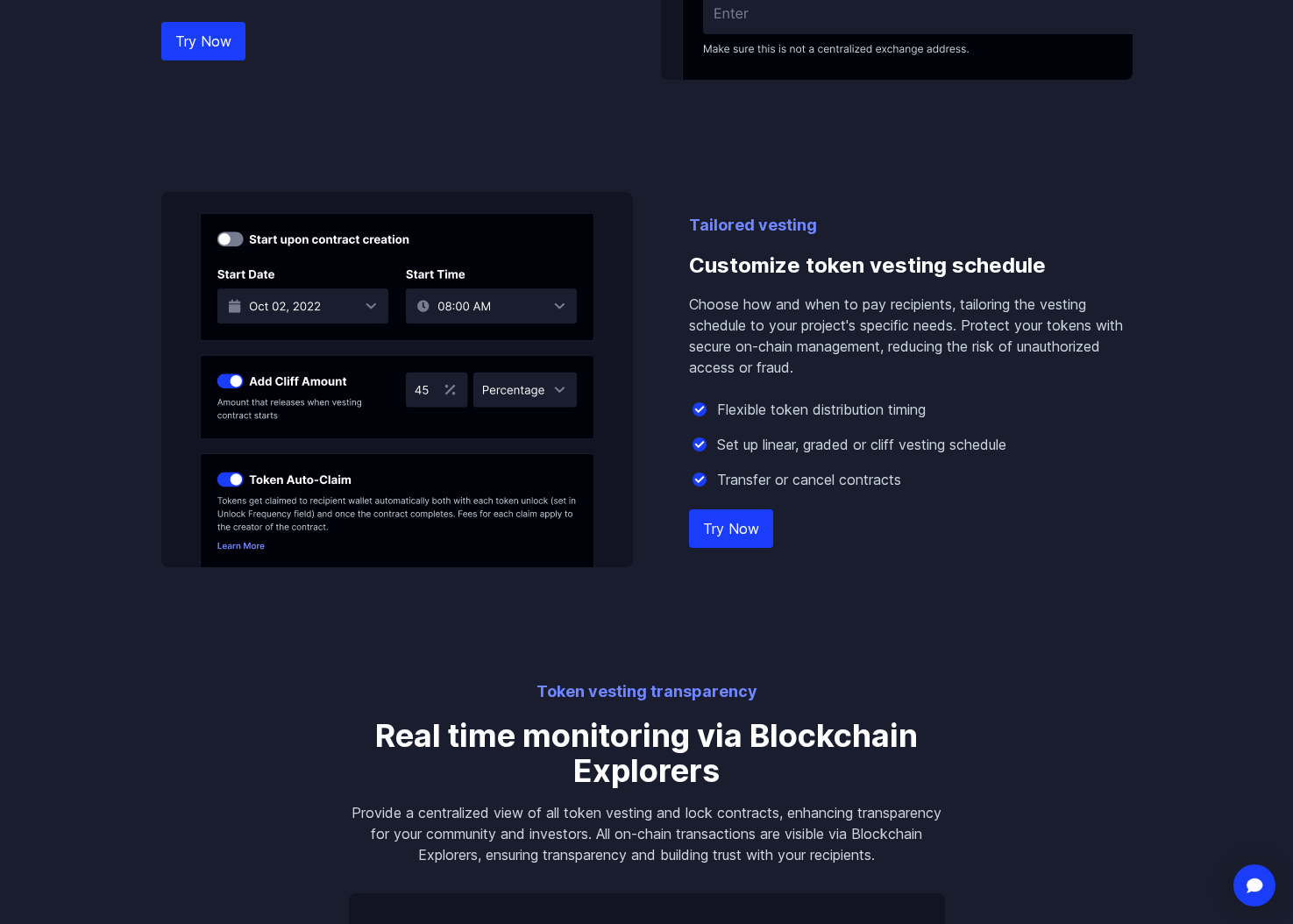
scroll to position [1509, 0]
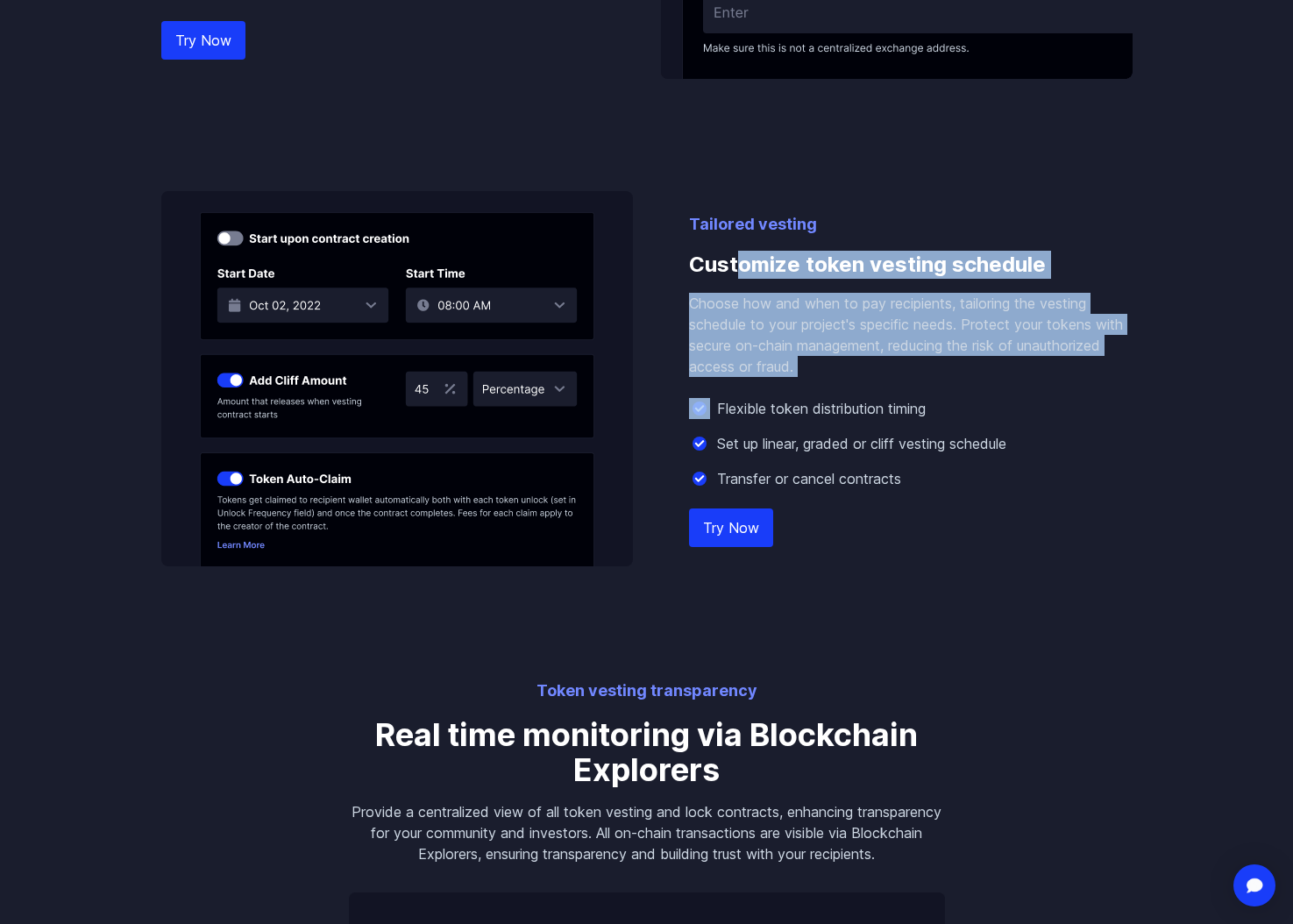
drag, startPoint x: 741, startPoint y: 255, endPoint x: 829, endPoint y: 397, distance: 167.1
click at [829, 397] on div "Tailored vesting Customize token vesting schedule Choose how and when to pay re…" at bounding box center [911, 389] width 444 height 354
click at [829, 398] on p "Flexible token distribution timing" at bounding box center [821, 409] width 209 height 21
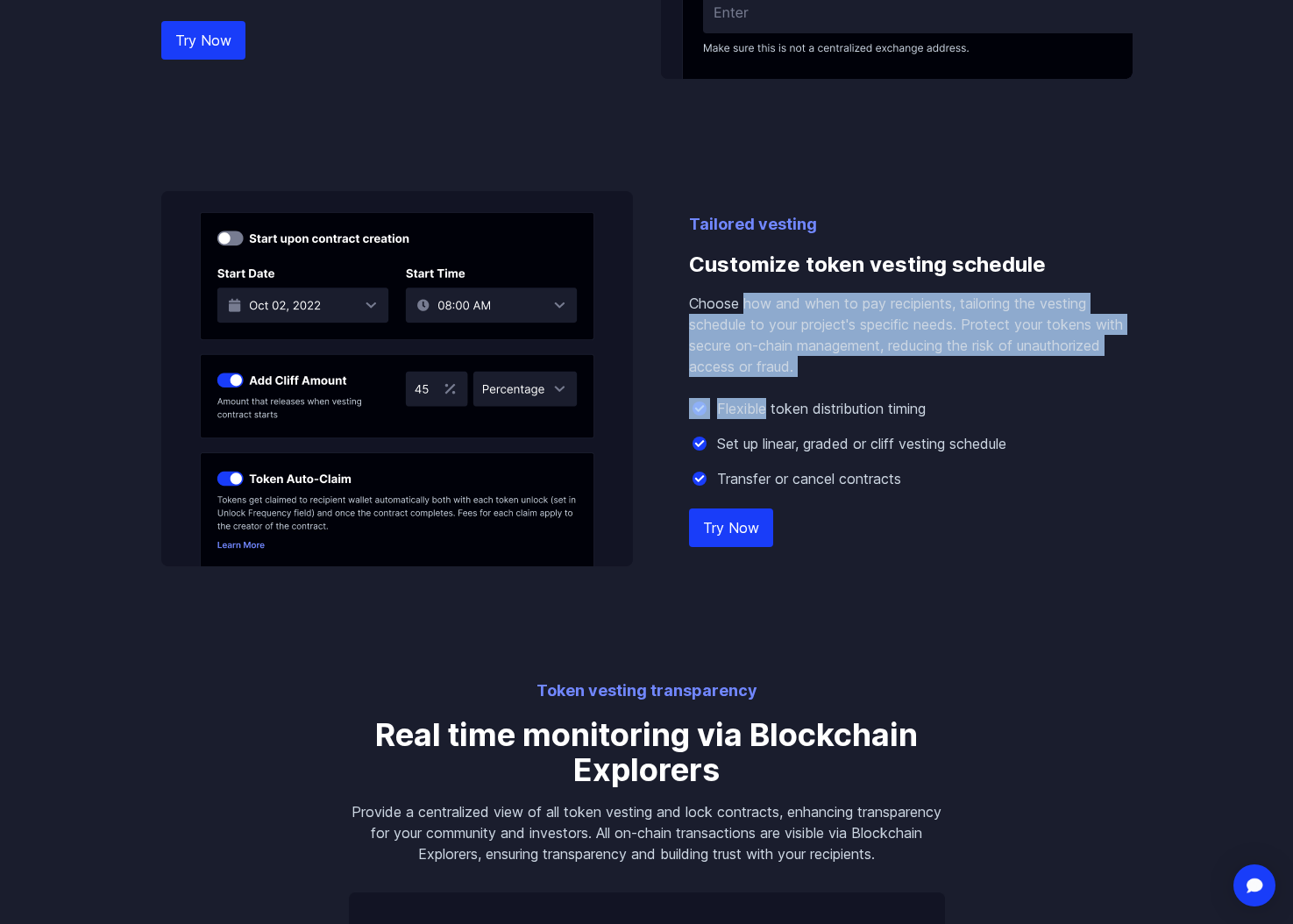
drag, startPoint x: 829, startPoint y: 397, endPoint x: 735, endPoint y: 279, distance: 150.9
click at [736, 279] on div "Tailored vesting Customize token vesting schedule Choose how and when to pay re…" at bounding box center [911, 389] width 444 height 354
click at [735, 279] on h3 "Customize token vesting schedule" at bounding box center [911, 265] width 444 height 56
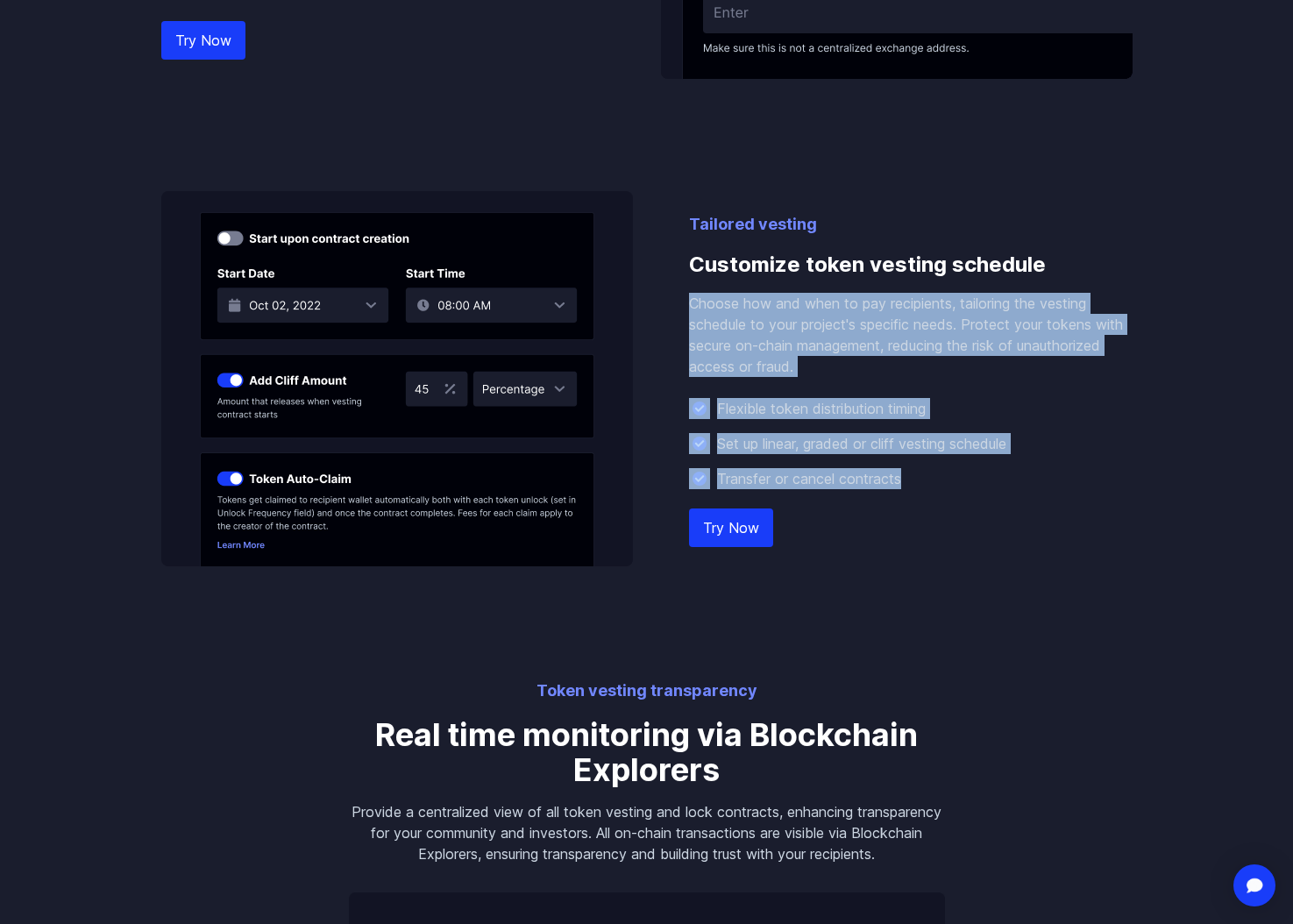
drag, startPoint x: 891, startPoint y: 492, endPoint x: 910, endPoint y: 505, distance: 23.0
click at [908, 504] on div "Tailored vesting Customize token vesting schedule Choose how and when to pay re…" at bounding box center [911, 389] width 444 height 354
drag, startPoint x: 910, startPoint y: 505, endPoint x: 894, endPoint y: 506, distance: 16.0
click at [910, 505] on div "Tailored vesting Customize token vesting schedule Choose how and when to pay re…" at bounding box center [911, 389] width 444 height 354
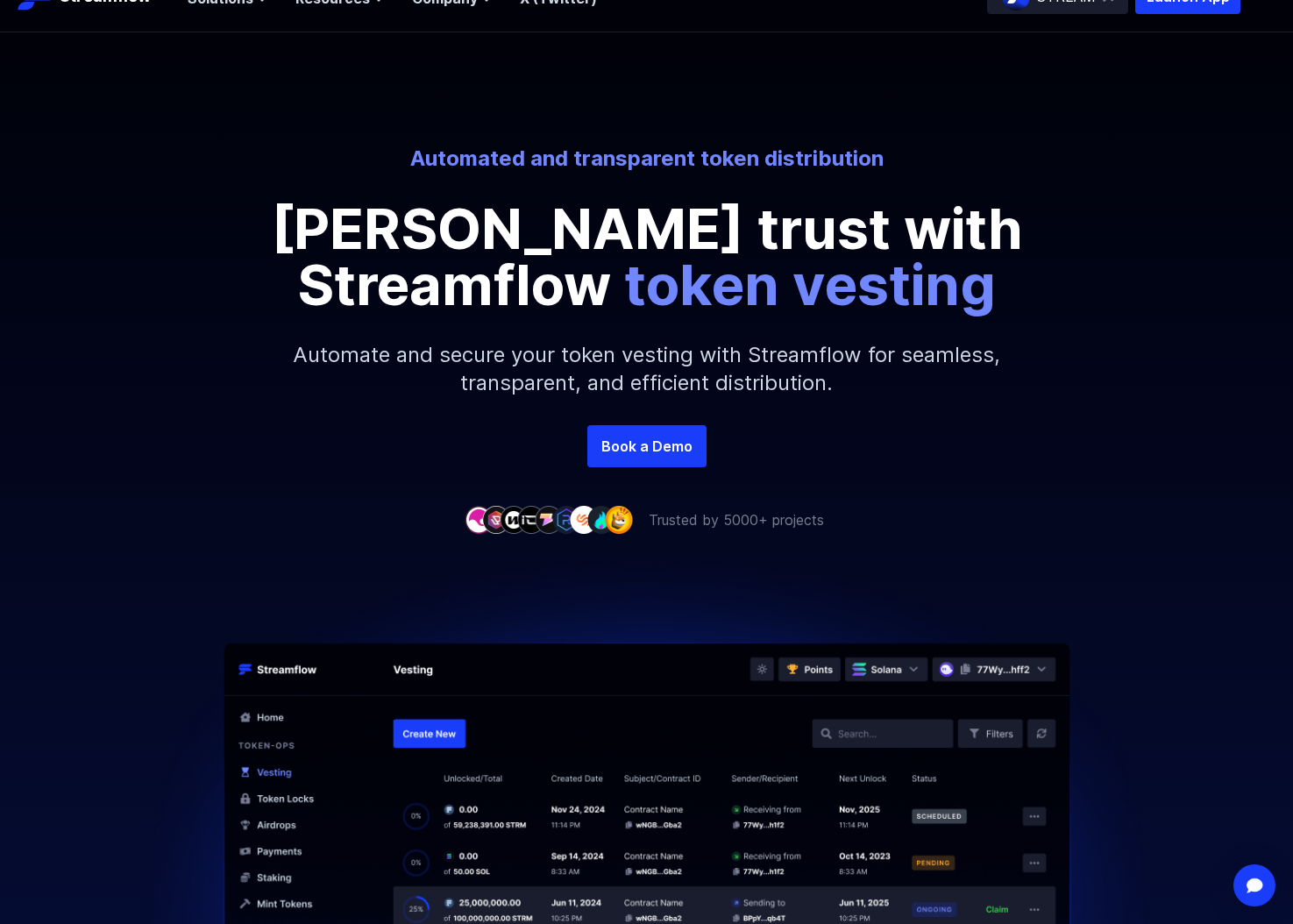
scroll to position [0, 0]
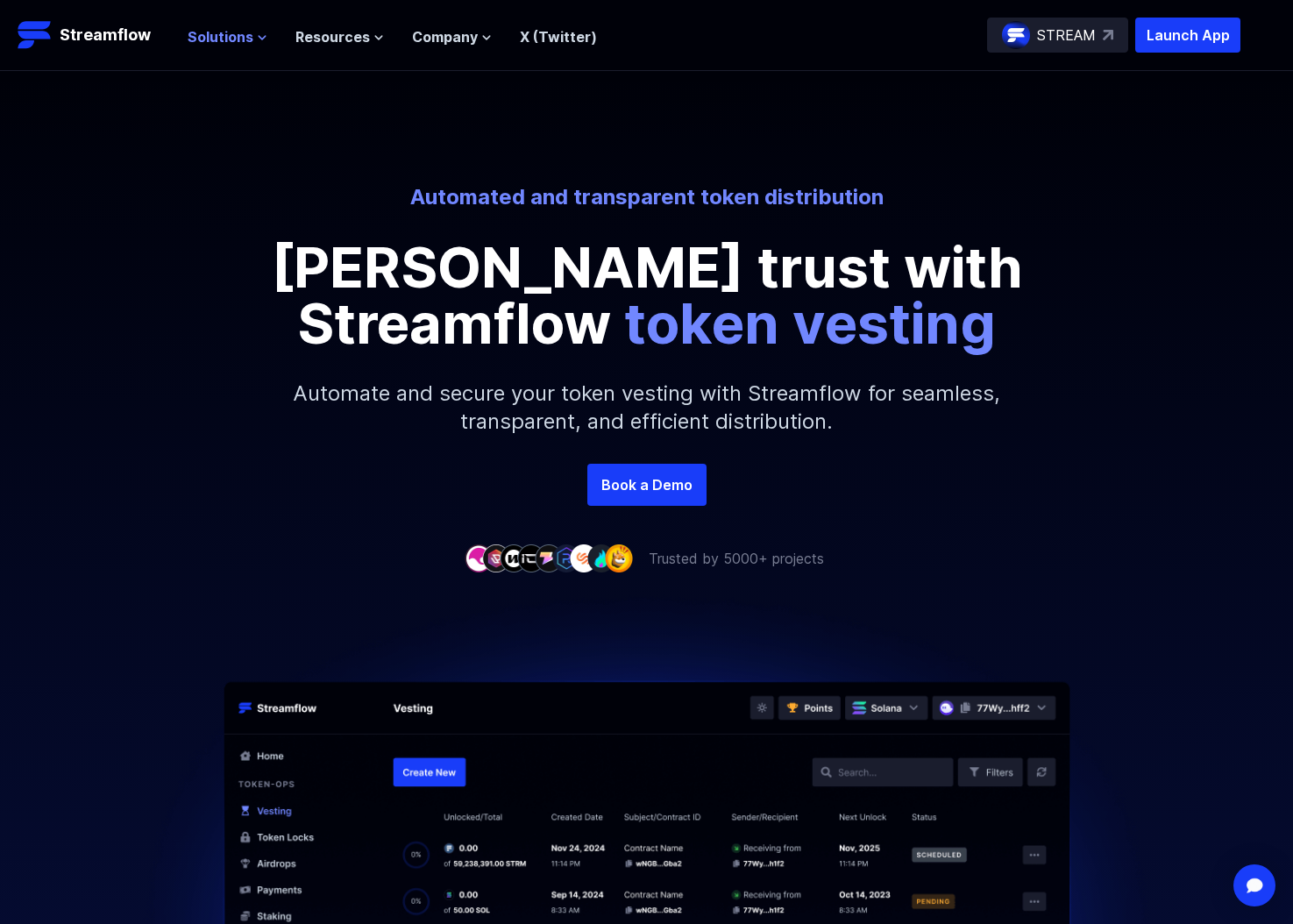
click at [218, 38] on span "Solutions" at bounding box center [220, 37] width 66 height 21
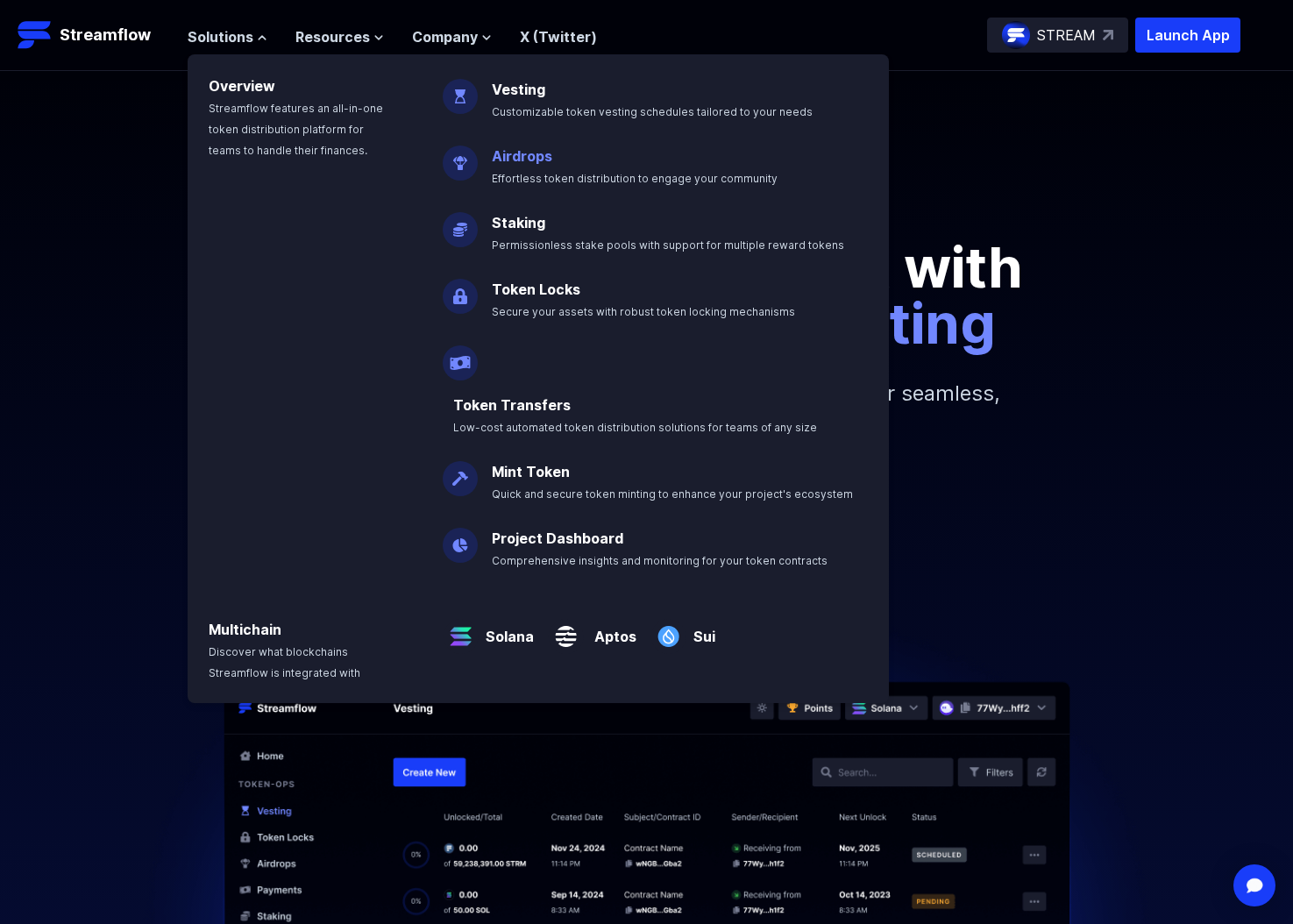
click at [508, 154] on link "Airdrops" at bounding box center [521, 156] width 61 height 18
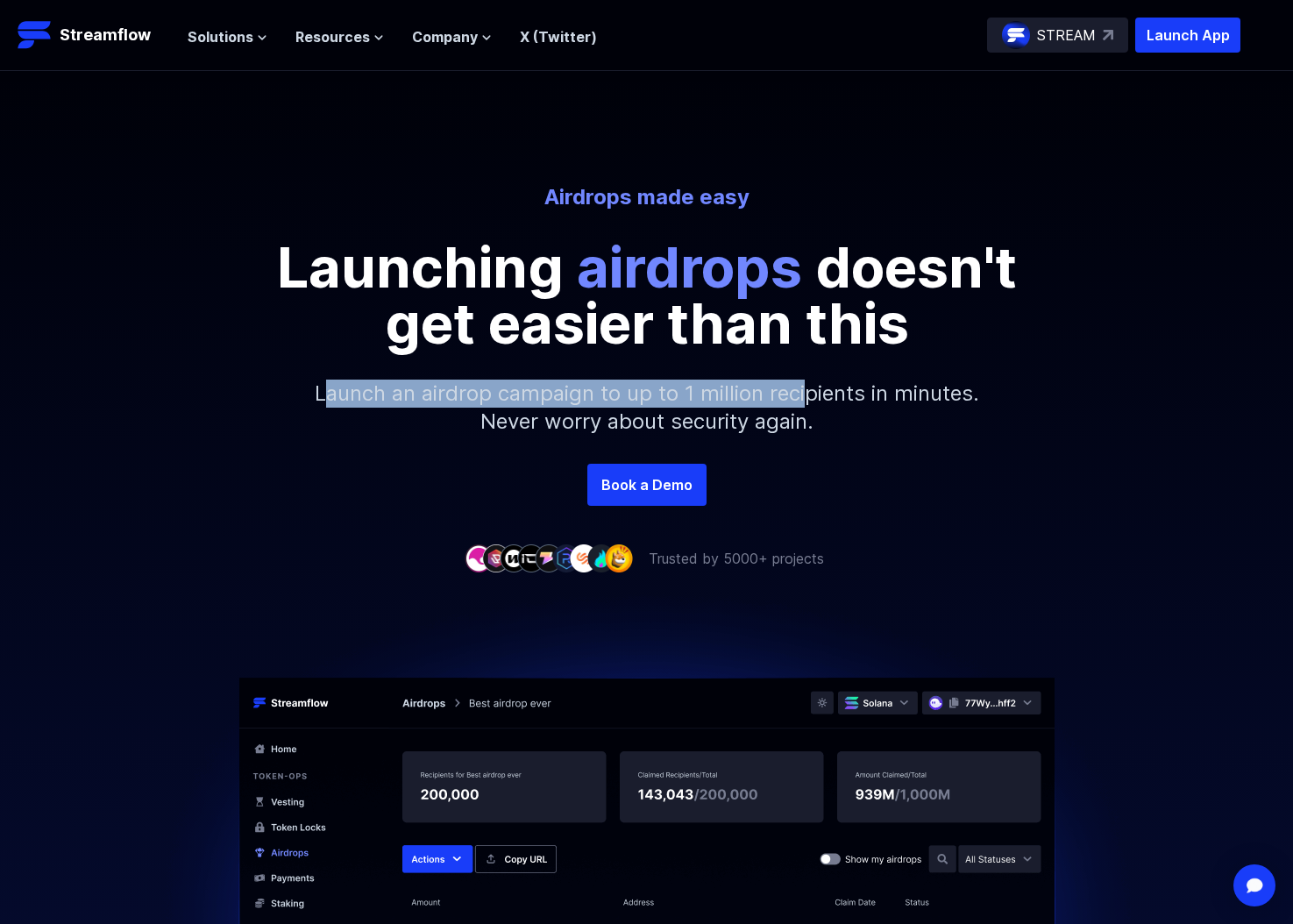
drag, startPoint x: 329, startPoint y: 384, endPoint x: 807, endPoint y: 391, distance: 478.1
click at [807, 391] on p "Launch an airdrop campaign to up to 1 million recipients in minutes. Never worr…" at bounding box center [646, 407] width 754 height 112
drag, startPoint x: 807, startPoint y: 391, endPoint x: 379, endPoint y: 375, distance: 428.3
click at [379, 375] on p "Launch an airdrop campaign to up to 1 million recipients in minutes. Never worr…" at bounding box center [646, 407] width 754 height 112
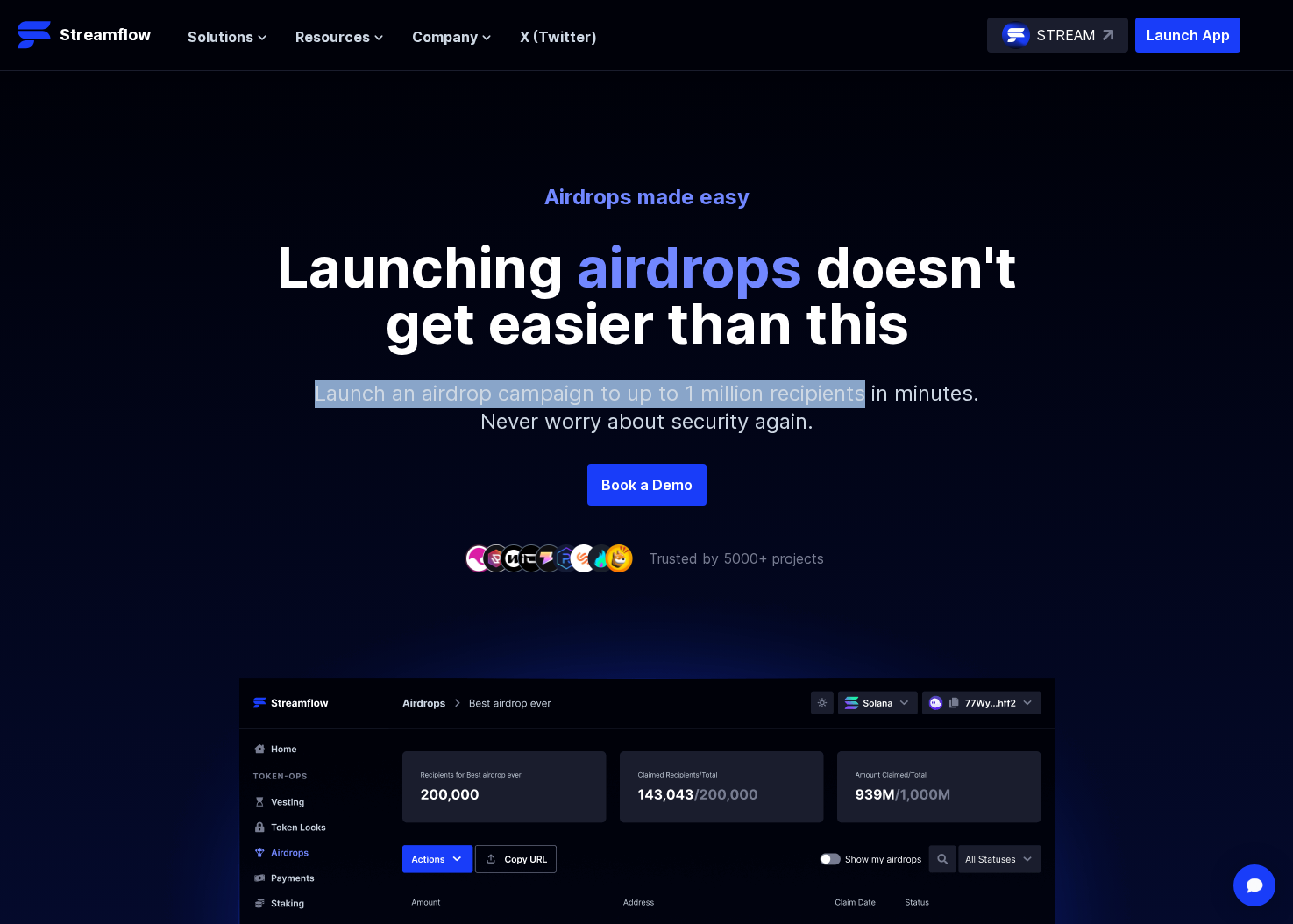
click at [379, 375] on p "Launch an airdrop campaign to up to 1 million recipients in minutes. Never worr…" at bounding box center [646, 407] width 754 height 112
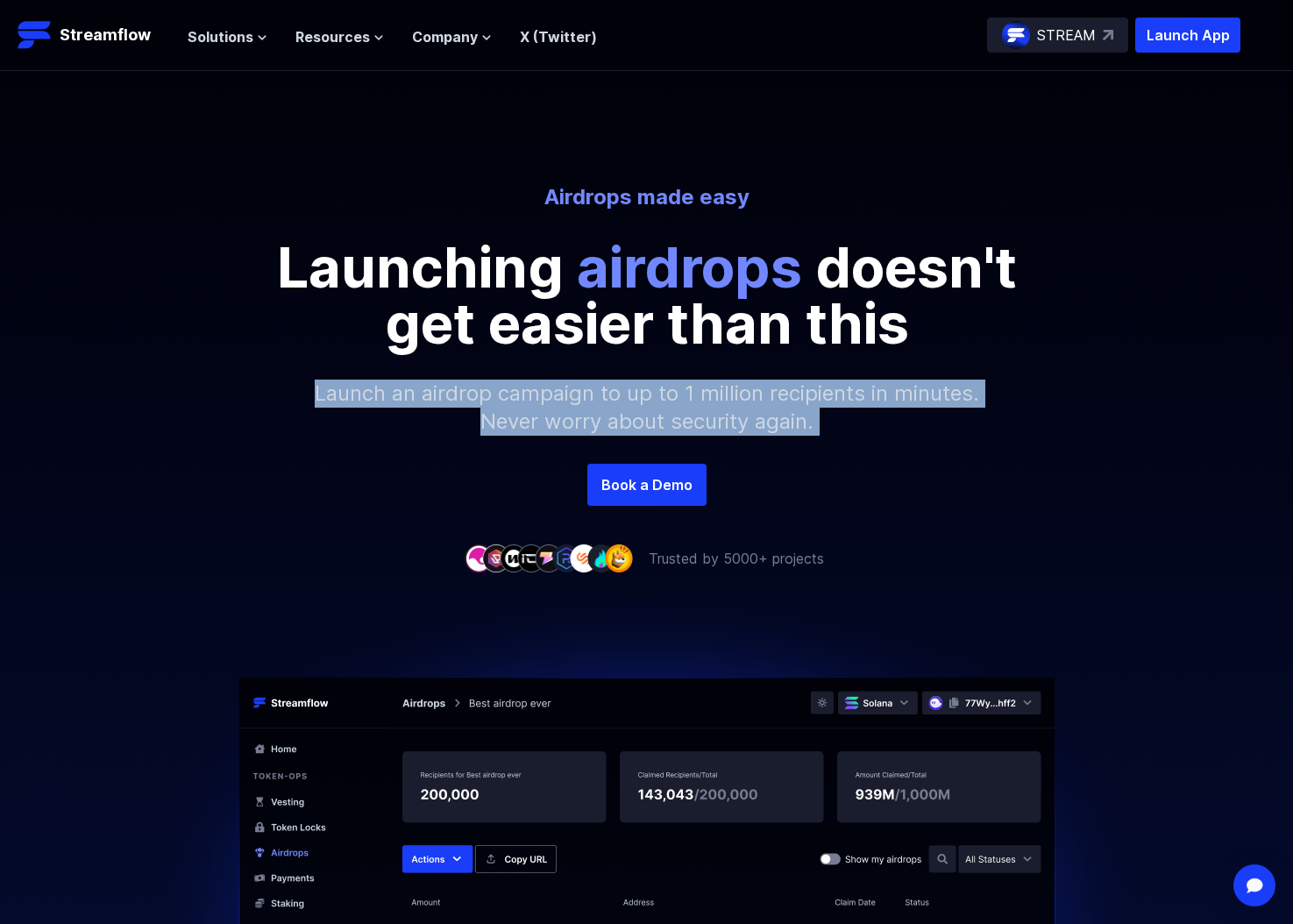
drag, startPoint x: 379, startPoint y: 375, endPoint x: 858, endPoint y: 412, distance: 480.4
click at [858, 412] on p "Launch an airdrop campaign to up to 1 million recipients in minutes. Never worr…" at bounding box center [646, 407] width 754 height 112
drag, startPoint x: 843, startPoint y: 409, endPoint x: 315, endPoint y: 373, distance: 529.2
click at [315, 373] on p "Launch an airdrop campaign to up to 1 million recipients in minutes. Never worr…" at bounding box center [646, 407] width 754 height 112
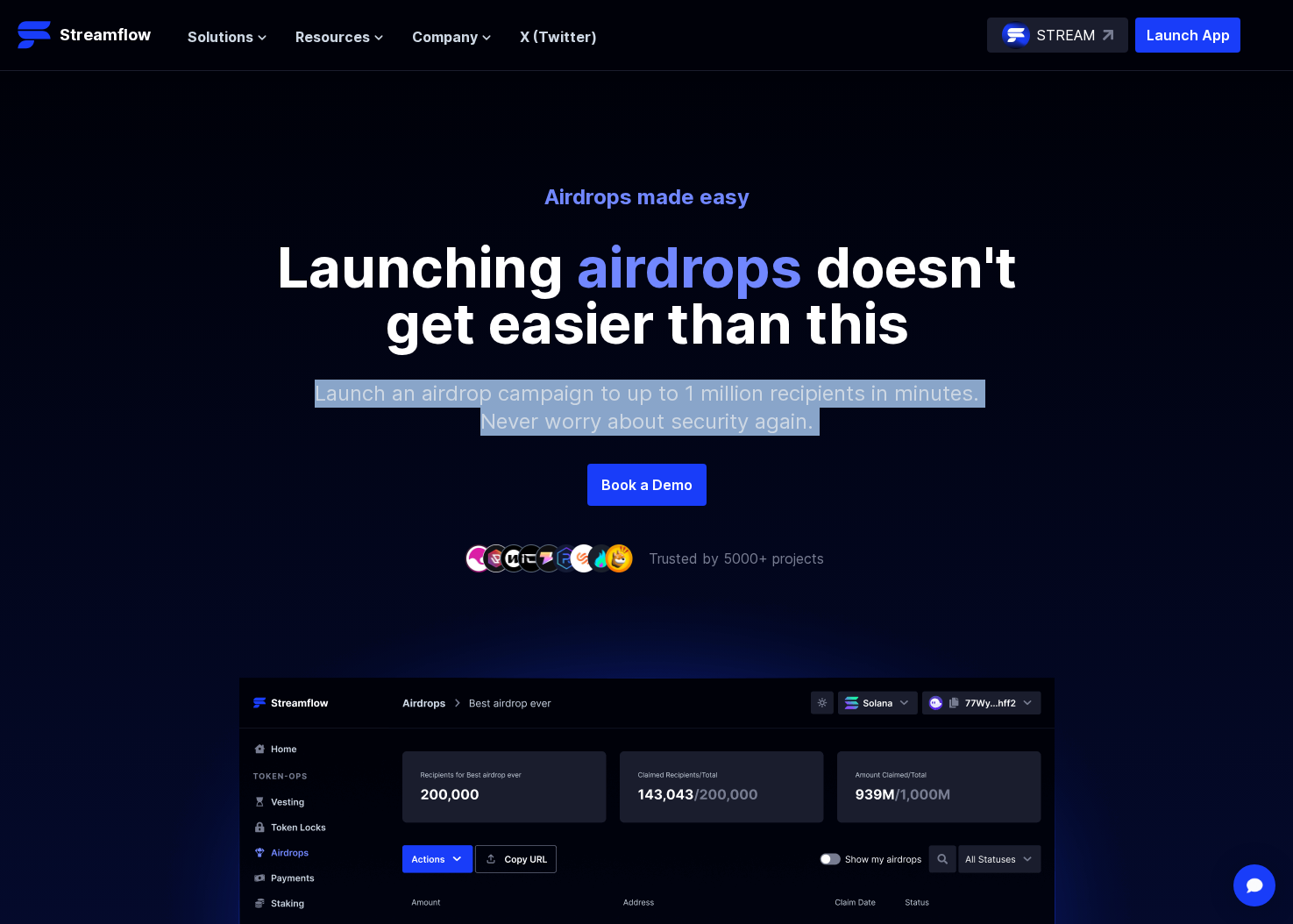
click at [315, 373] on p "Launch an airdrop campaign to up to 1 million recipients in minutes. Never worr…" at bounding box center [646, 407] width 754 height 112
drag, startPoint x: 336, startPoint y: 376, endPoint x: 819, endPoint y: 426, distance: 485.6
click at [819, 426] on p "Launch an airdrop campaign to up to 1 million recipients in minutes. Never worr…" at bounding box center [646, 407] width 754 height 112
drag, startPoint x: 805, startPoint y: 424, endPoint x: 412, endPoint y: 387, distance: 394.7
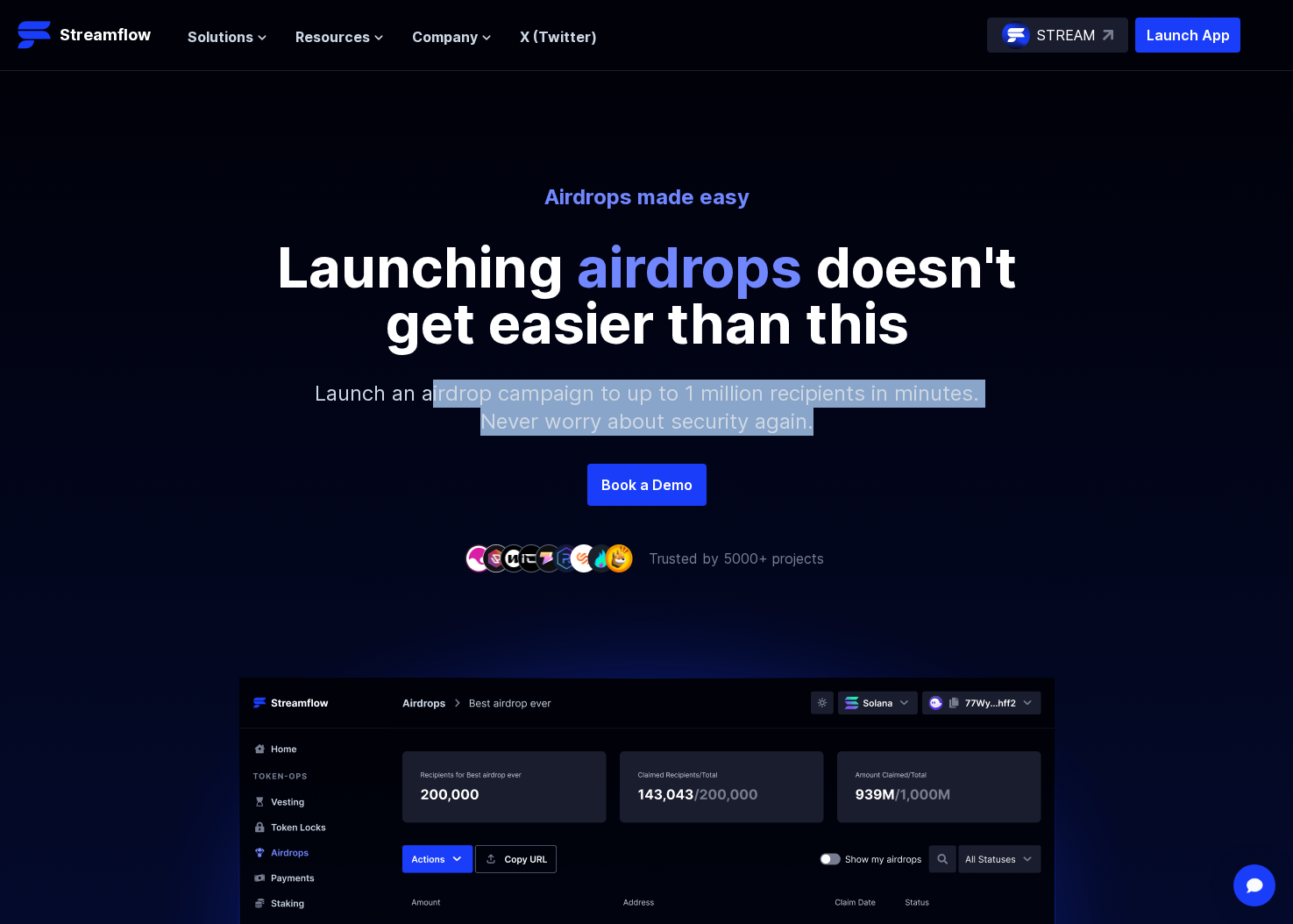
click at [416, 387] on p "Launch an airdrop campaign to up to 1 million recipients in minutes. Never worr…" at bounding box center [646, 407] width 754 height 112
click at [410, 387] on p "Launch an airdrop campaign to up to 1 million recipients in minutes. Never worr…" at bounding box center [646, 407] width 754 height 112
drag, startPoint x: 609, startPoint y: 403, endPoint x: 873, endPoint y: 420, distance: 264.5
click at [872, 420] on p "Launch an airdrop campaign to up to 1 million recipients in minutes. Never worr…" at bounding box center [646, 407] width 754 height 112
click at [873, 420] on p "Launch an airdrop campaign to up to 1 million recipients in minutes. Never worr…" at bounding box center [646, 407] width 754 height 112
